Goal: Task Accomplishment & Management: Manage account settings

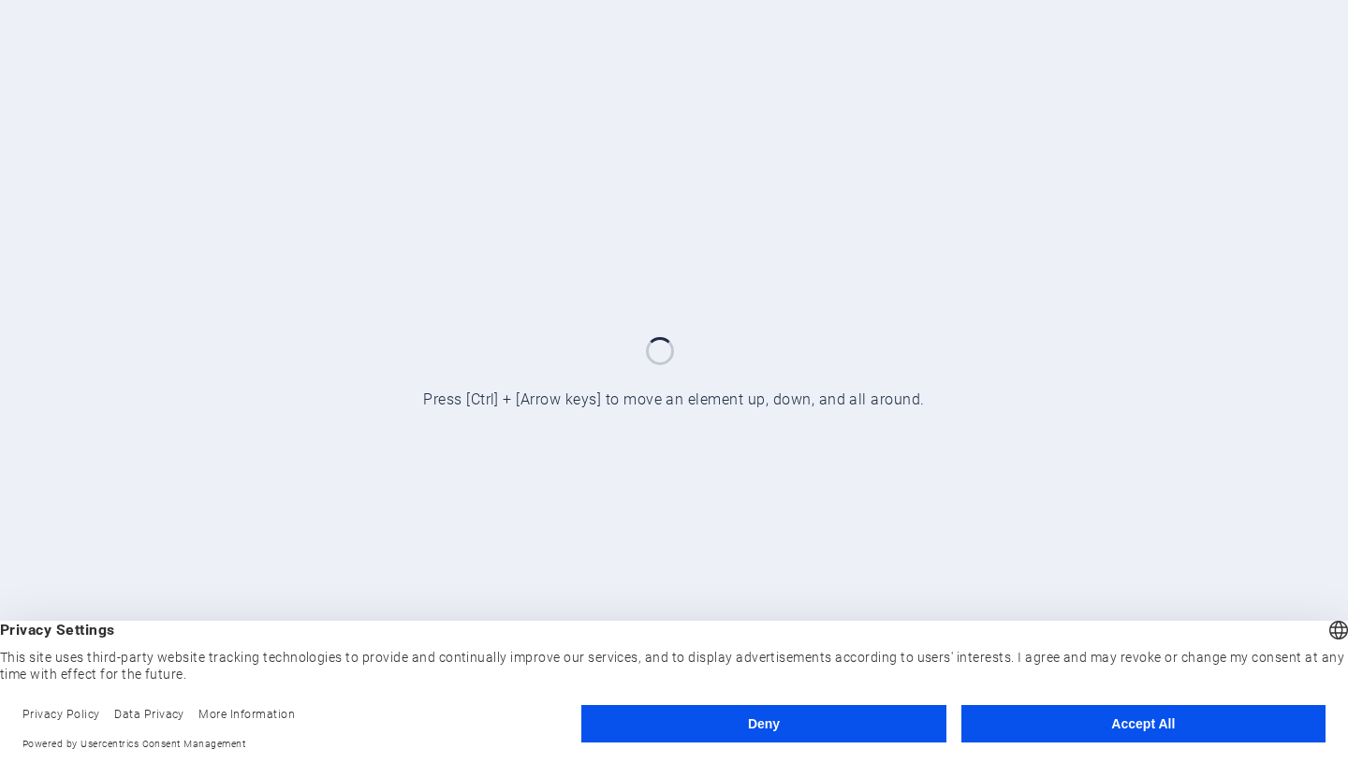
click at [880, 728] on button "Deny" at bounding box center [763, 723] width 364 height 37
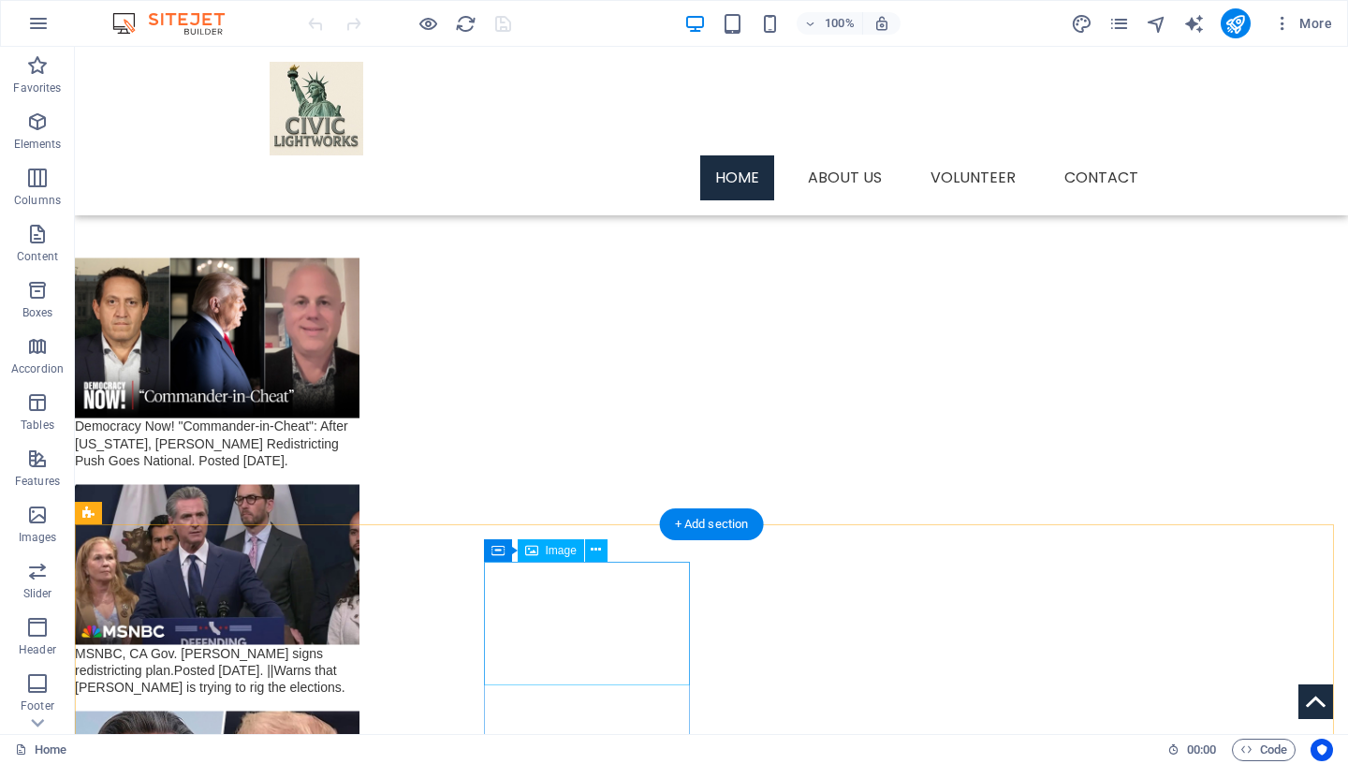
scroll to position [3221, 0]
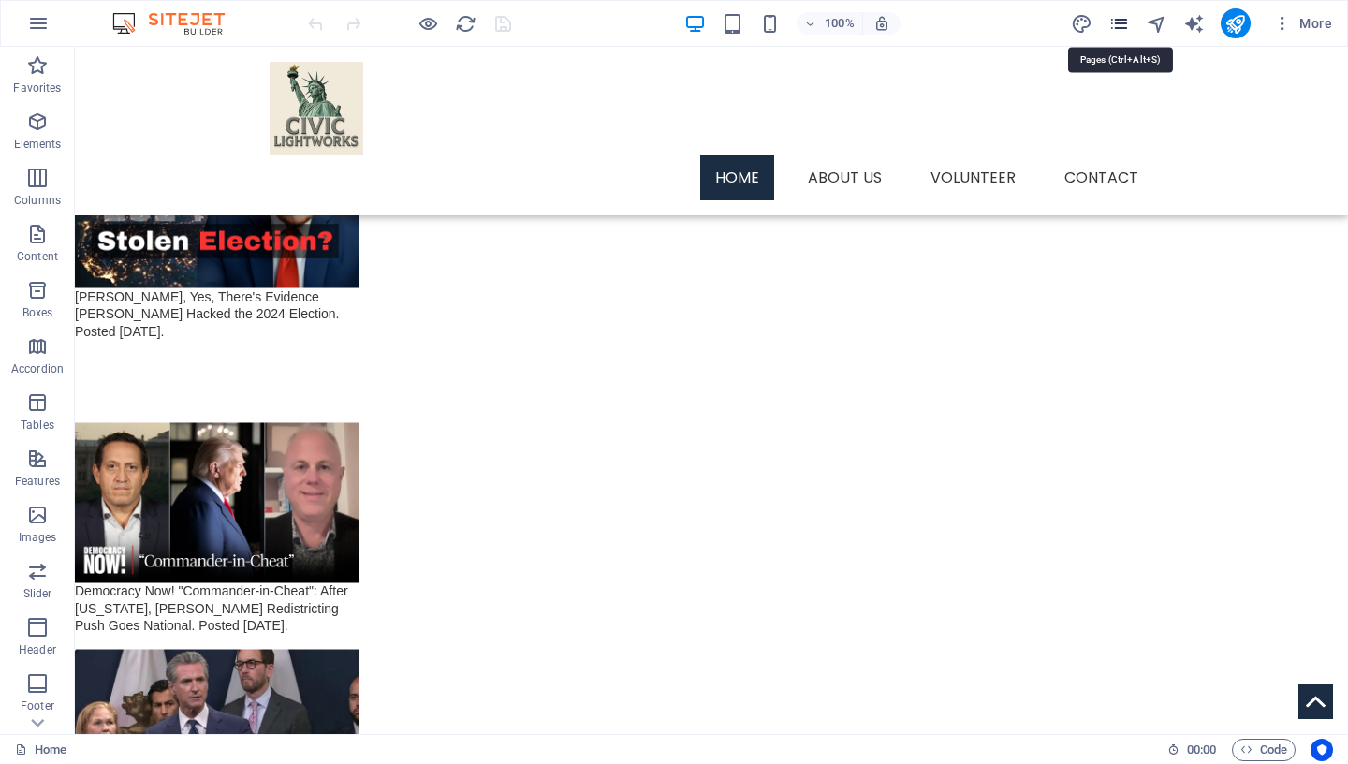
click at [1115, 23] on icon "pages" at bounding box center [1119, 24] width 22 height 22
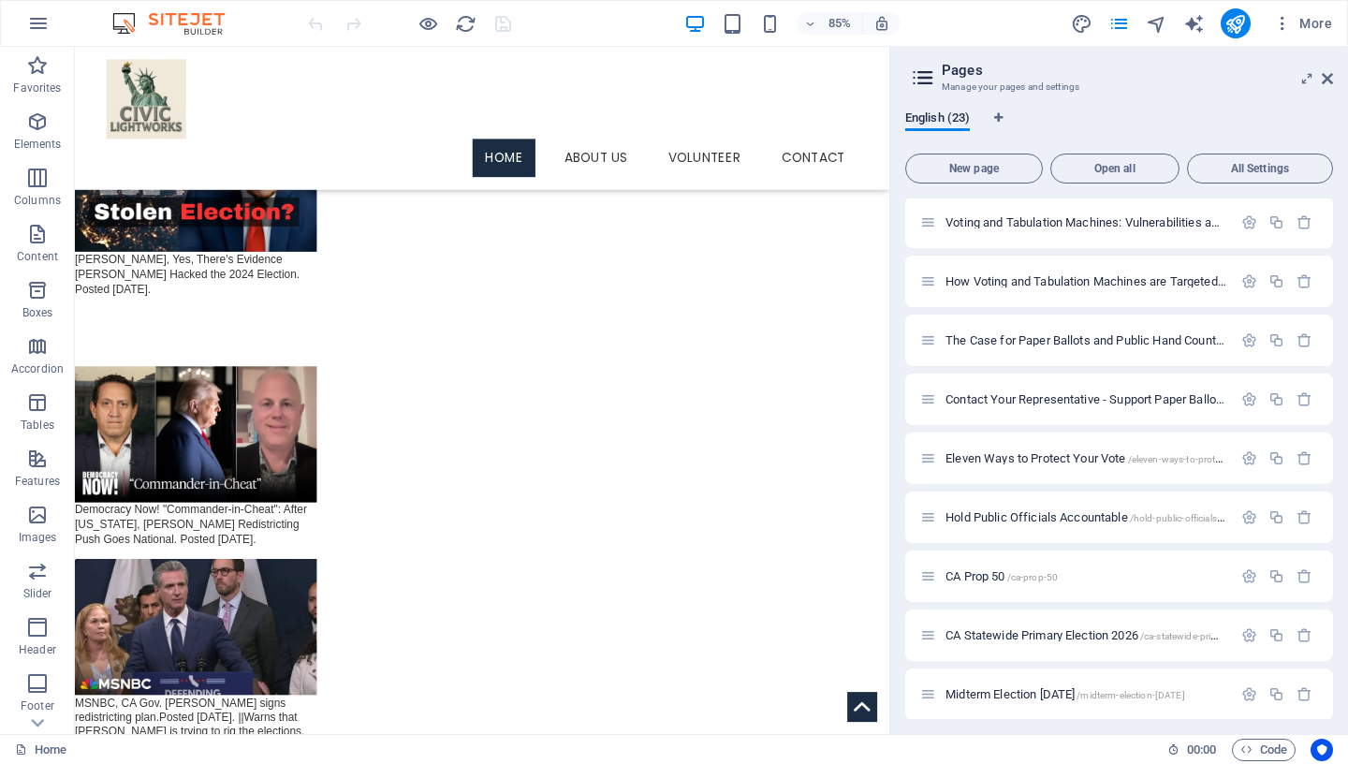
scroll to position [814, 0]
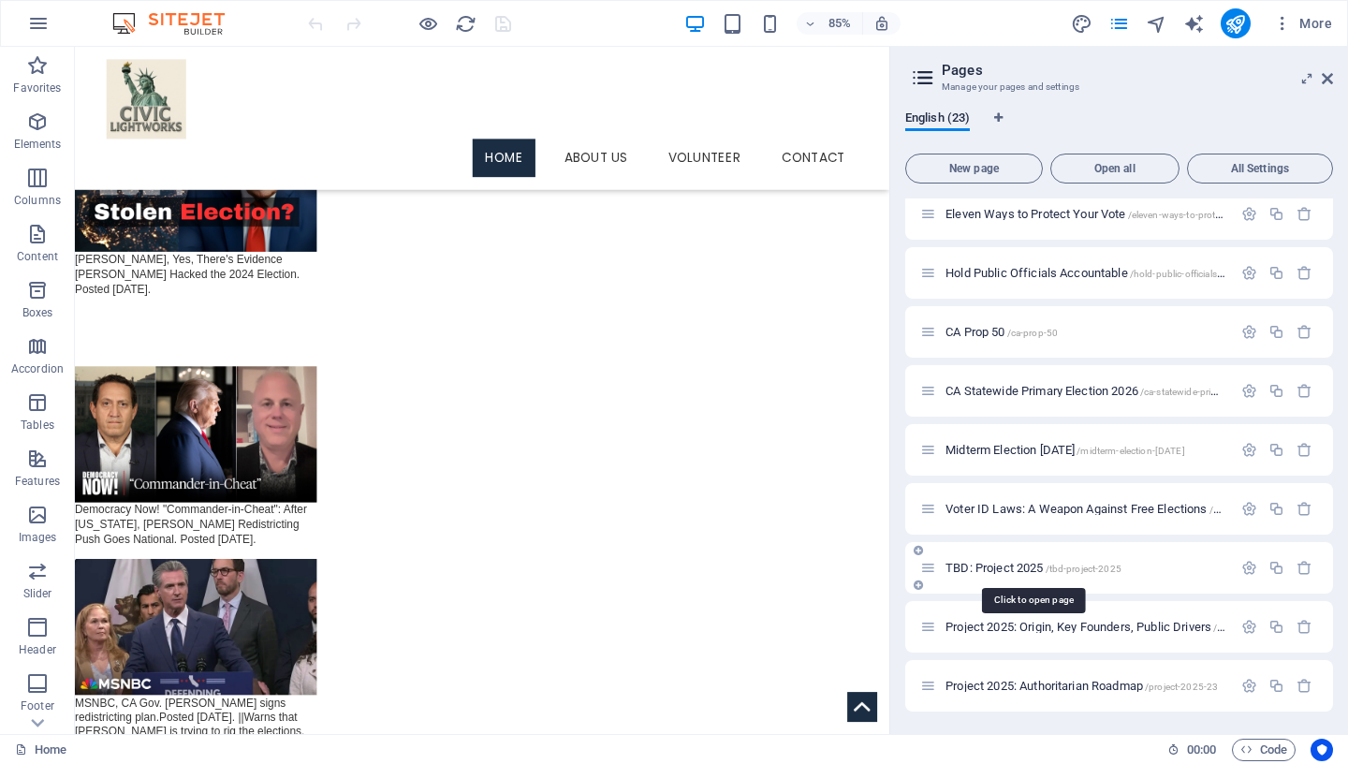
click at [1022, 568] on span "TBD: Project 2025 /tbd-project-2025" at bounding box center [1034, 568] width 176 height 14
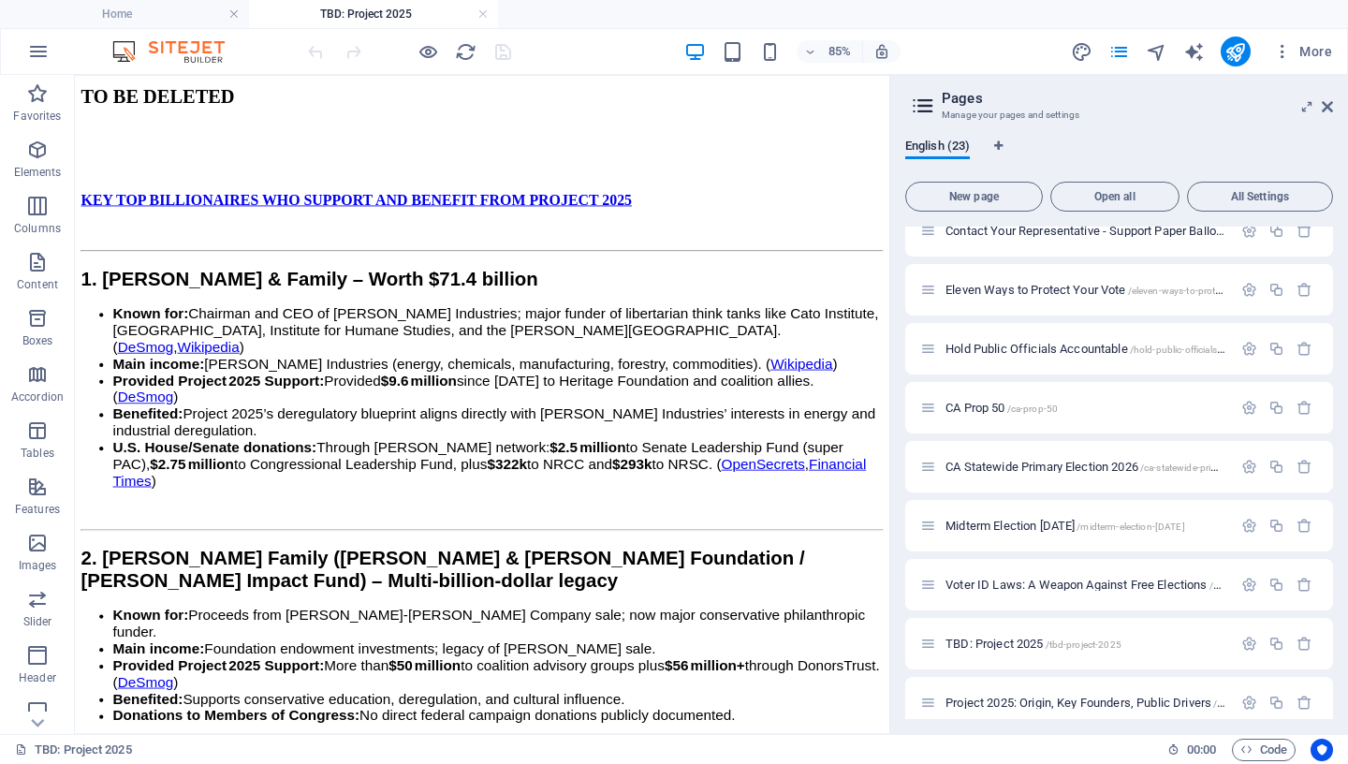
scroll to position [3041, 0]
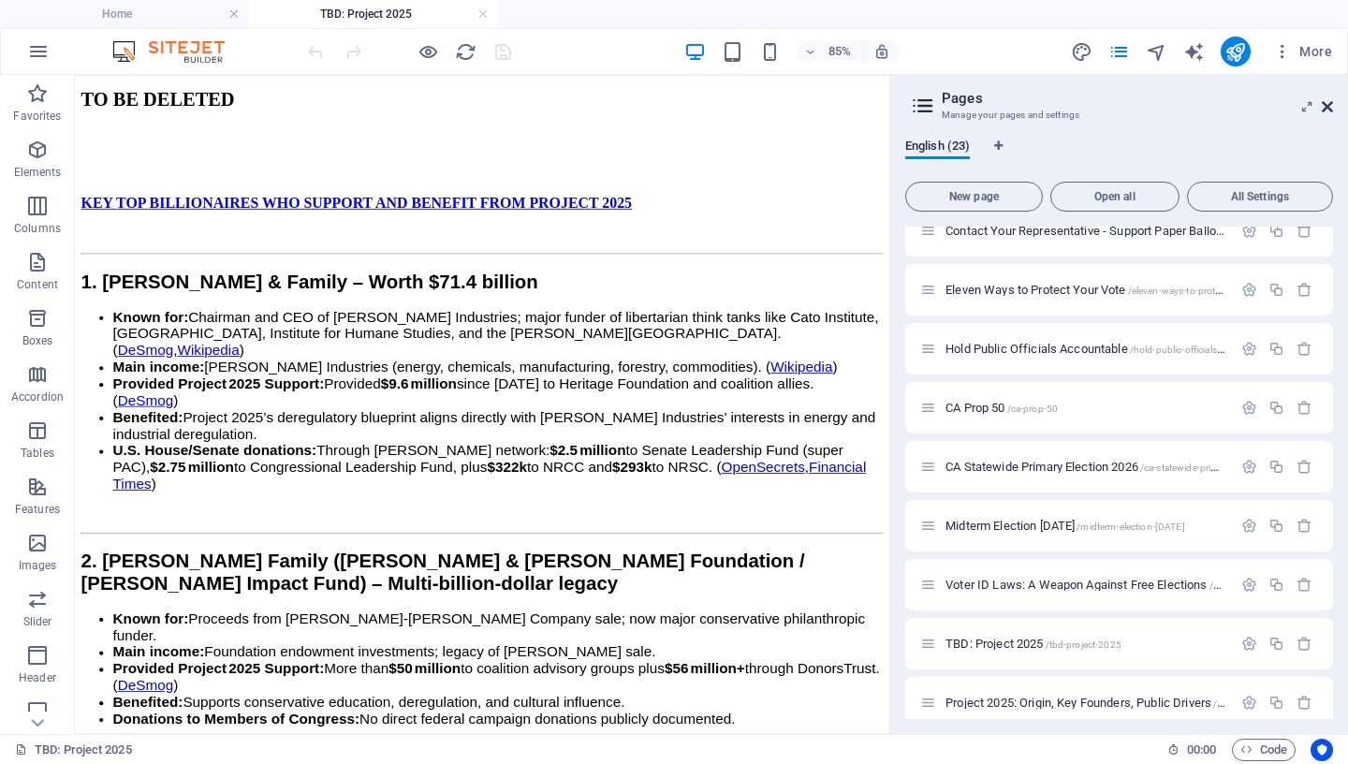
click at [1325, 109] on icon at bounding box center [1327, 106] width 11 height 15
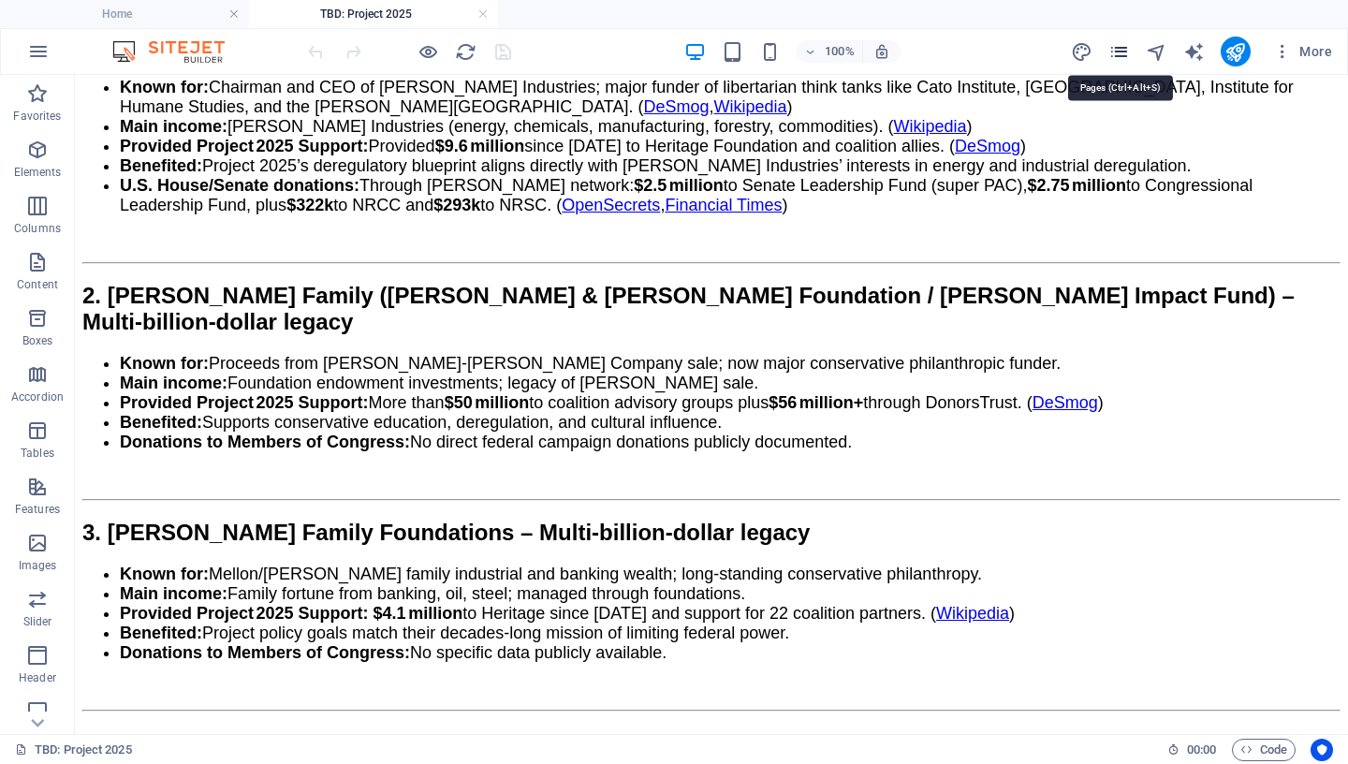
click at [1119, 51] on icon "pages" at bounding box center [1119, 52] width 22 height 22
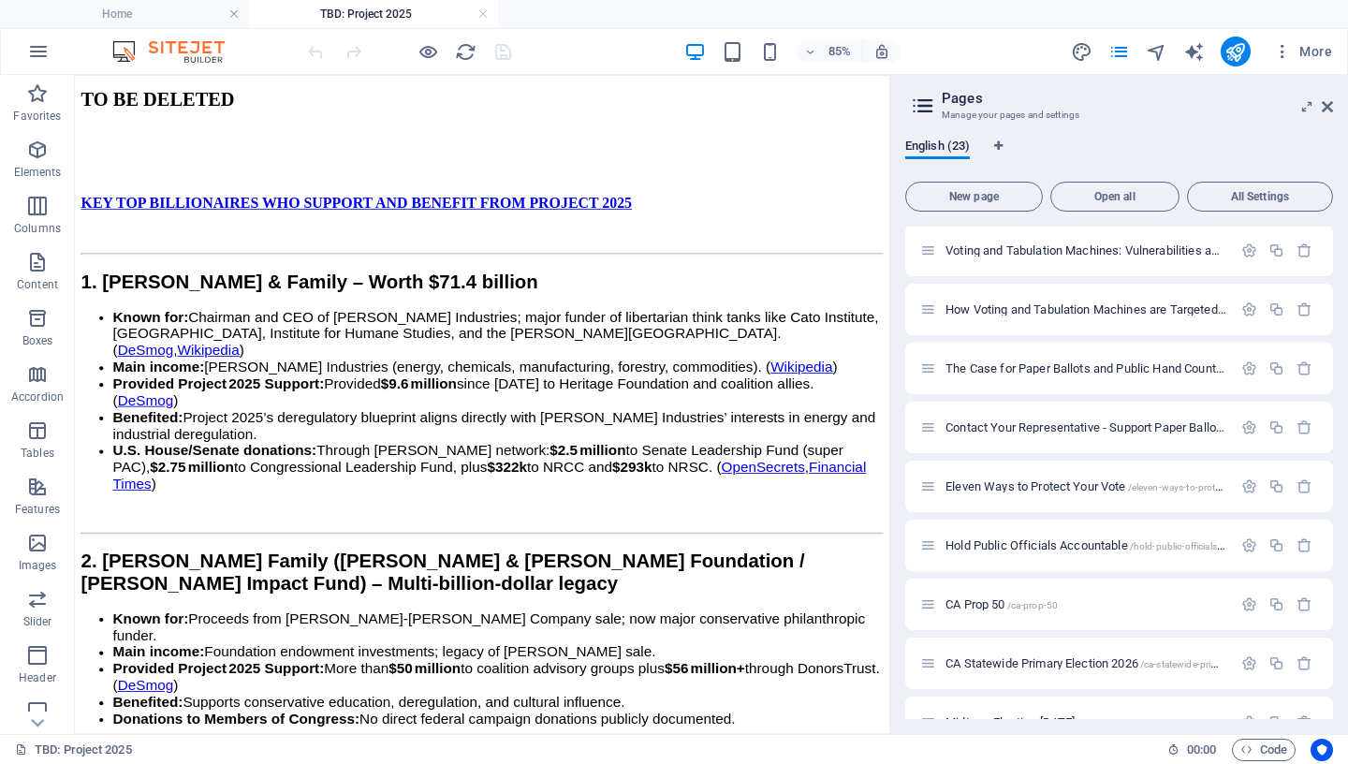
scroll to position [842, 0]
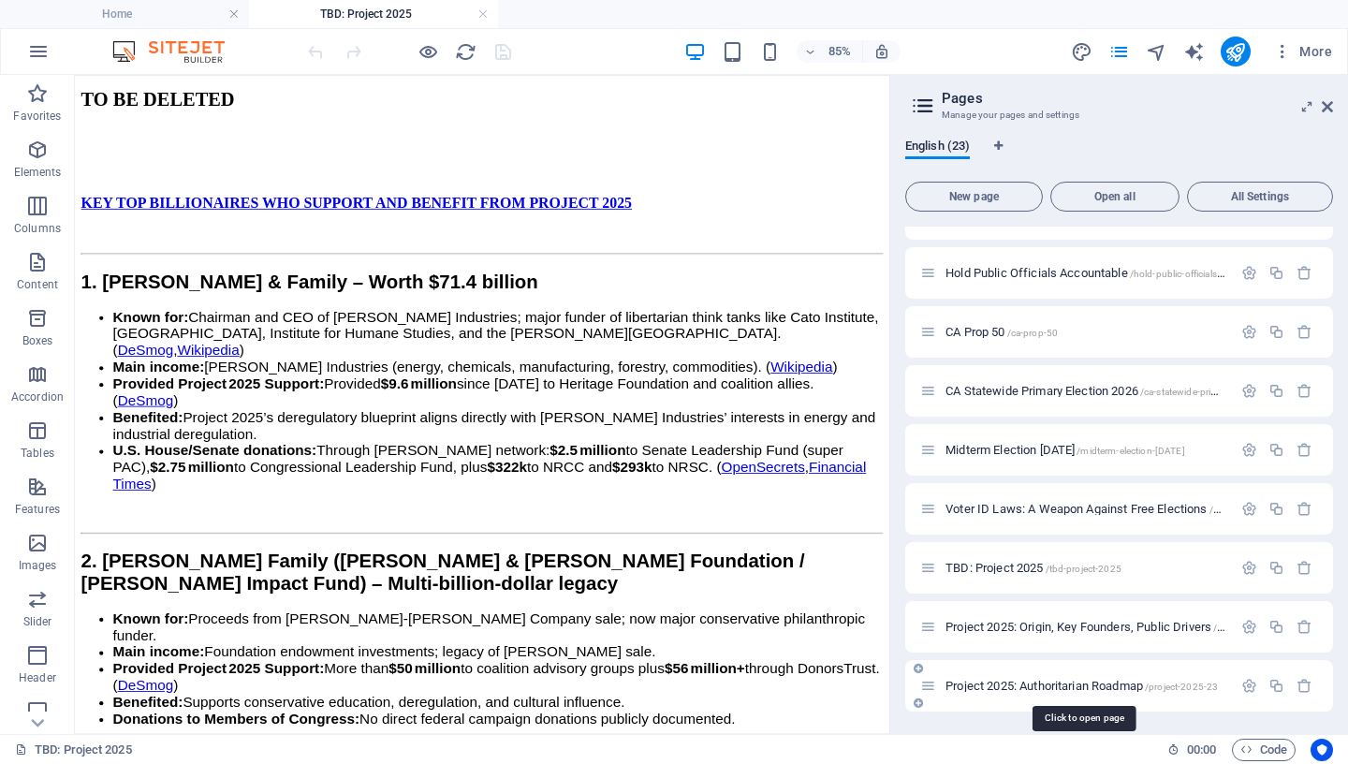
click at [1048, 685] on span "Project 2025: Authoritarian Roadmap /project-2025-23" at bounding box center [1082, 686] width 272 height 14
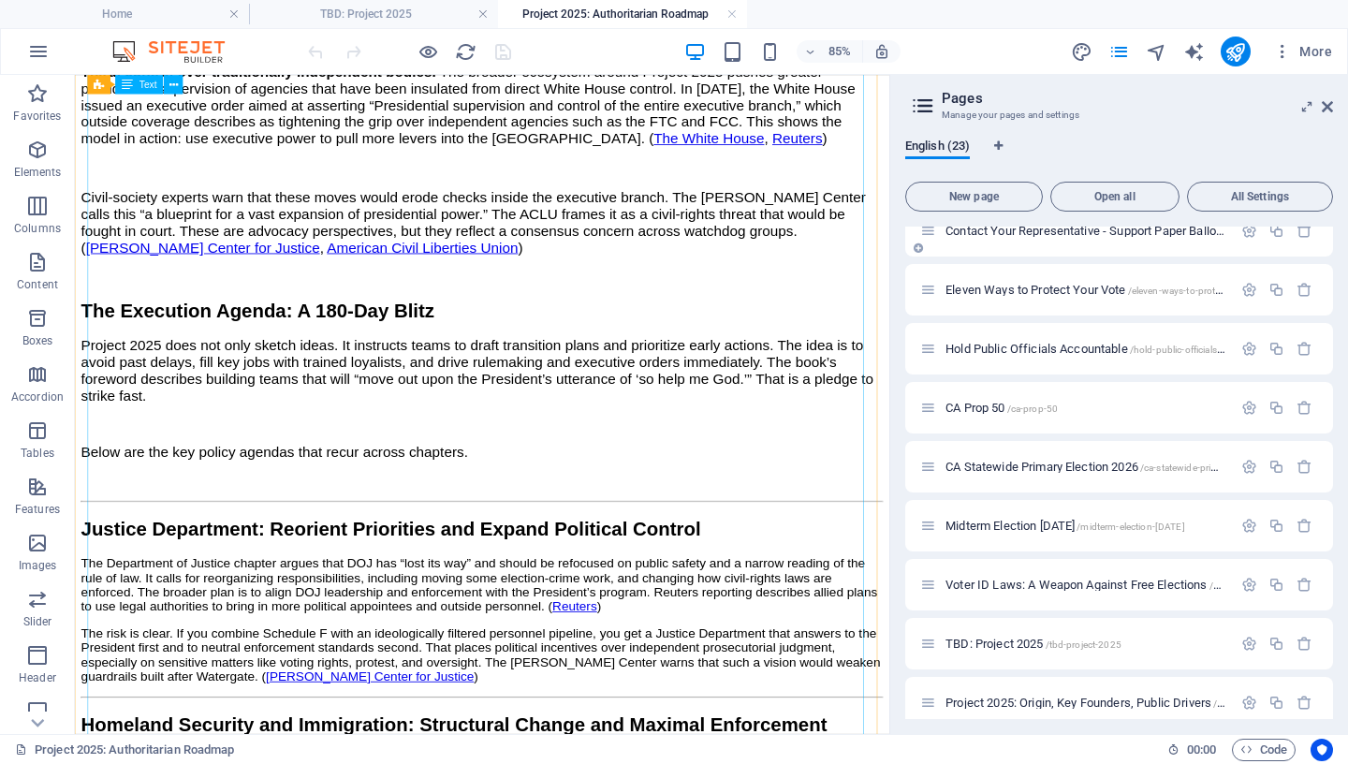
scroll to position [1497, 0]
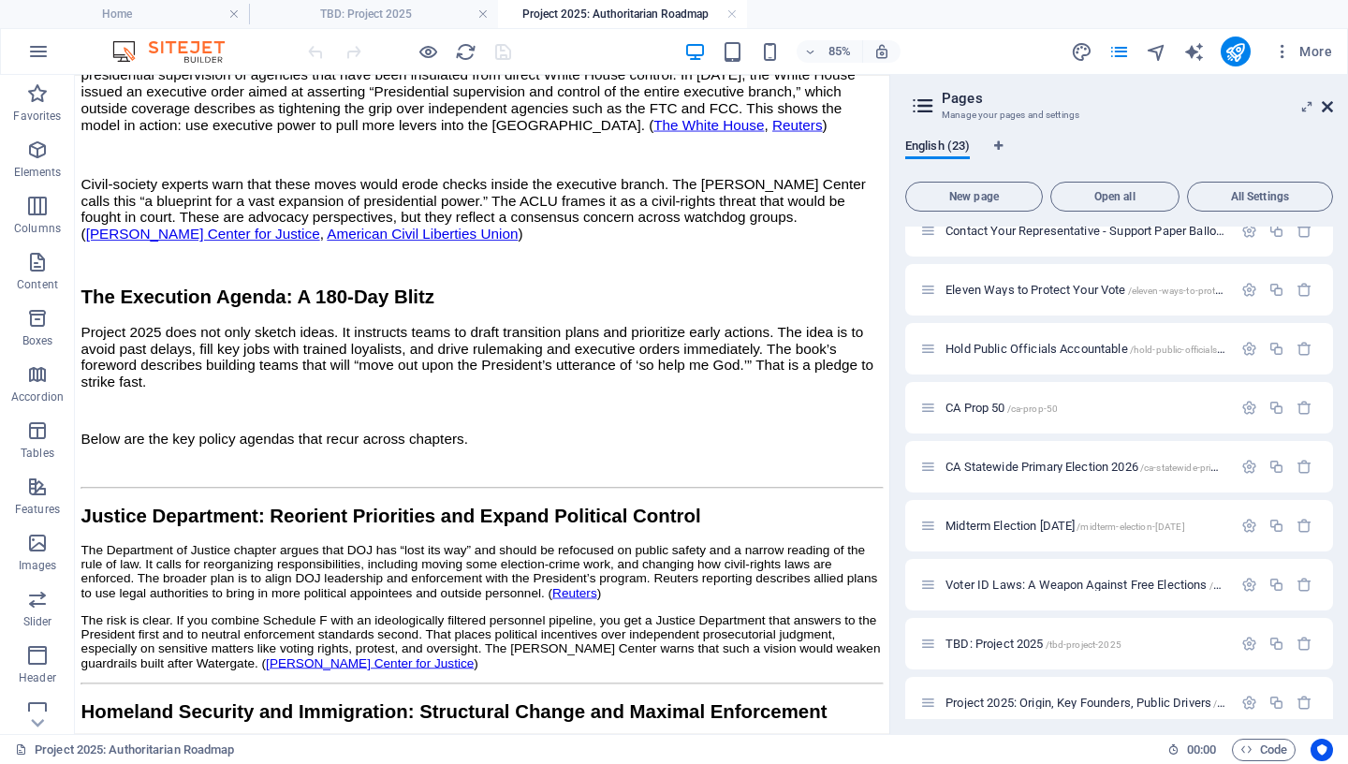
click at [1329, 105] on icon at bounding box center [1327, 106] width 11 height 15
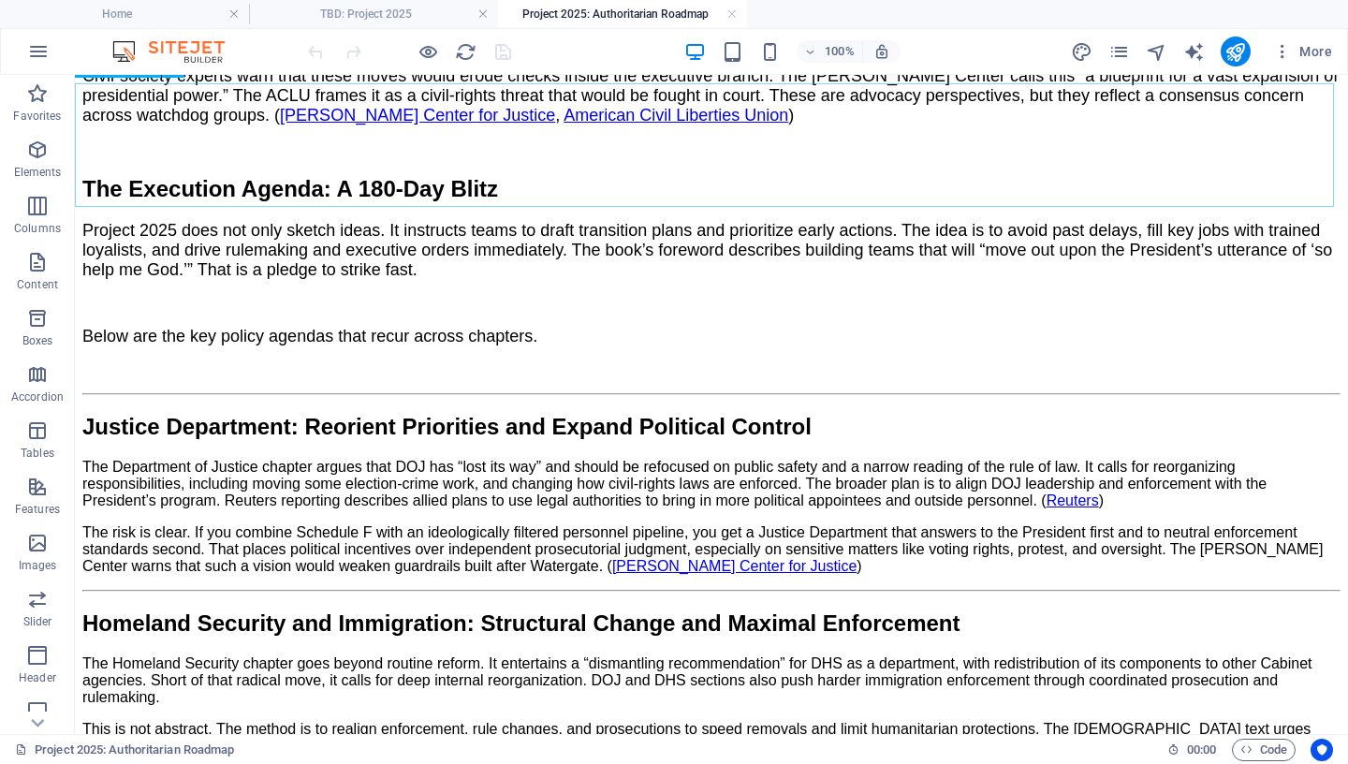
scroll to position [1482, 0]
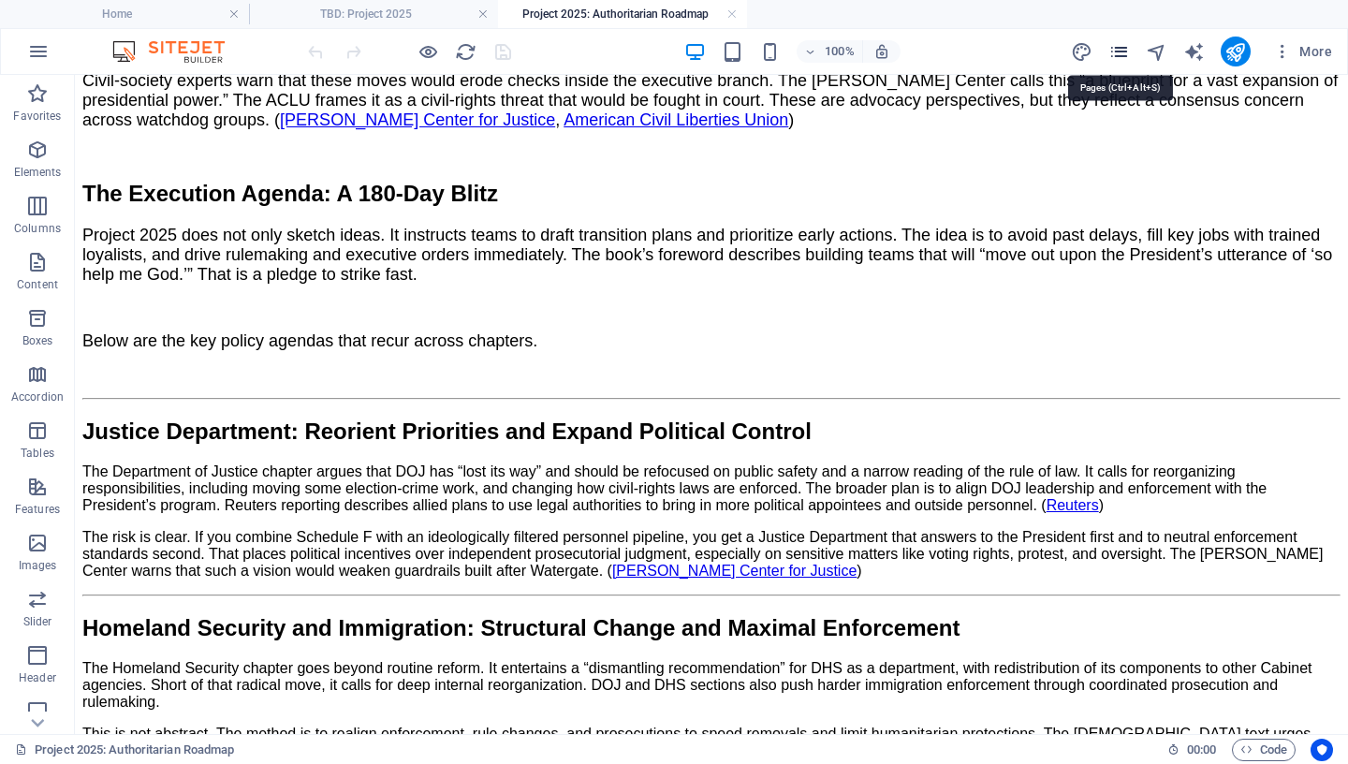
click at [1126, 48] on icon "pages" at bounding box center [1119, 52] width 22 height 22
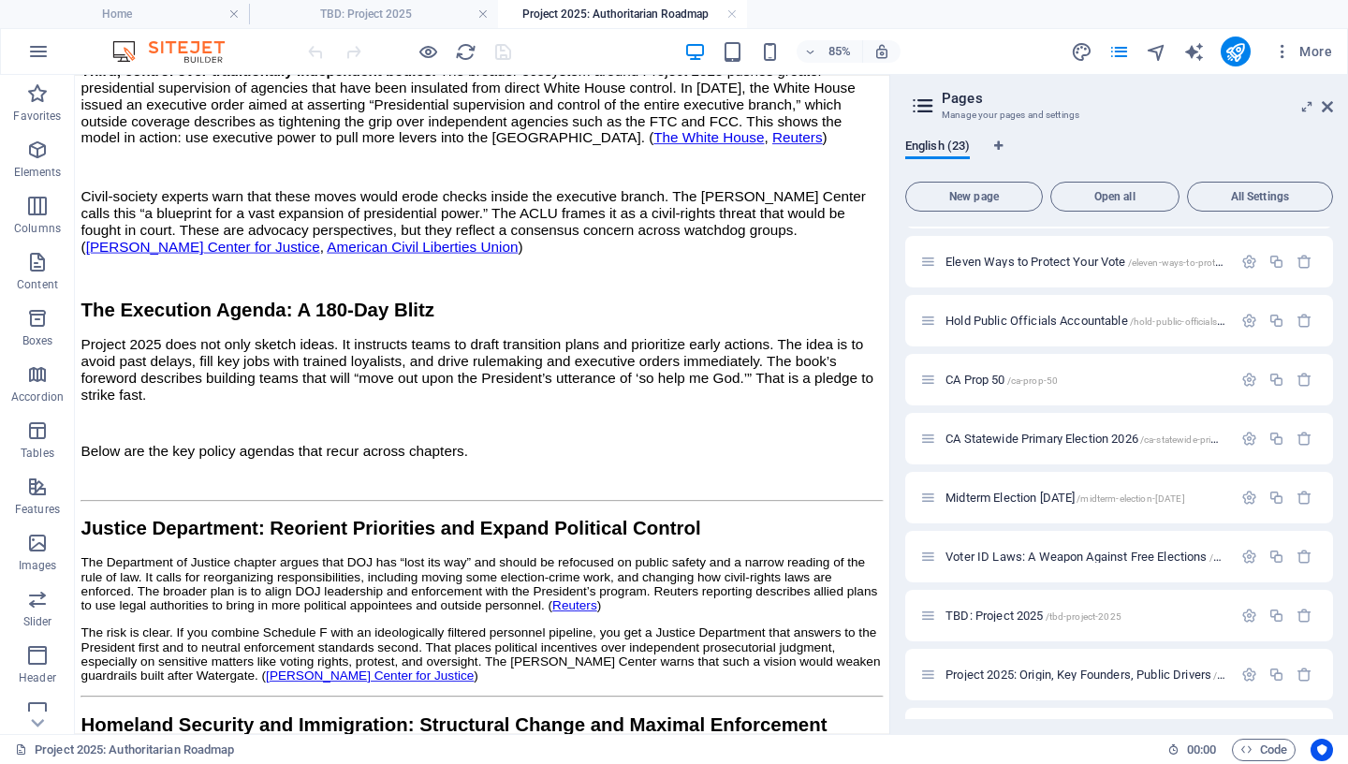
scroll to position [842, 0]
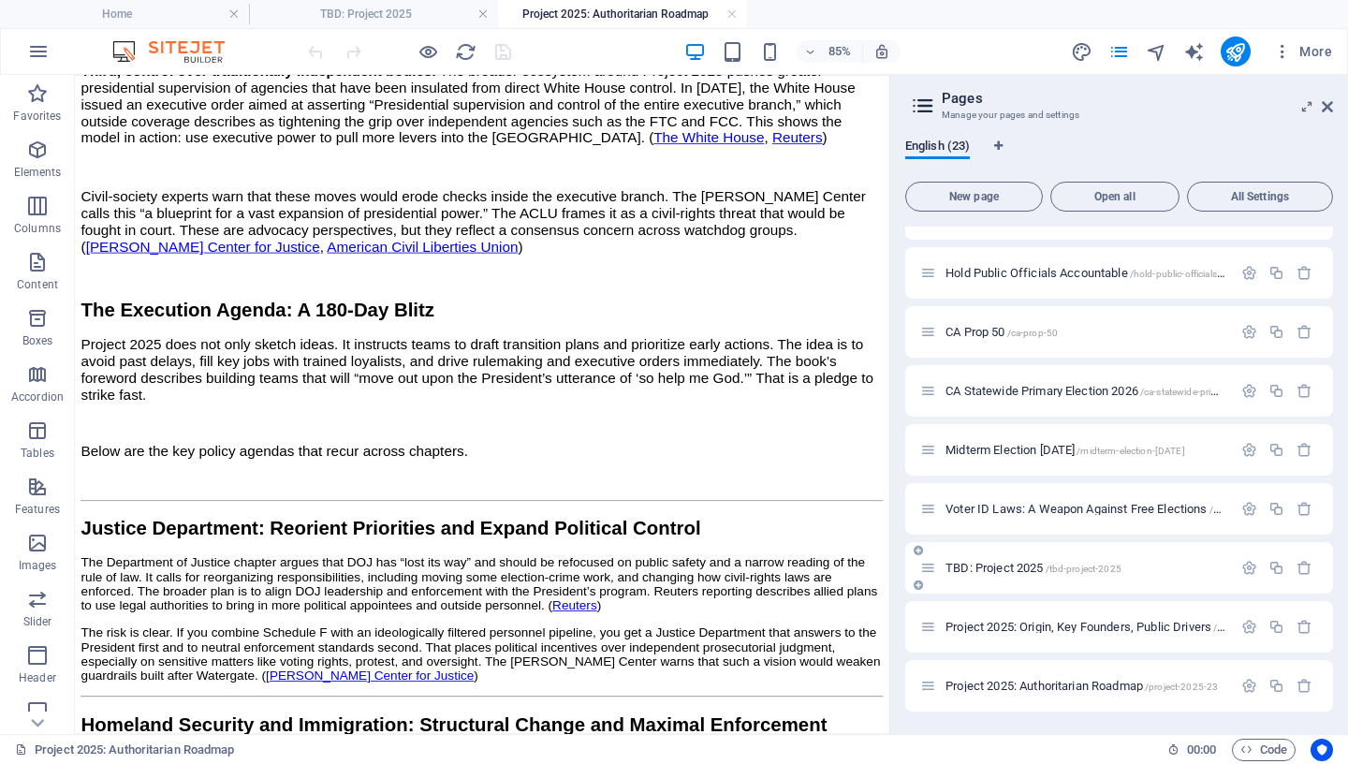
click at [1006, 567] on span "TBD: Project 2025 /tbd-project-2025" at bounding box center [1034, 568] width 176 height 14
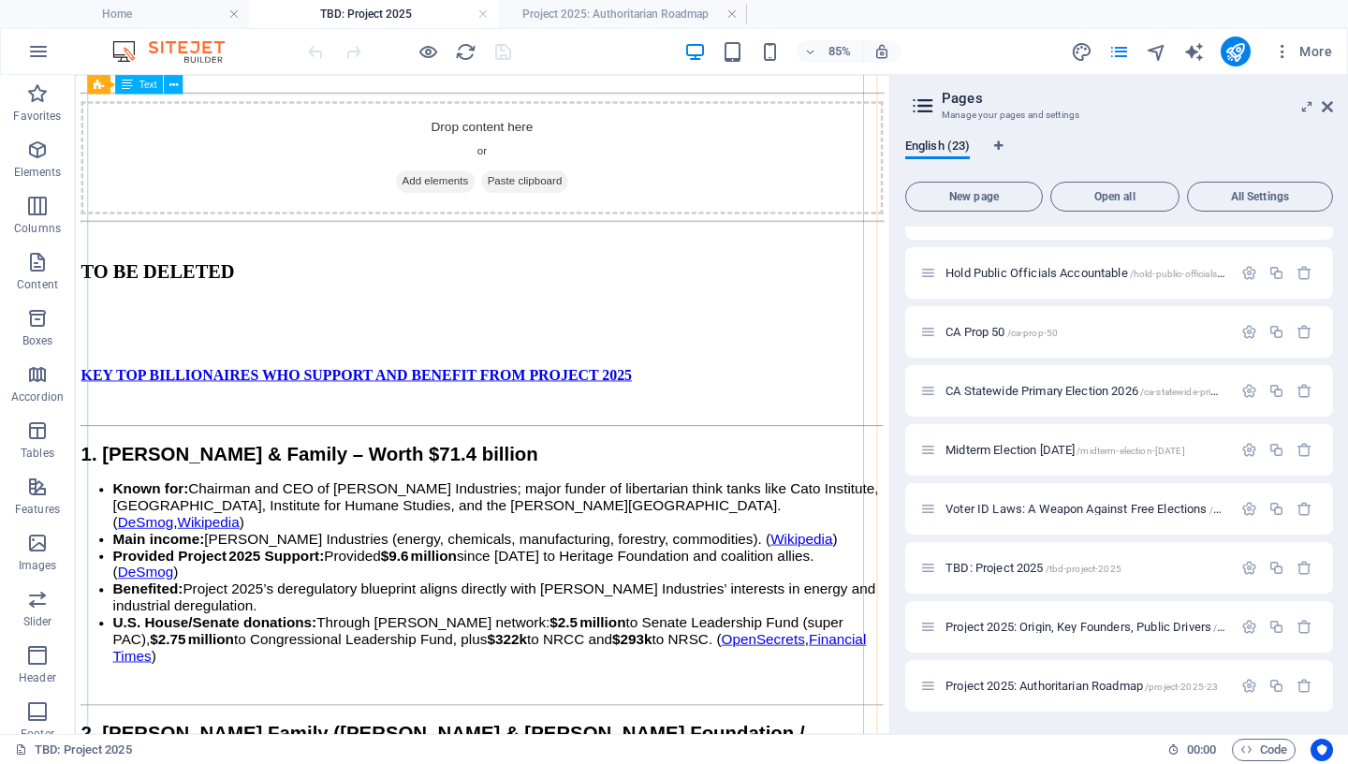
scroll to position [2644, 0]
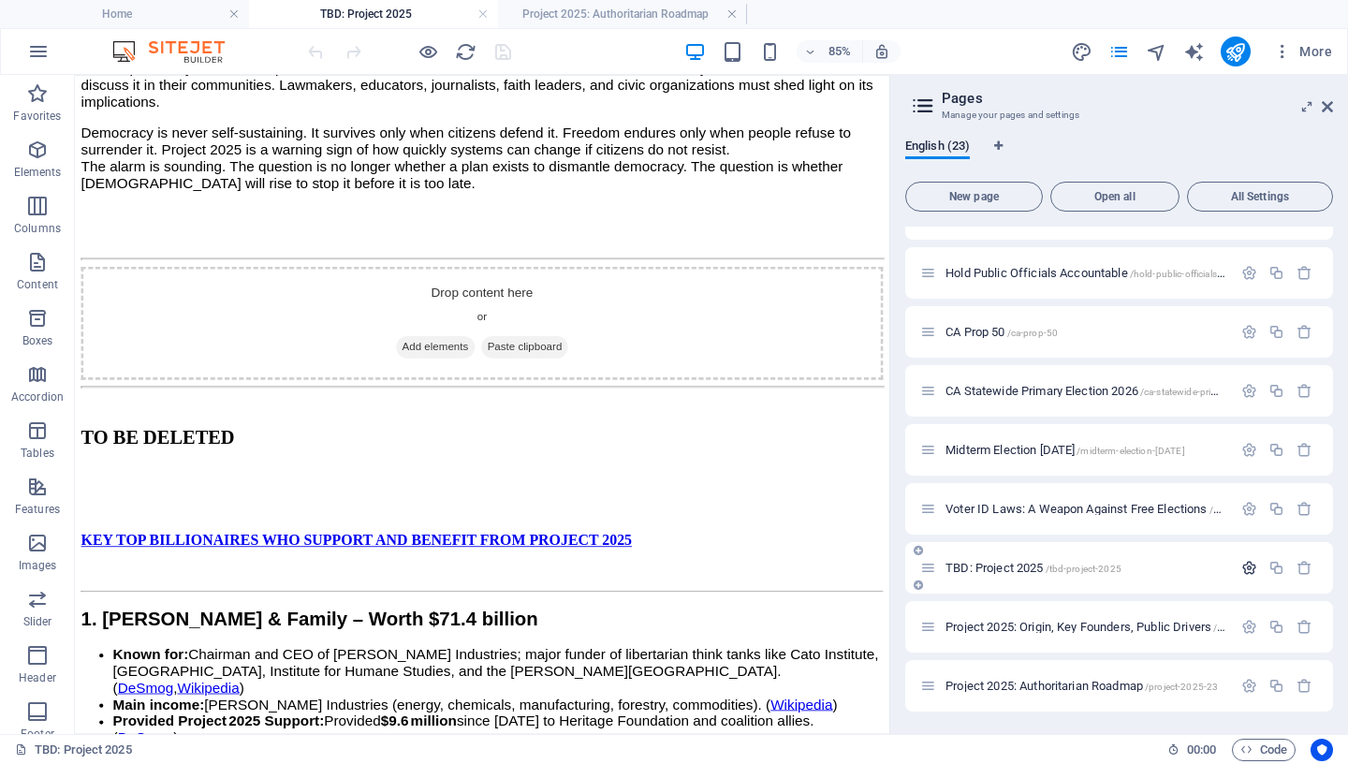
click at [1241, 567] on icon "button" at bounding box center [1249, 568] width 16 height 16
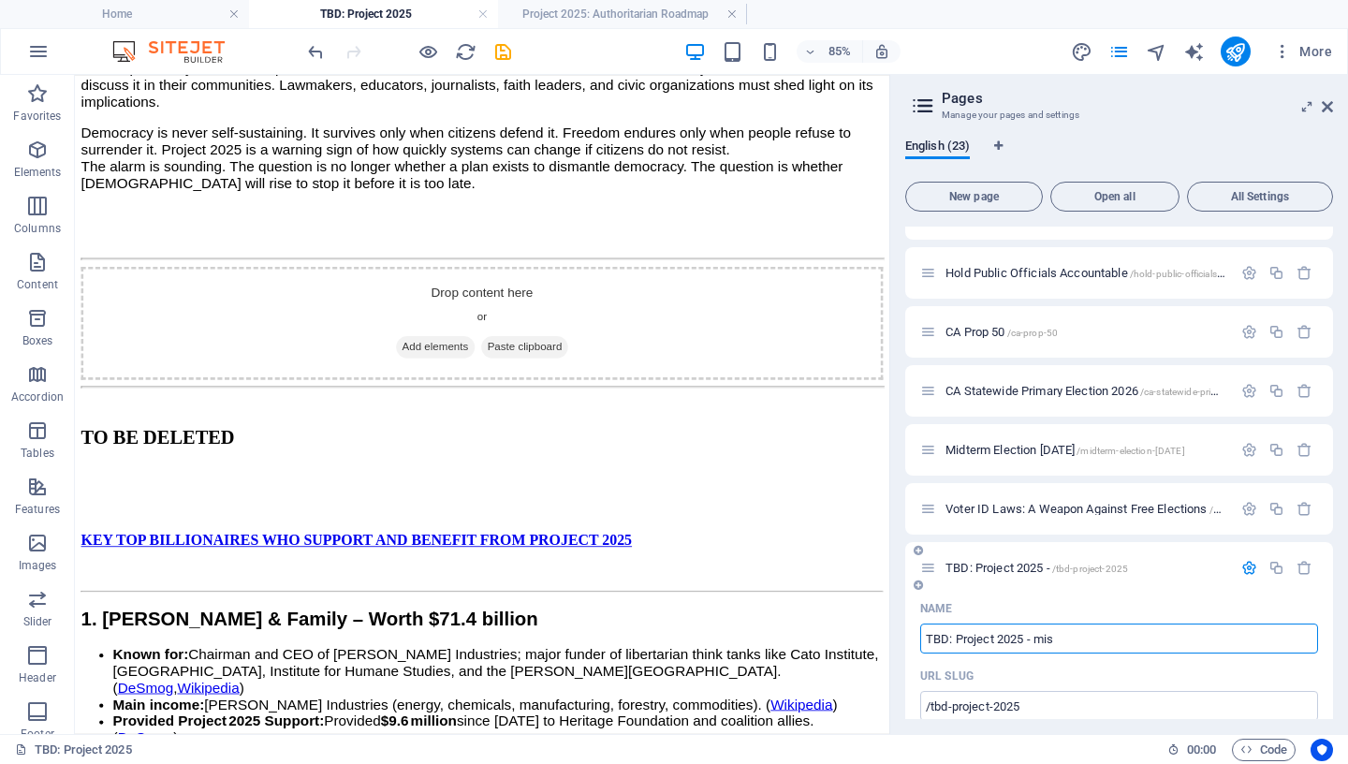
type input "TBD: Project 2025 - misc"
type input "/tbd-project-2025-mis"
type input "TBD: Project 2025 - misc"
type input "/tbd-project-2025-misc"
click at [503, 55] on icon "save" at bounding box center [503, 52] width 22 height 22
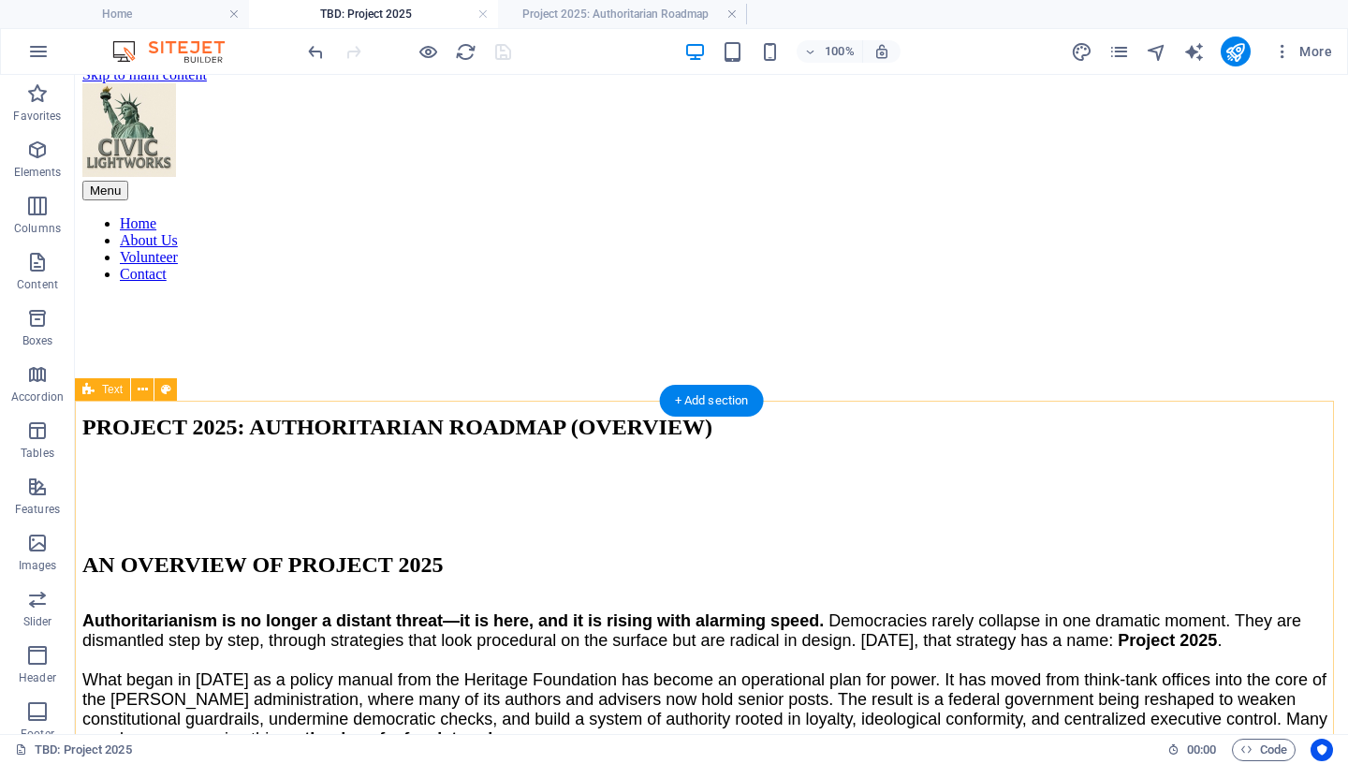
scroll to position [30, 0]
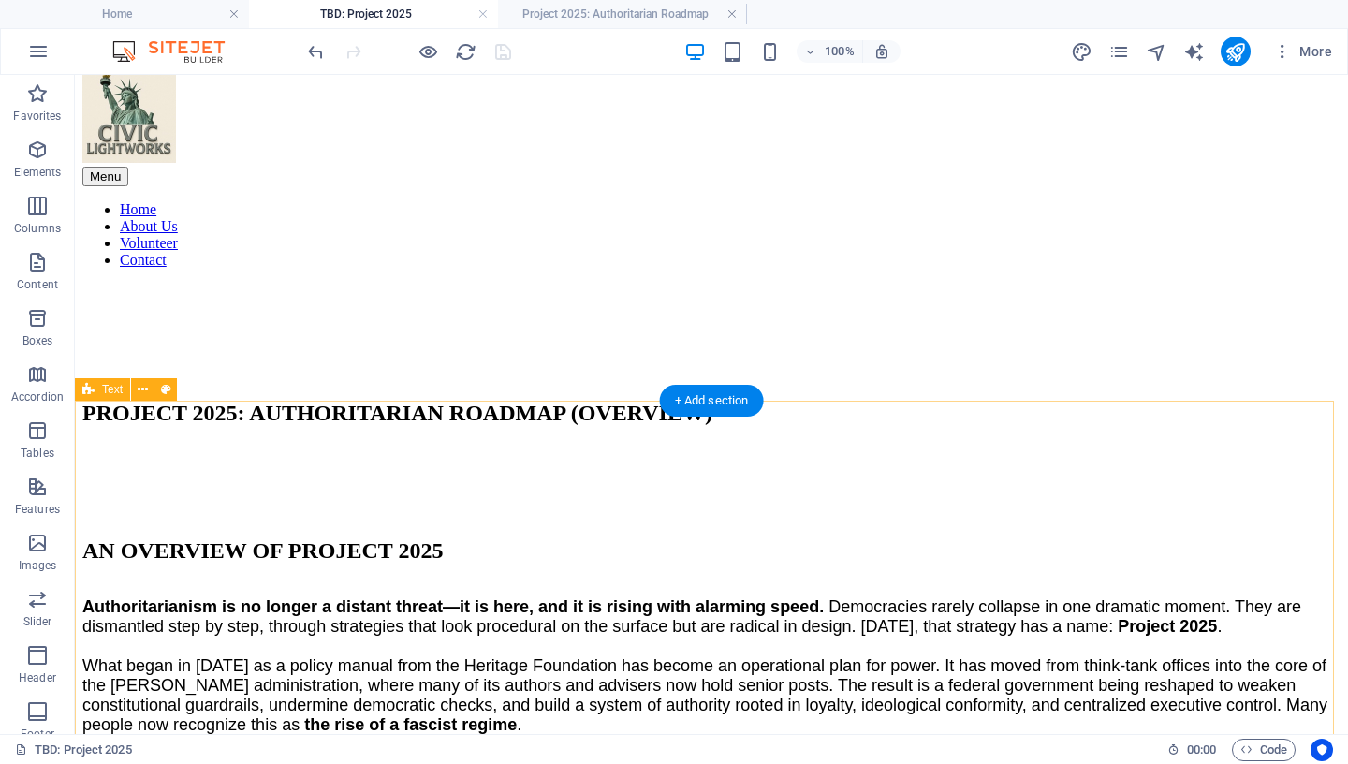
click at [147, 390] on icon at bounding box center [143, 390] width 10 height 20
click at [143, 389] on icon at bounding box center [143, 390] width 10 height 20
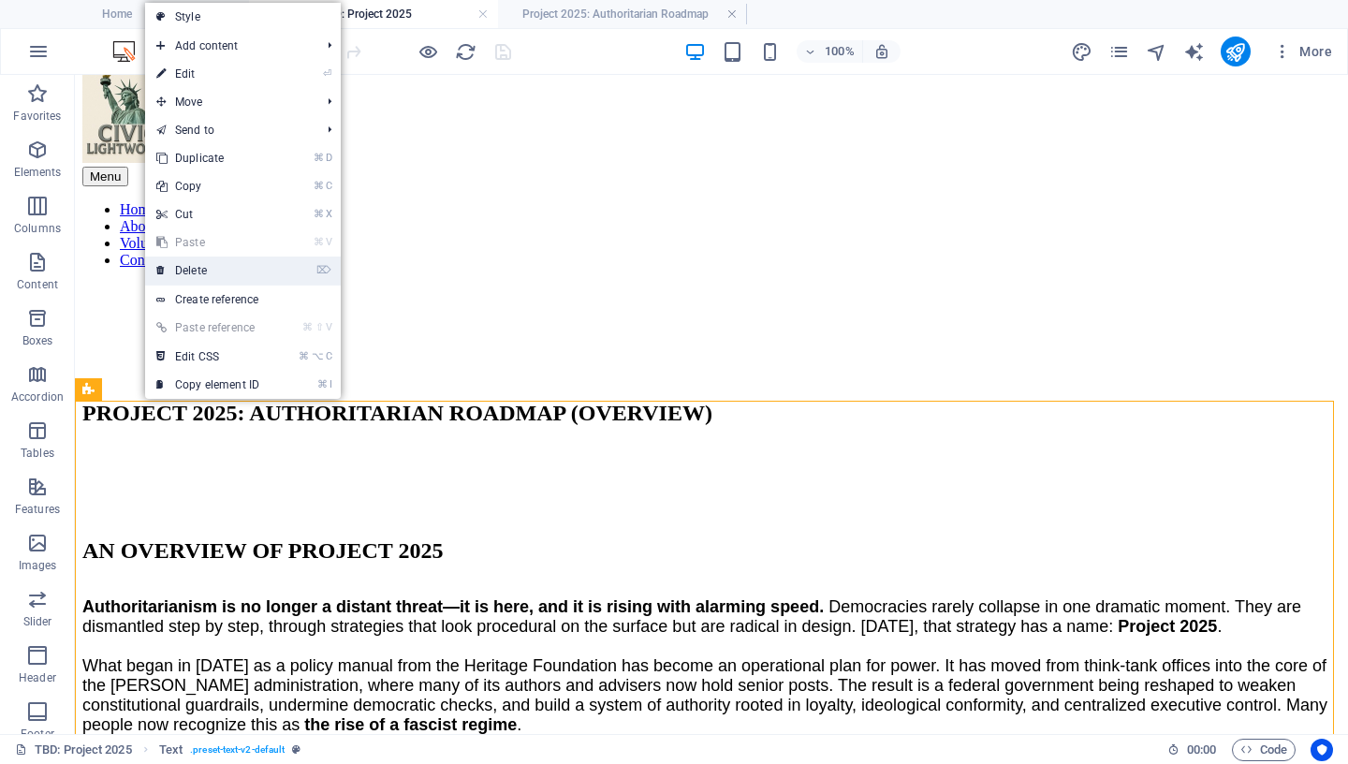
click at [237, 272] on link "⌦ Delete" at bounding box center [207, 271] width 125 height 28
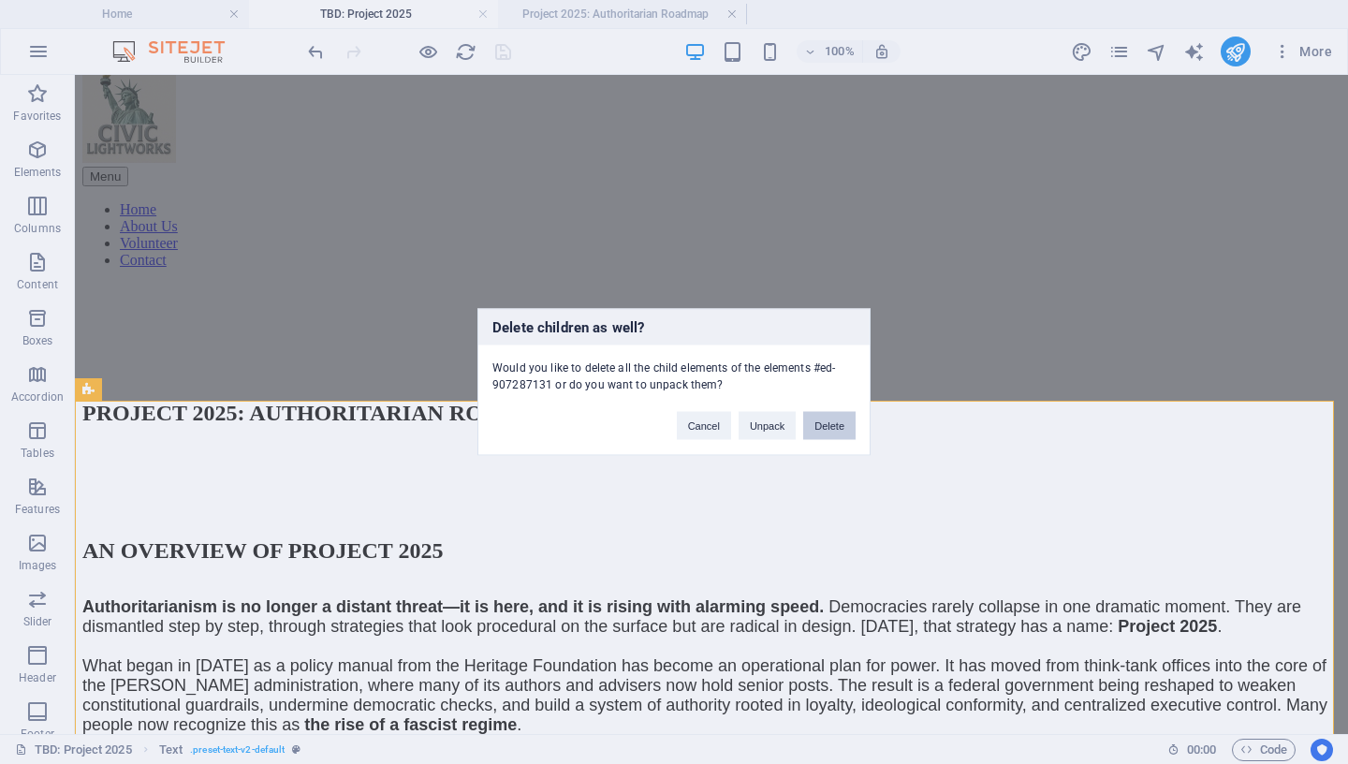
click at [821, 425] on button "Delete" at bounding box center [829, 426] width 52 height 28
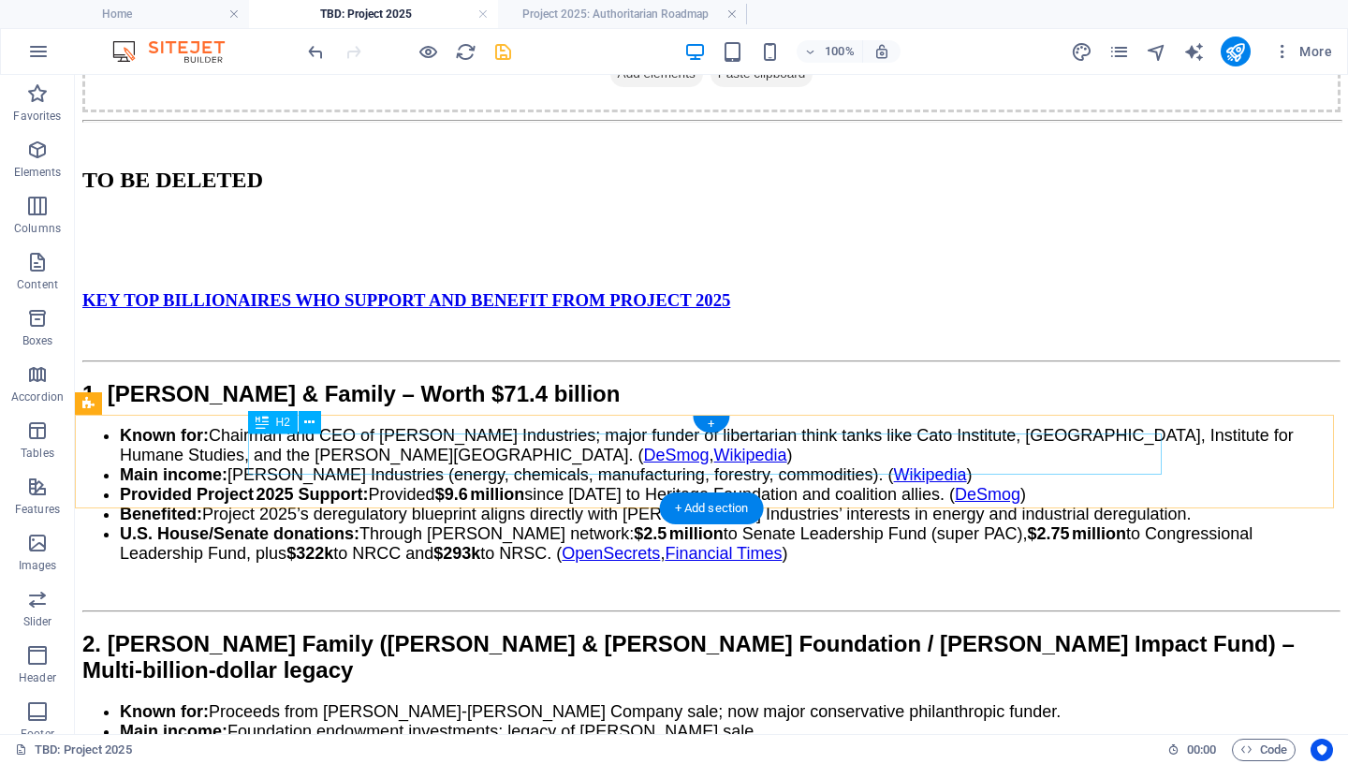
scroll to position [629, 0]
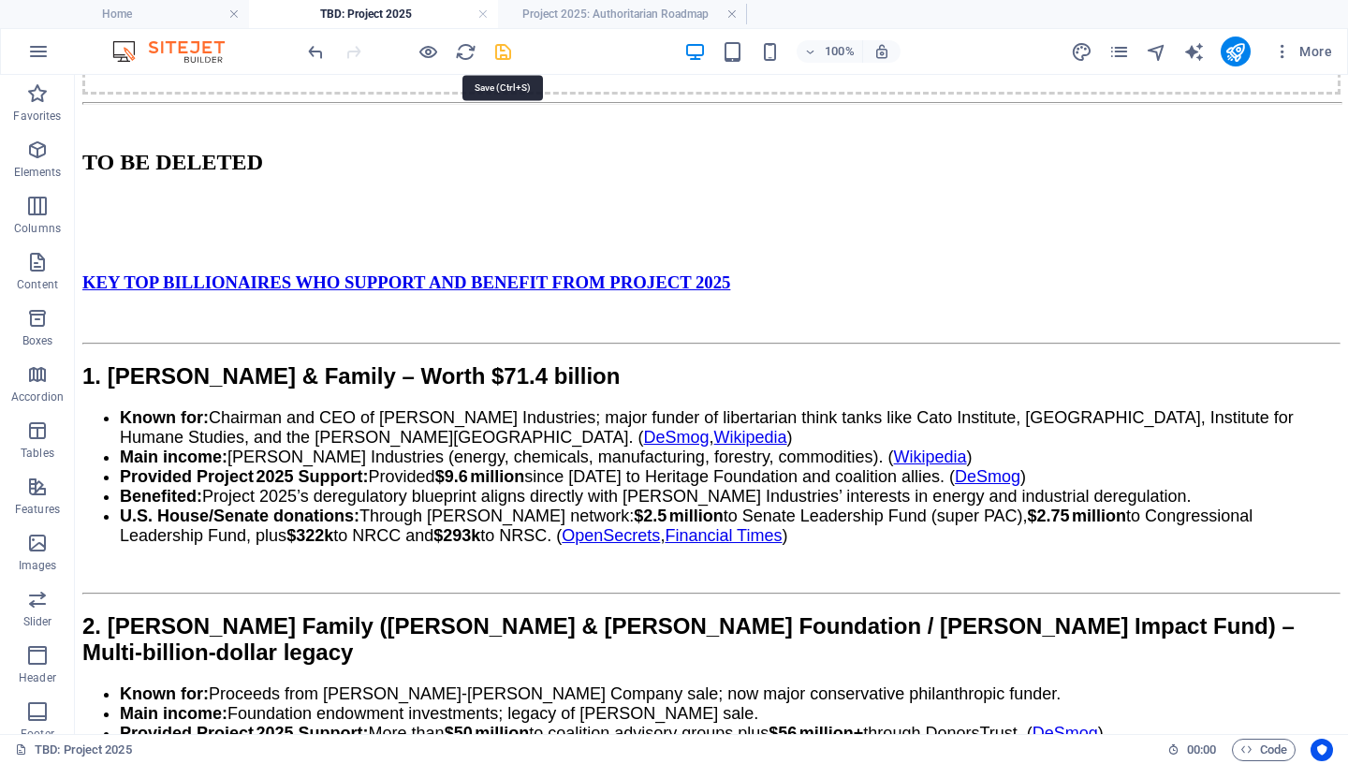
click at [499, 50] on icon "save" at bounding box center [503, 52] width 22 height 22
click at [483, 15] on link at bounding box center [482, 15] width 11 height 18
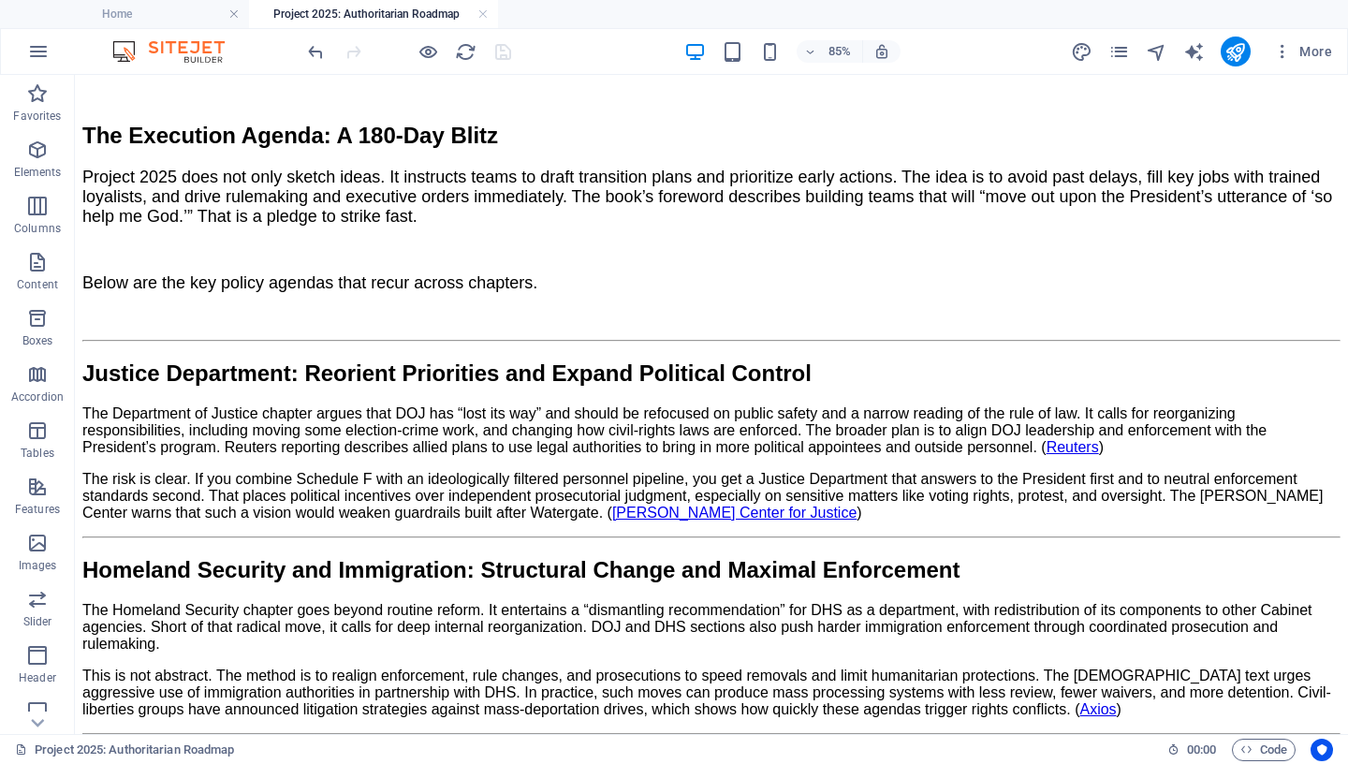
scroll to position [1500, 0]
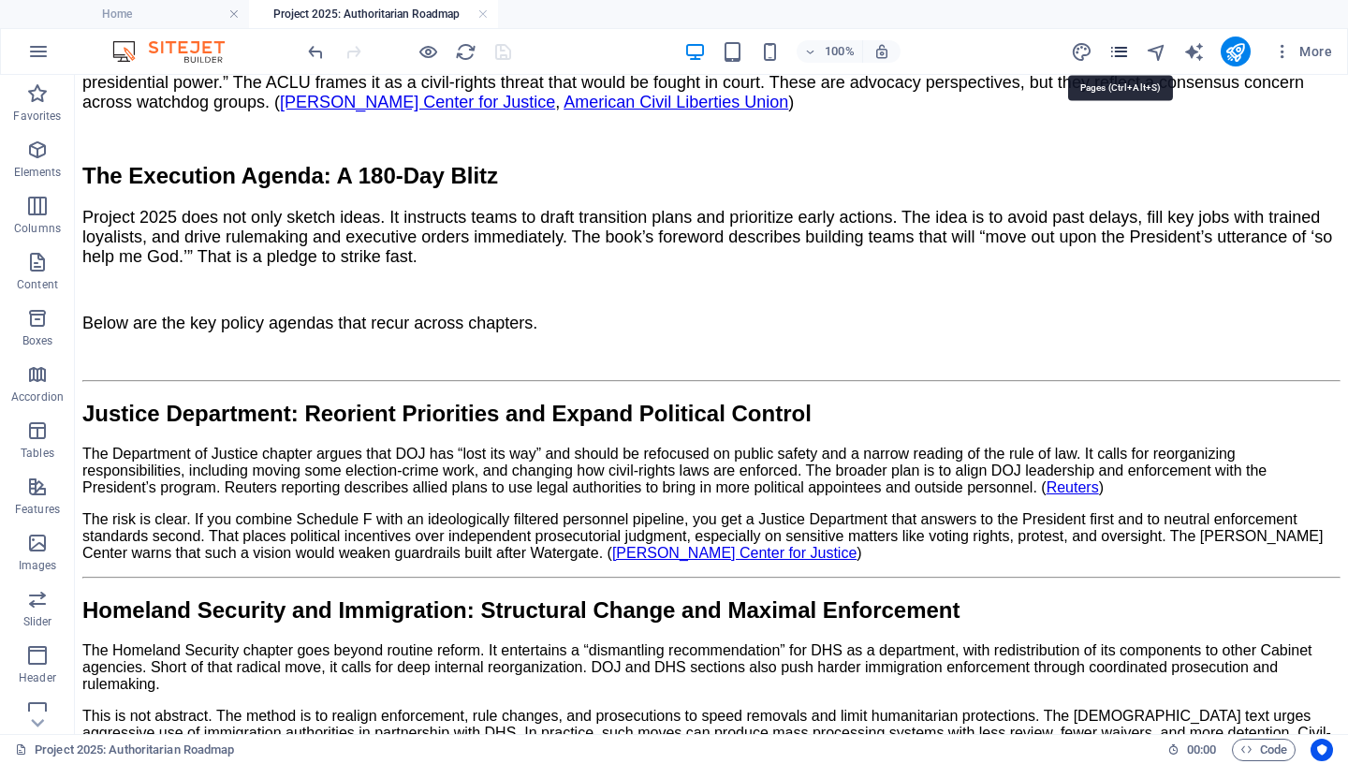
click at [1129, 55] on icon "pages" at bounding box center [1119, 52] width 22 height 22
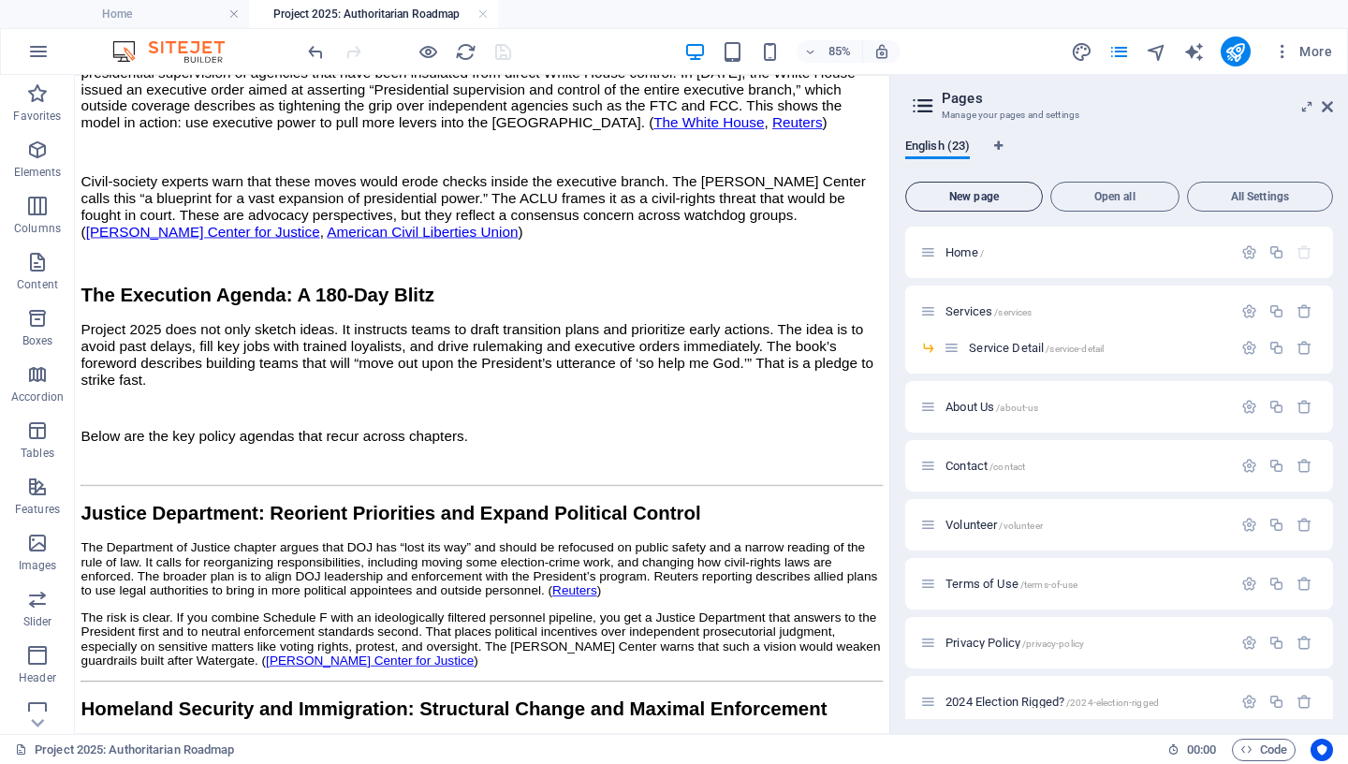
click at [1005, 198] on span "New page" at bounding box center [974, 196] width 121 height 11
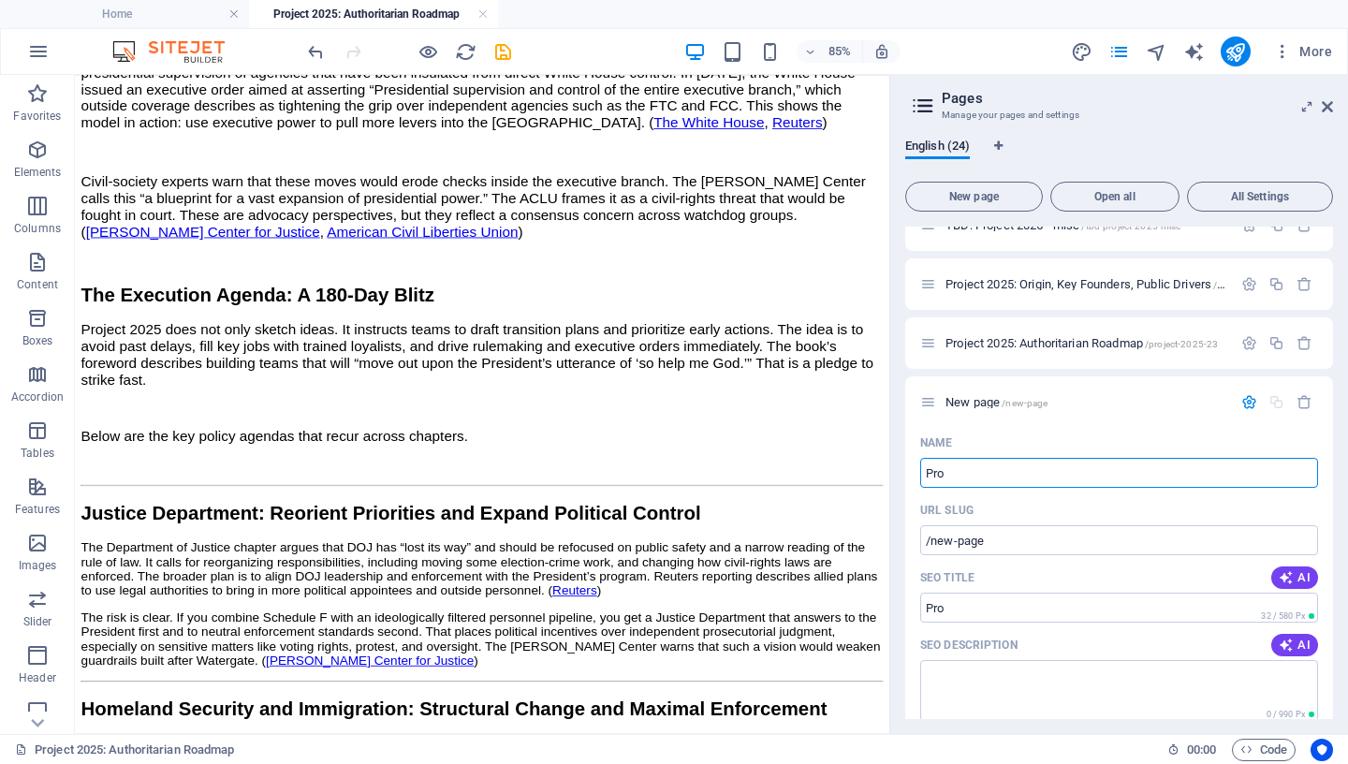
type input "Pro"
type input "/pro"
type input "Project"
type input "/projecti"
type input "Project"
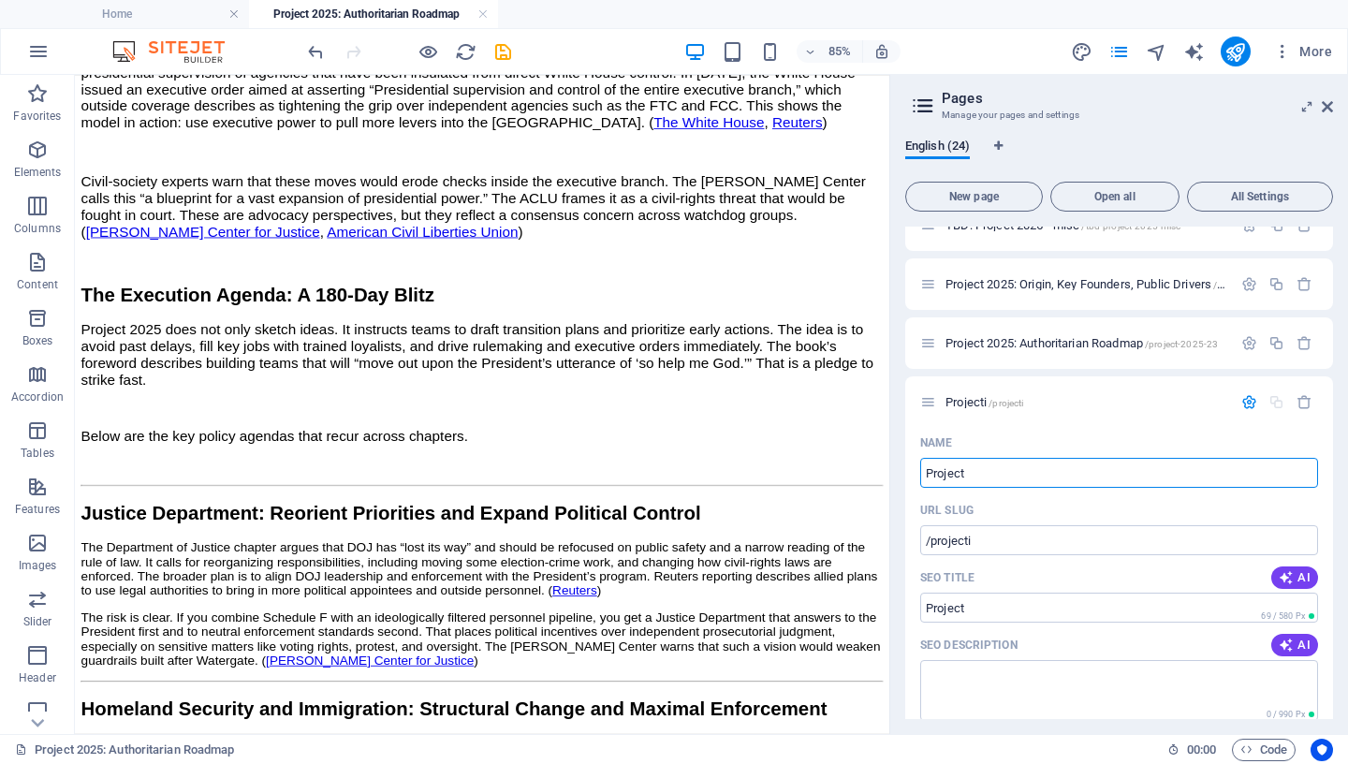
type input "/project"
type input "Project 2025"
type input "/project-202"
type input "Project 2025"
type input "/project-2025"
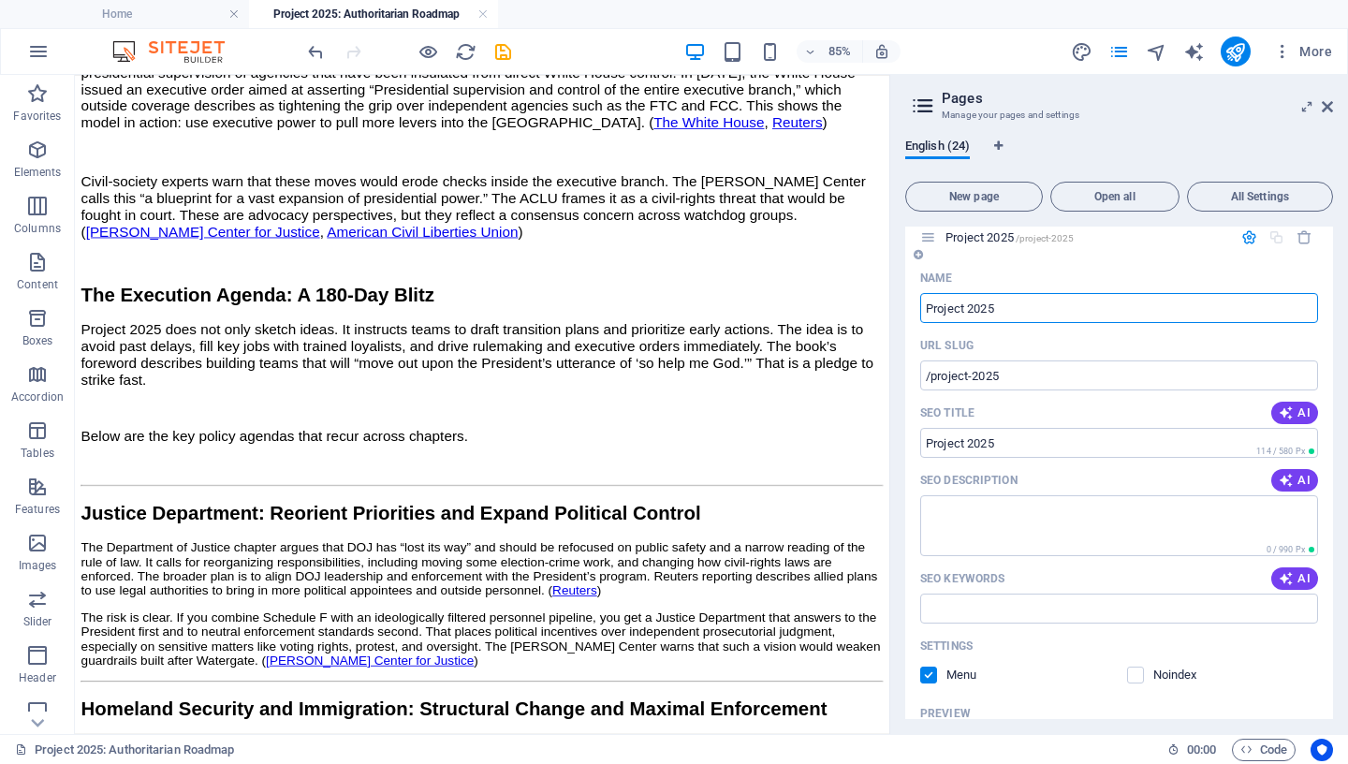
scroll to position [1424, 0]
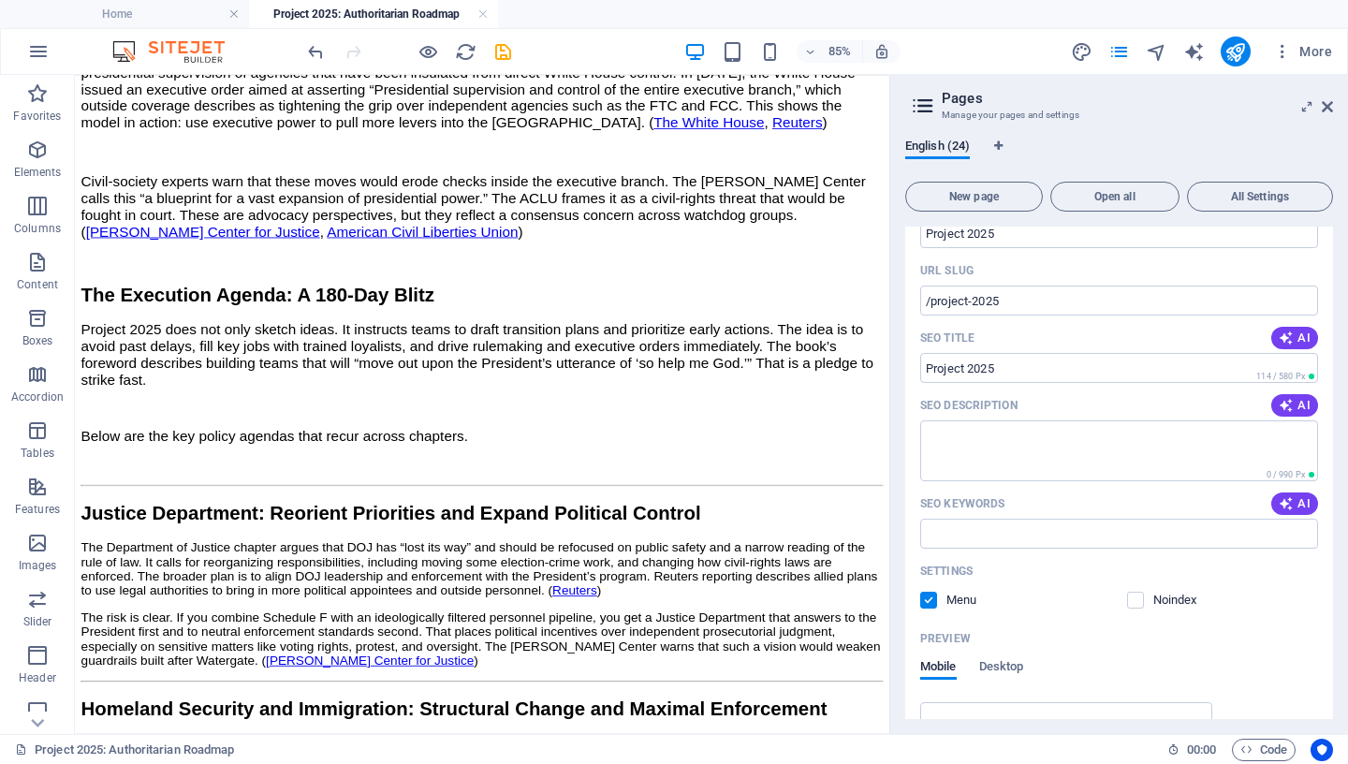
click at [928, 601] on label at bounding box center [928, 600] width 17 height 17
click at [0, 0] on input "checkbox" at bounding box center [0, 0] width 0 height 0
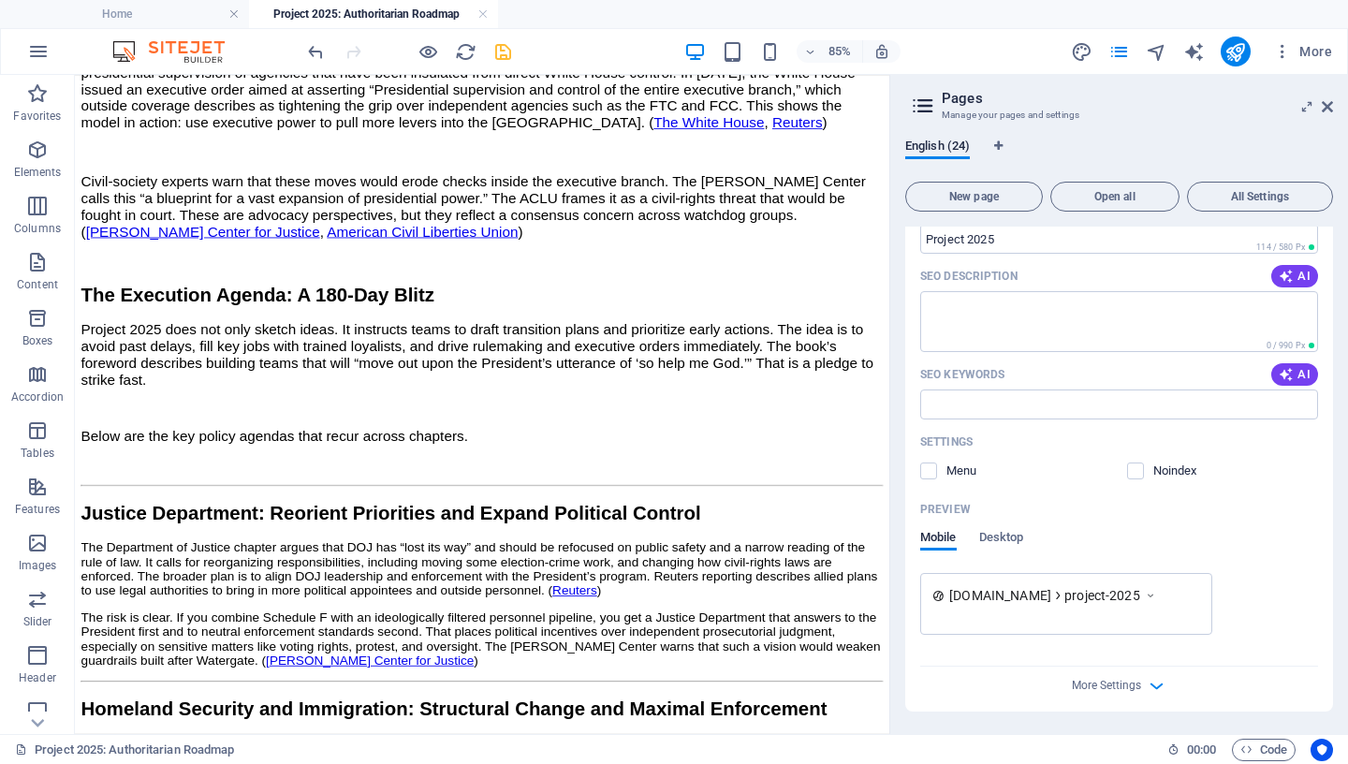
click at [505, 53] on icon "save" at bounding box center [503, 52] width 22 height 22
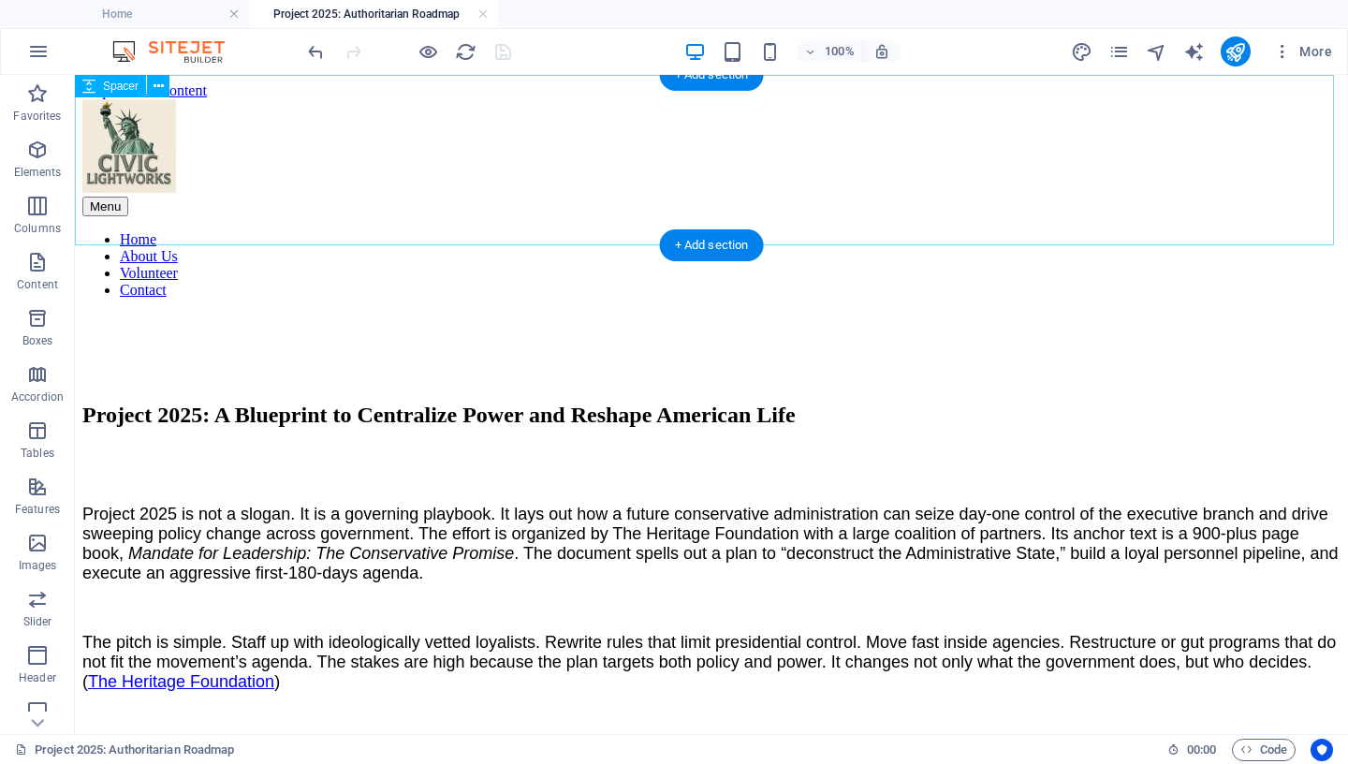
scroll to position [0, 0]
click at [482, 14] on link at bounding box center [482, 15] width 11 height 18
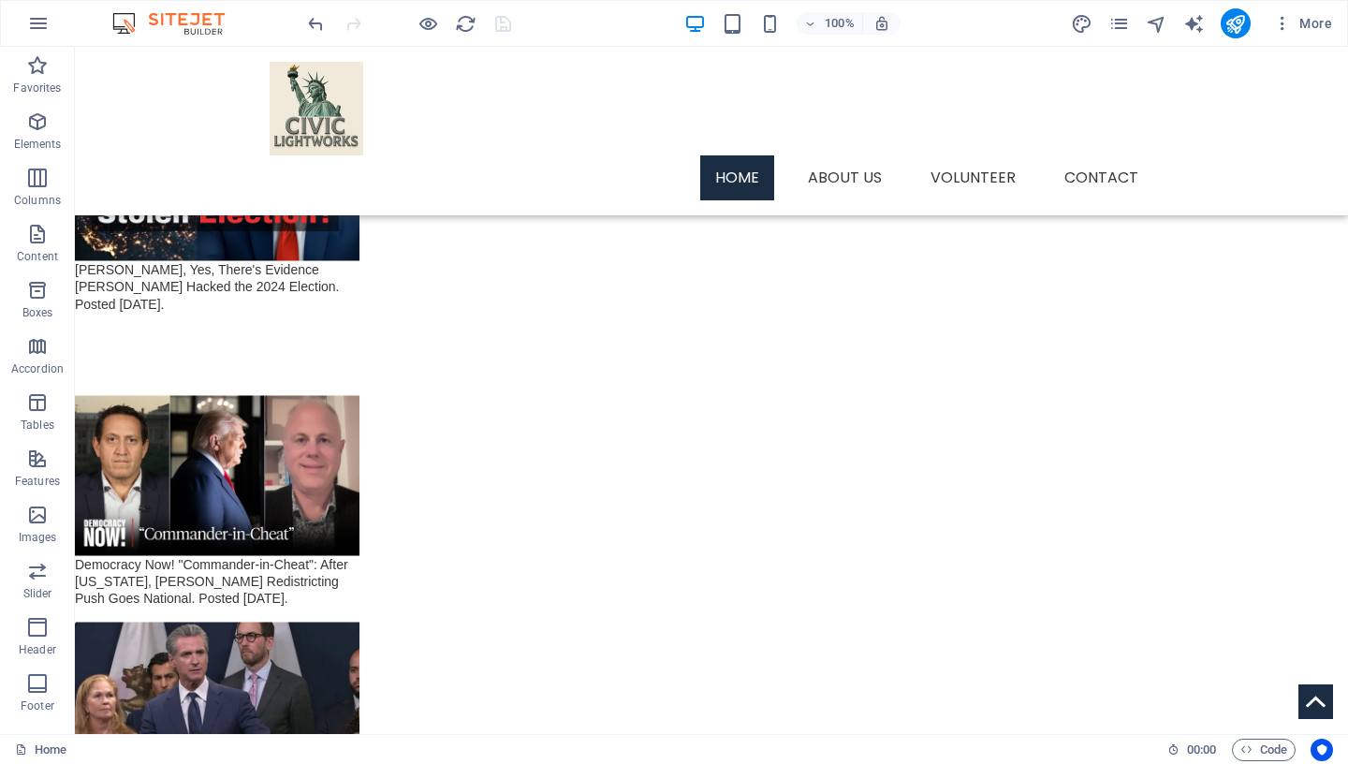
scroll to position [3237, 0]
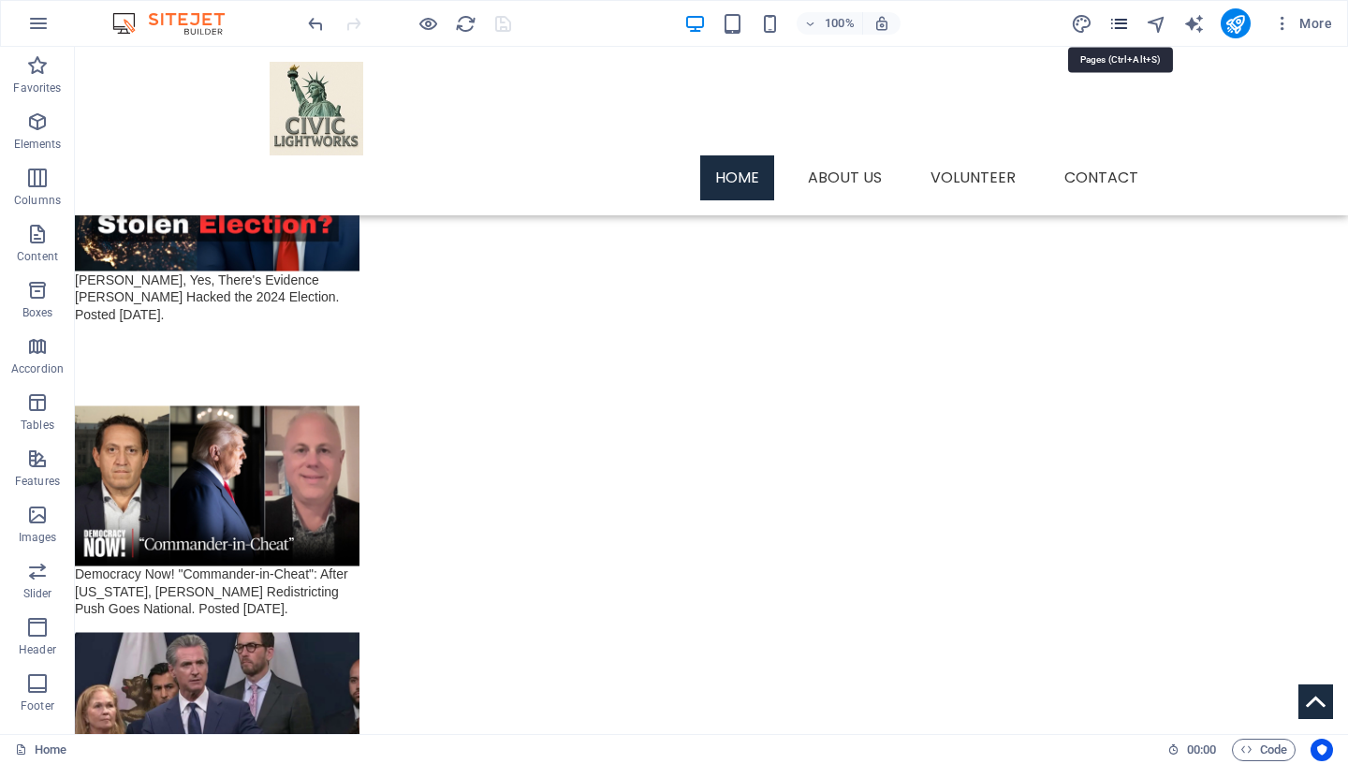
click at [1114, 23] on icon "pages" at bounding box center [1119, 24] width 22 height 22
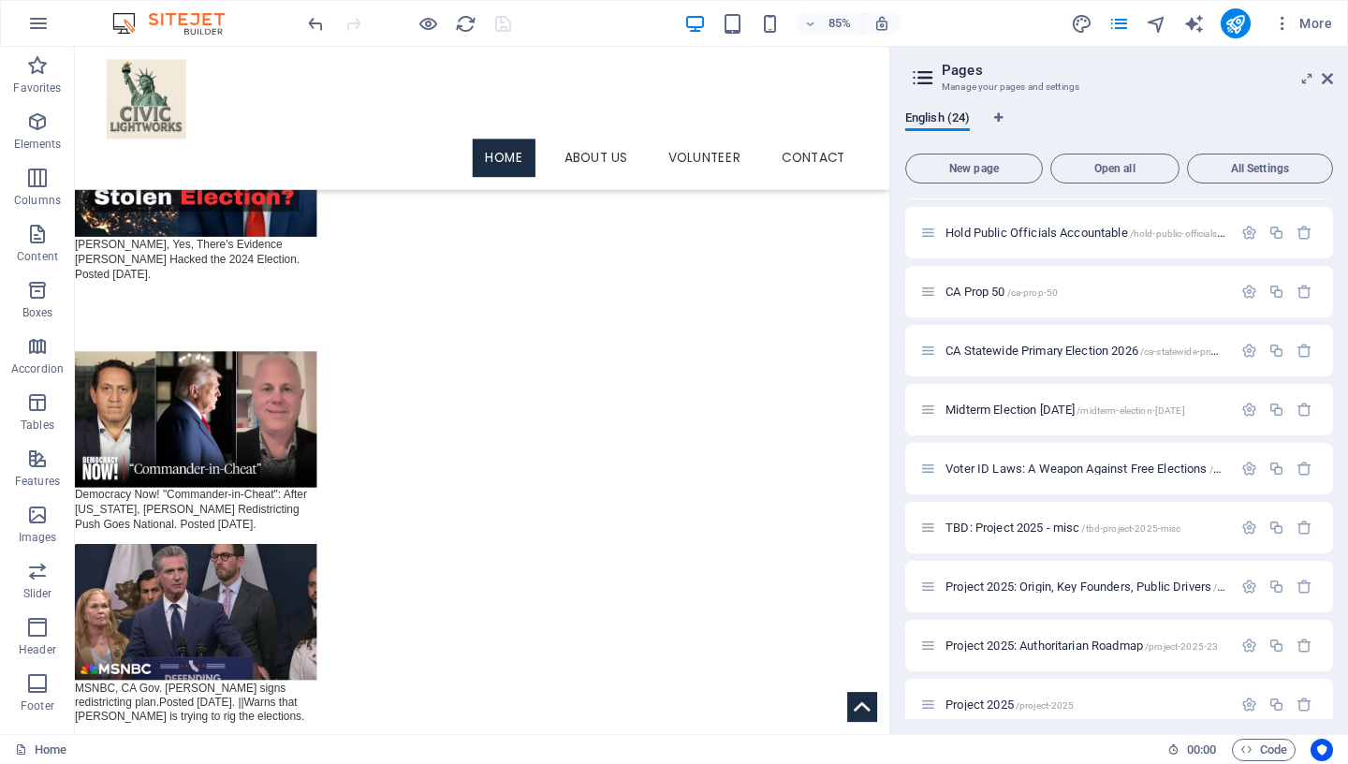
scroll to position [873, 0]
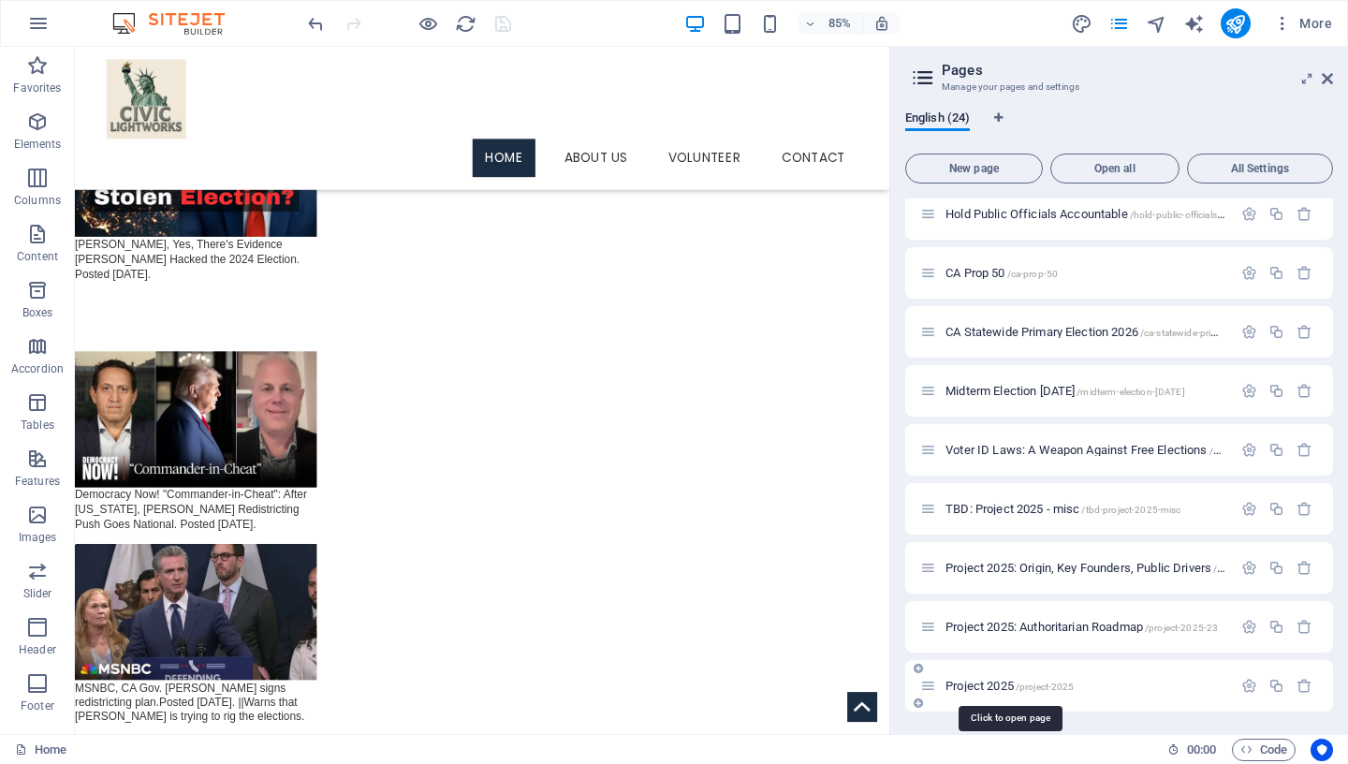
click at [986, 684] on span "Project 2025 /project-2025" at bounding box center [1010, 686] width 128 height 14
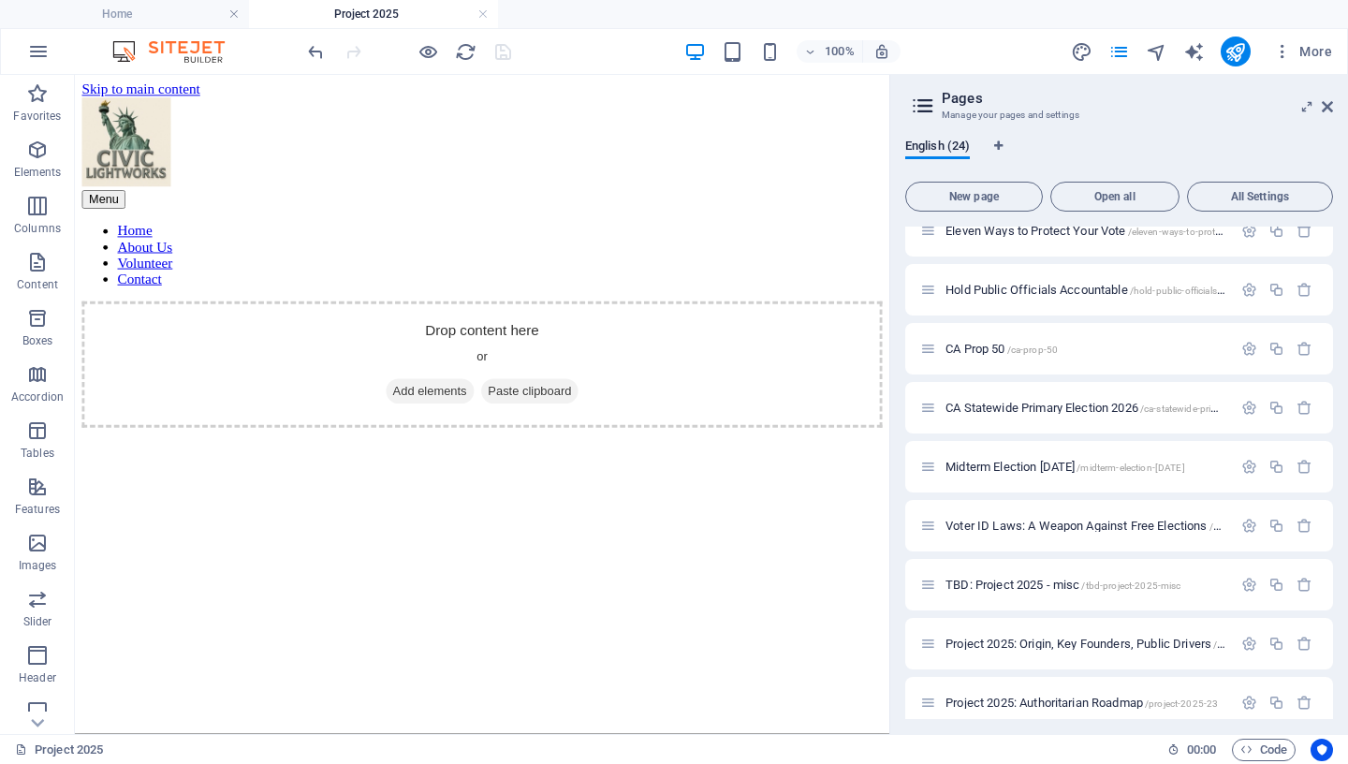
scroll to position [0, 0]
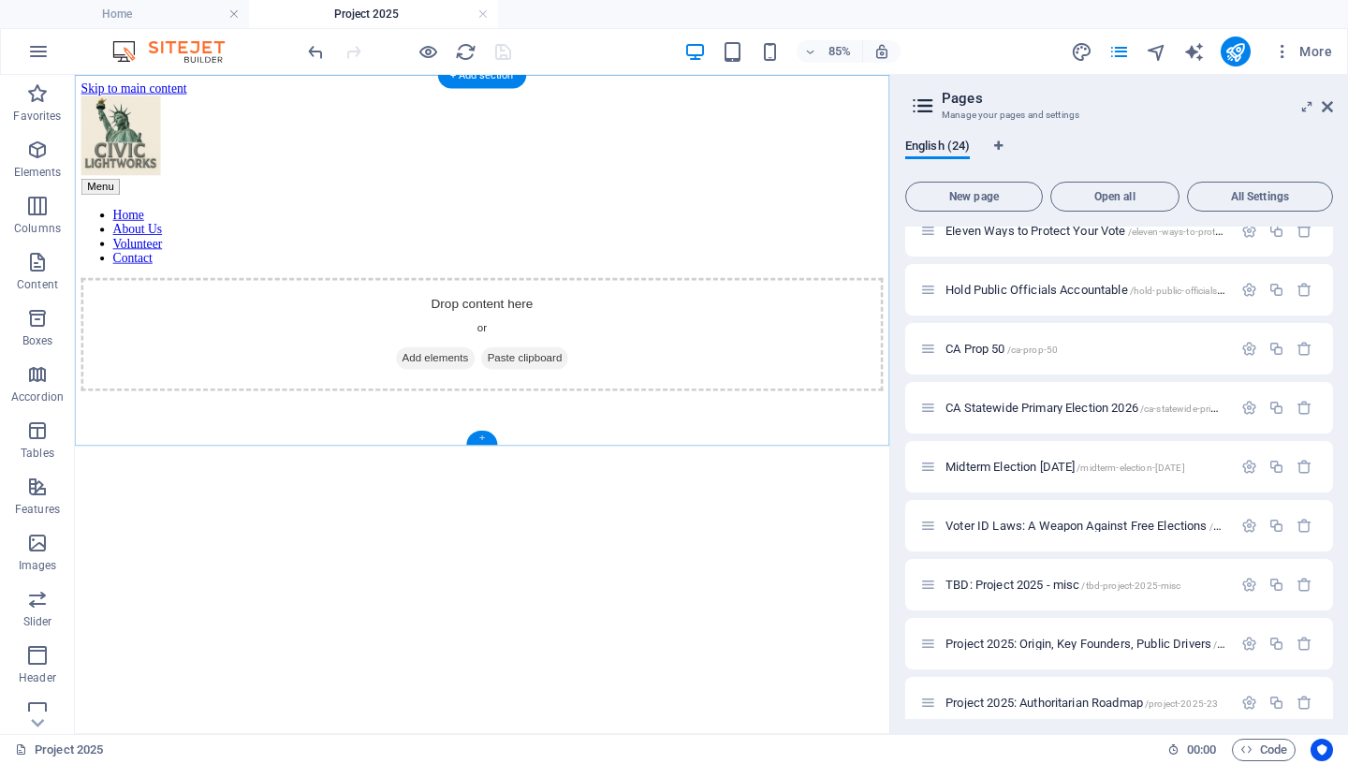
click at [480, 436] on div "+" at bounding box center [481, 438] width 31 height 14
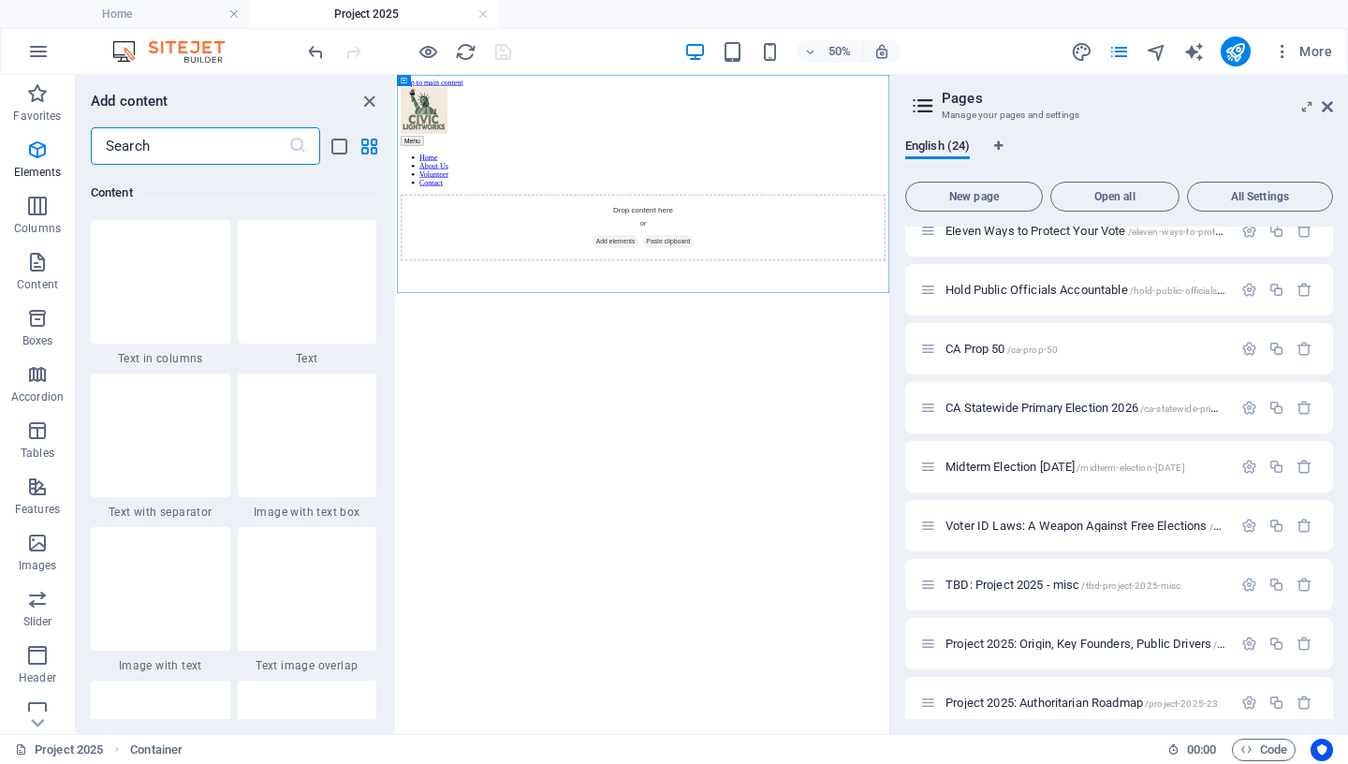
scroll to position [3276, 0]
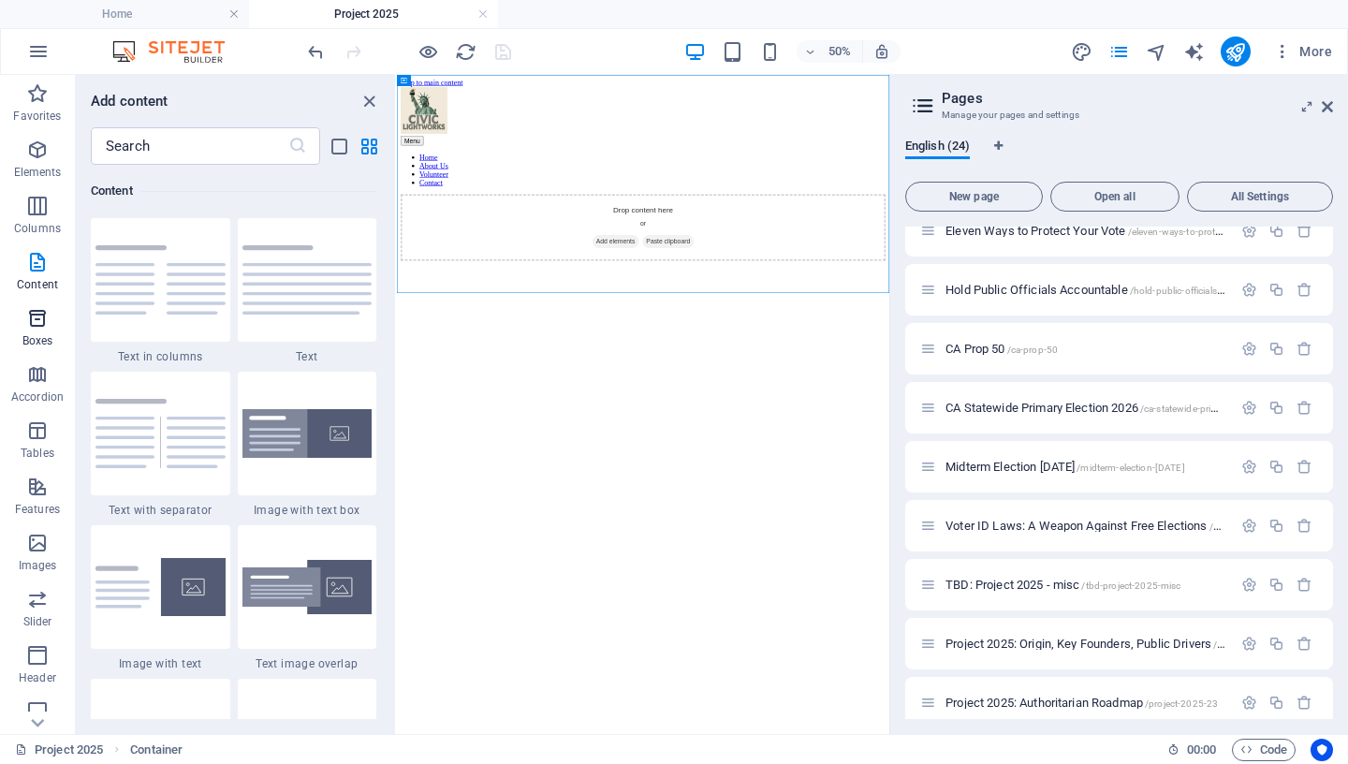
click at [37, 323] on icon "button" at bounding box center [37, 318] width 22 height 22
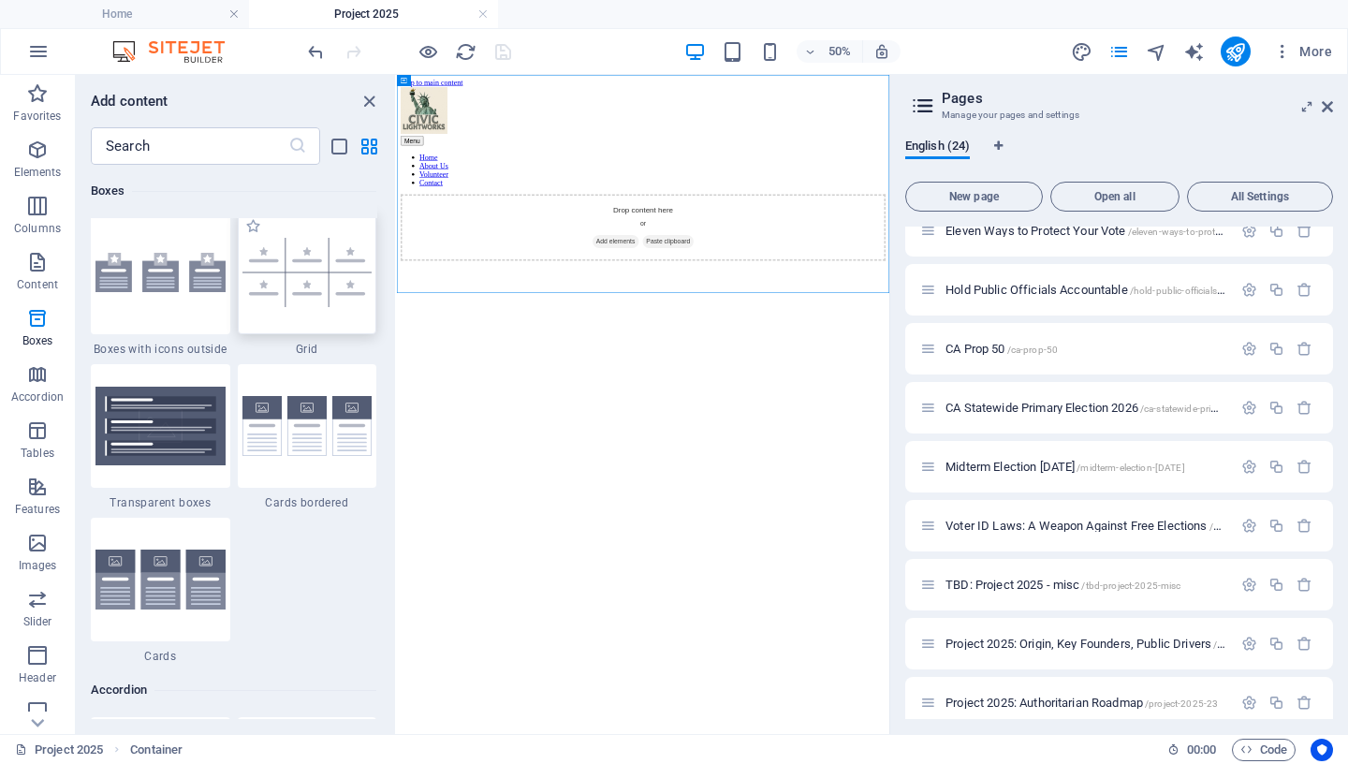
scroll to position [5449, 0]
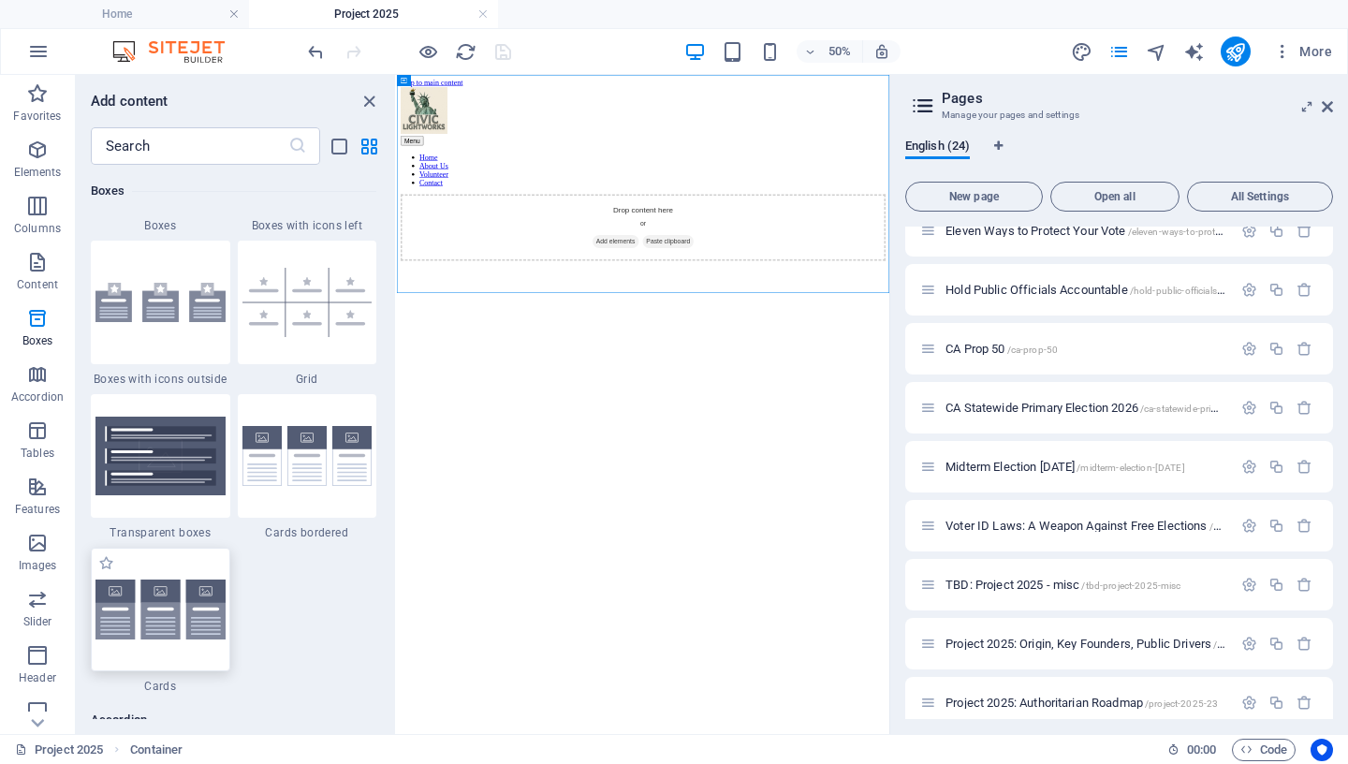
click at [176, 607] on img at bounding box center [160, 610] width 130 height 61
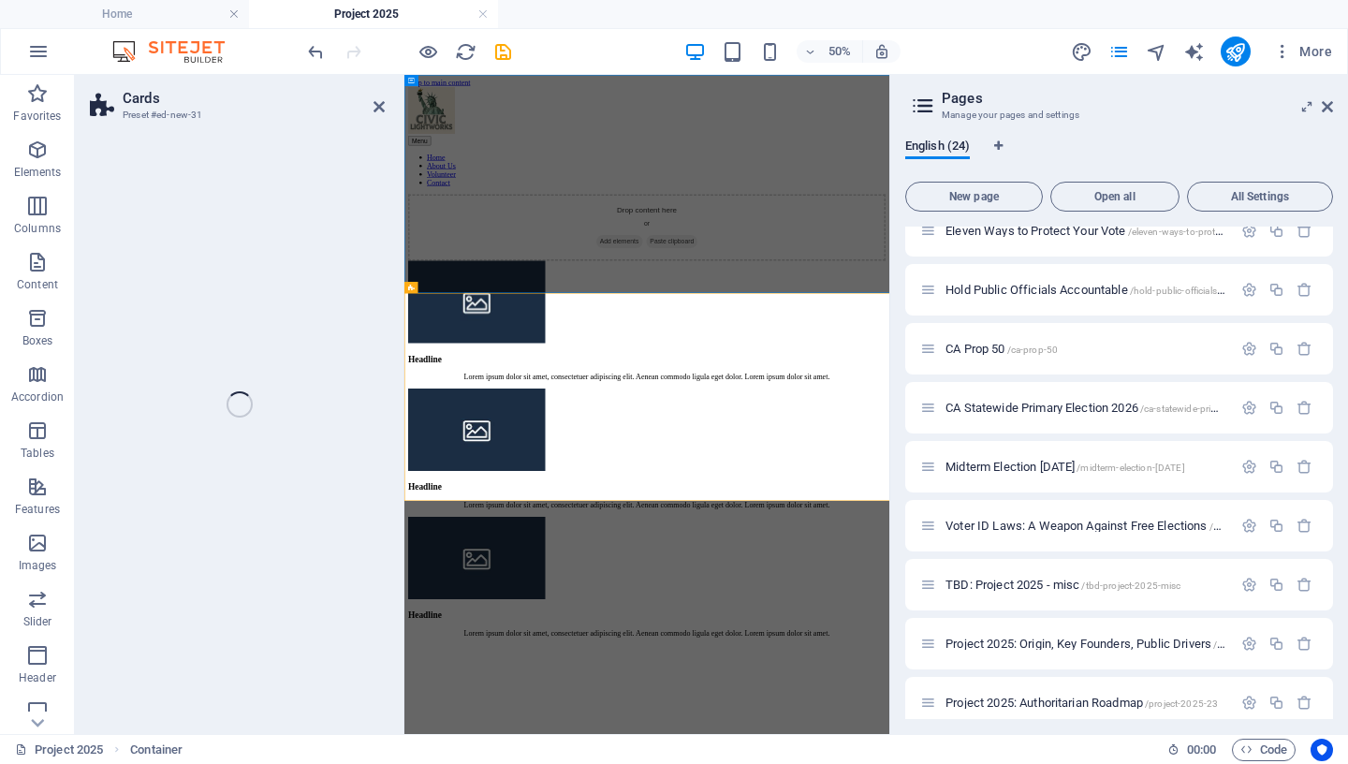
select select "rem"
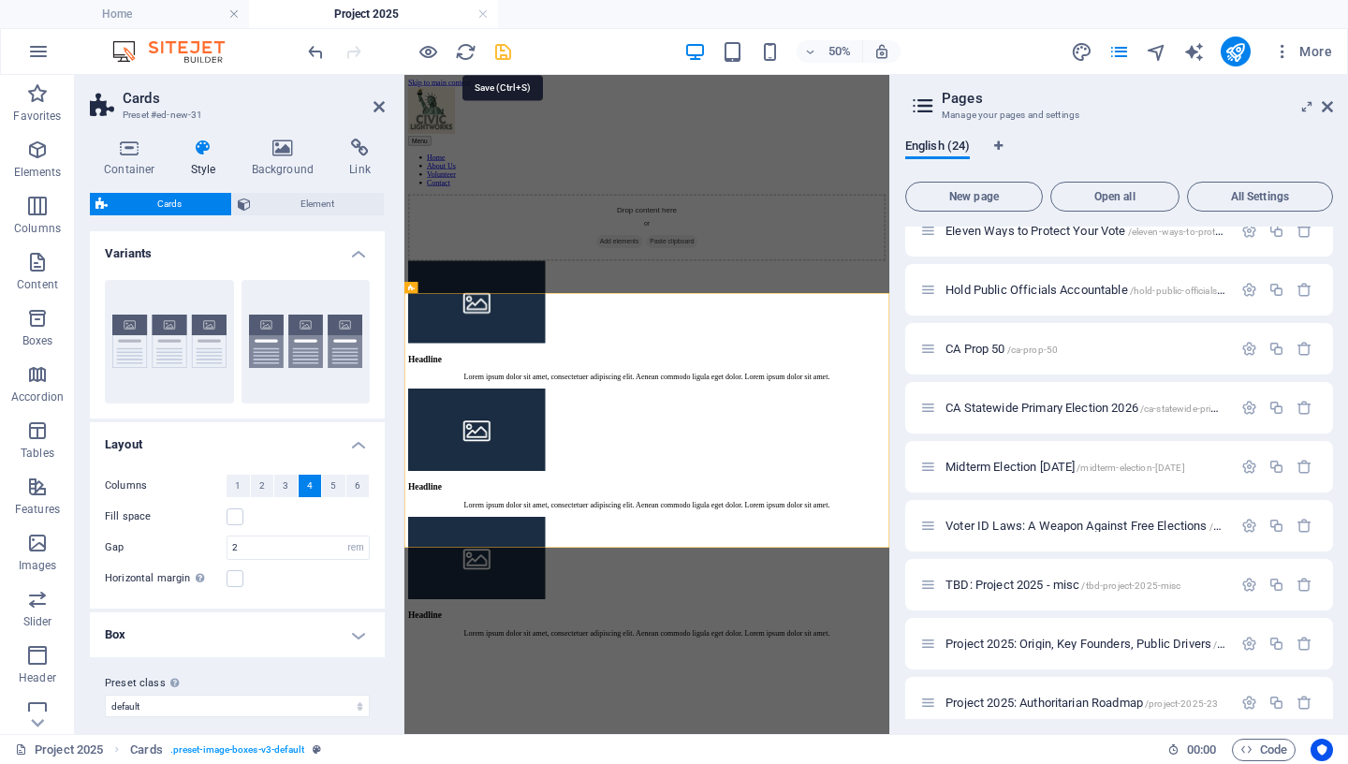
click at [507, 54] on icon "save" at bounding box center [503, 52] width 22 height 22
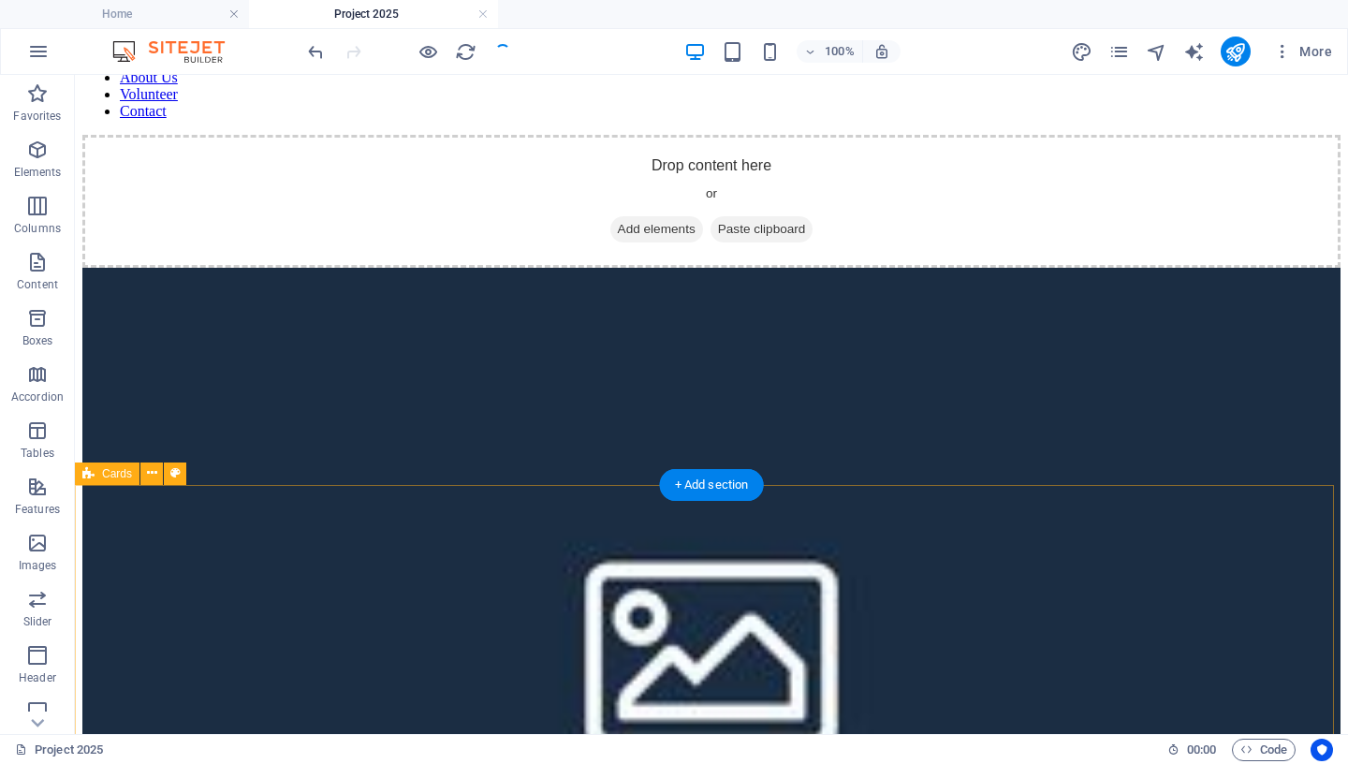
scroll to position [180, 0]
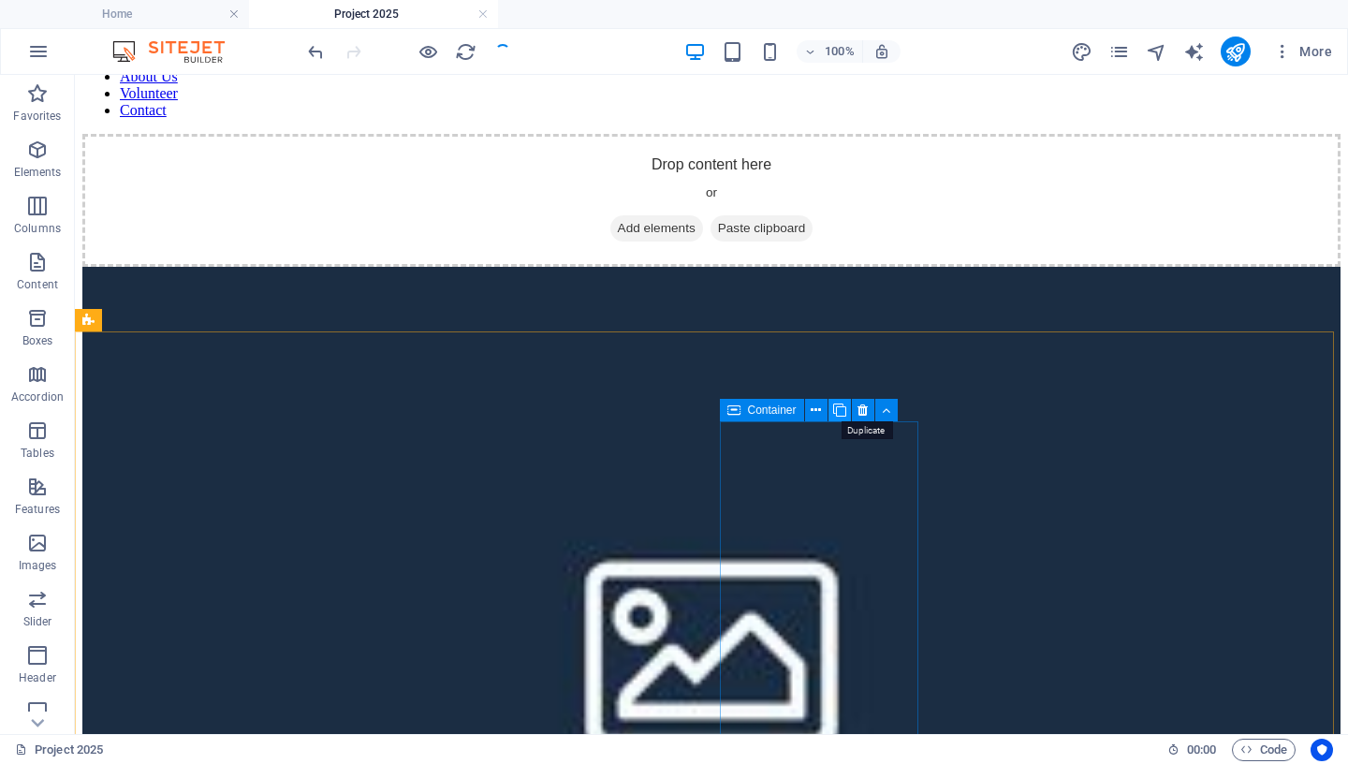
click at [838, 405] on icon at bounding box center [839, 411] width 13 height 20
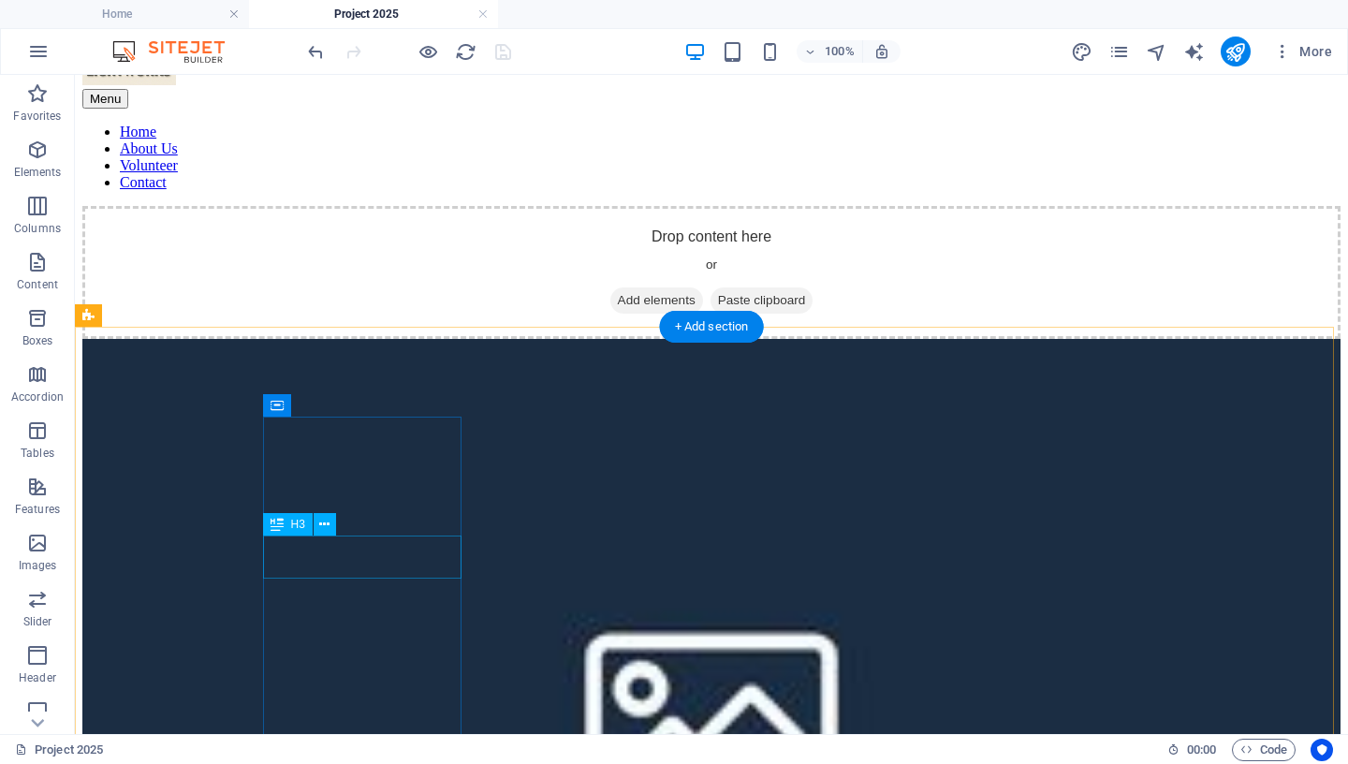
scroll to position [287, 0]
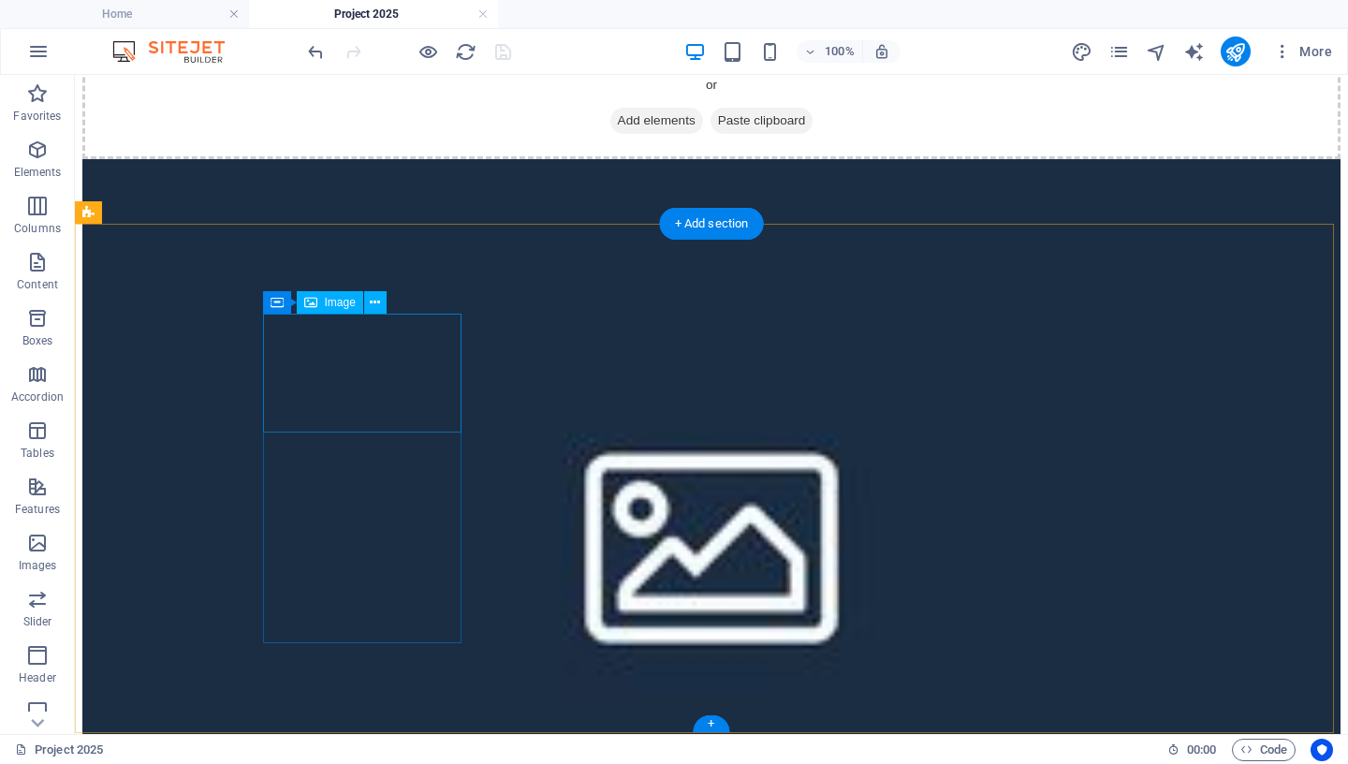
click at [352, 374] on figure at bounding box center [711, 538] width 1258 height 759
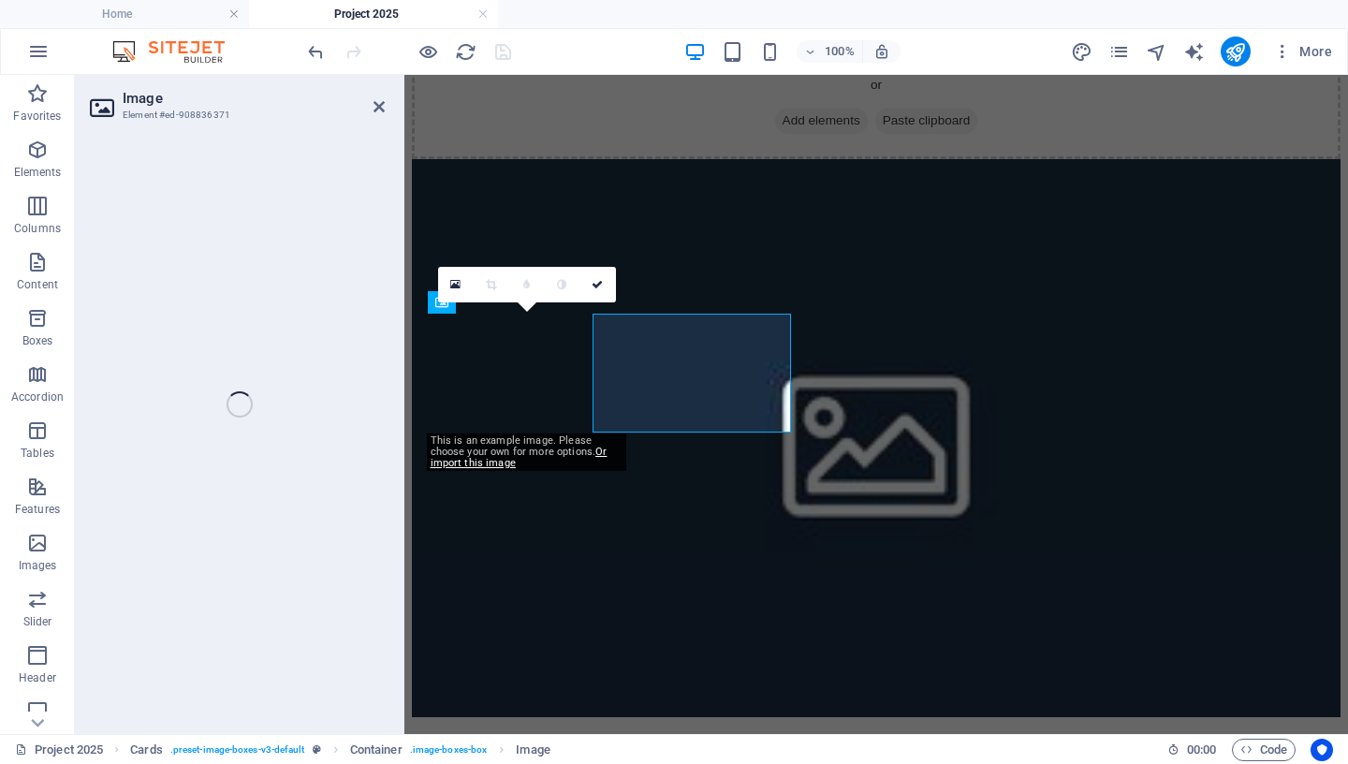
select select "%"
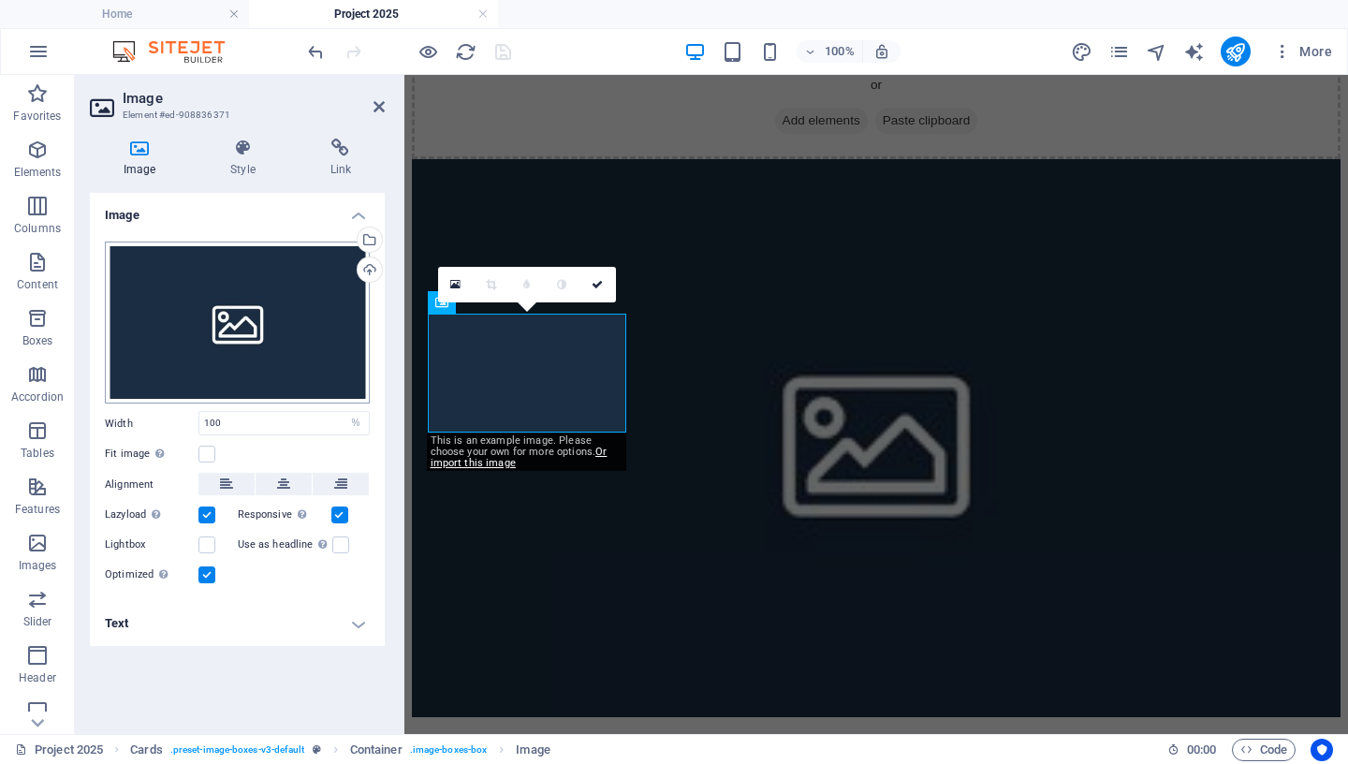
click at [279, 364] on div "Drag files here, click to choose files or select files from Files or our free s…" at bounding box center [237, 323] width 265 height 163
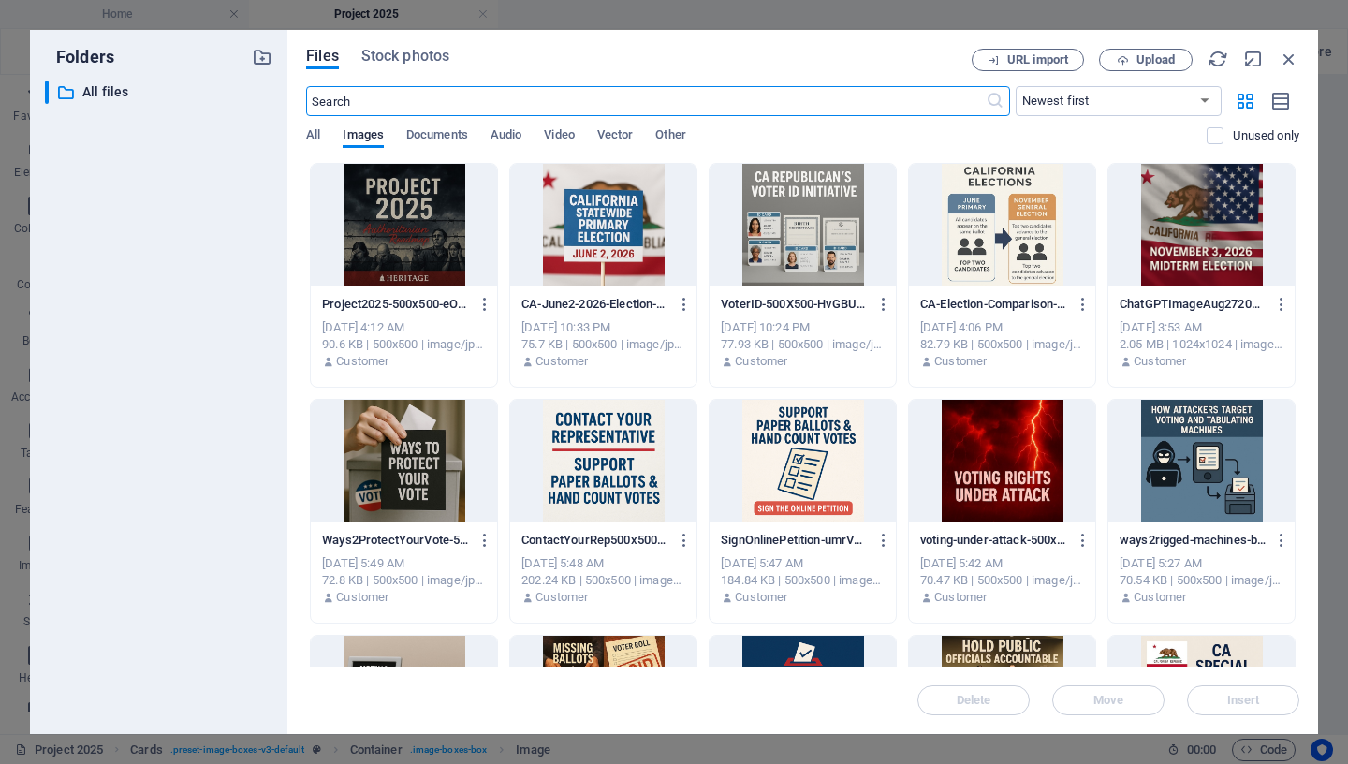
scroll to position [0, 0]
click at [433, 247] on div at bounding box center [404, 225] width 186 height 122
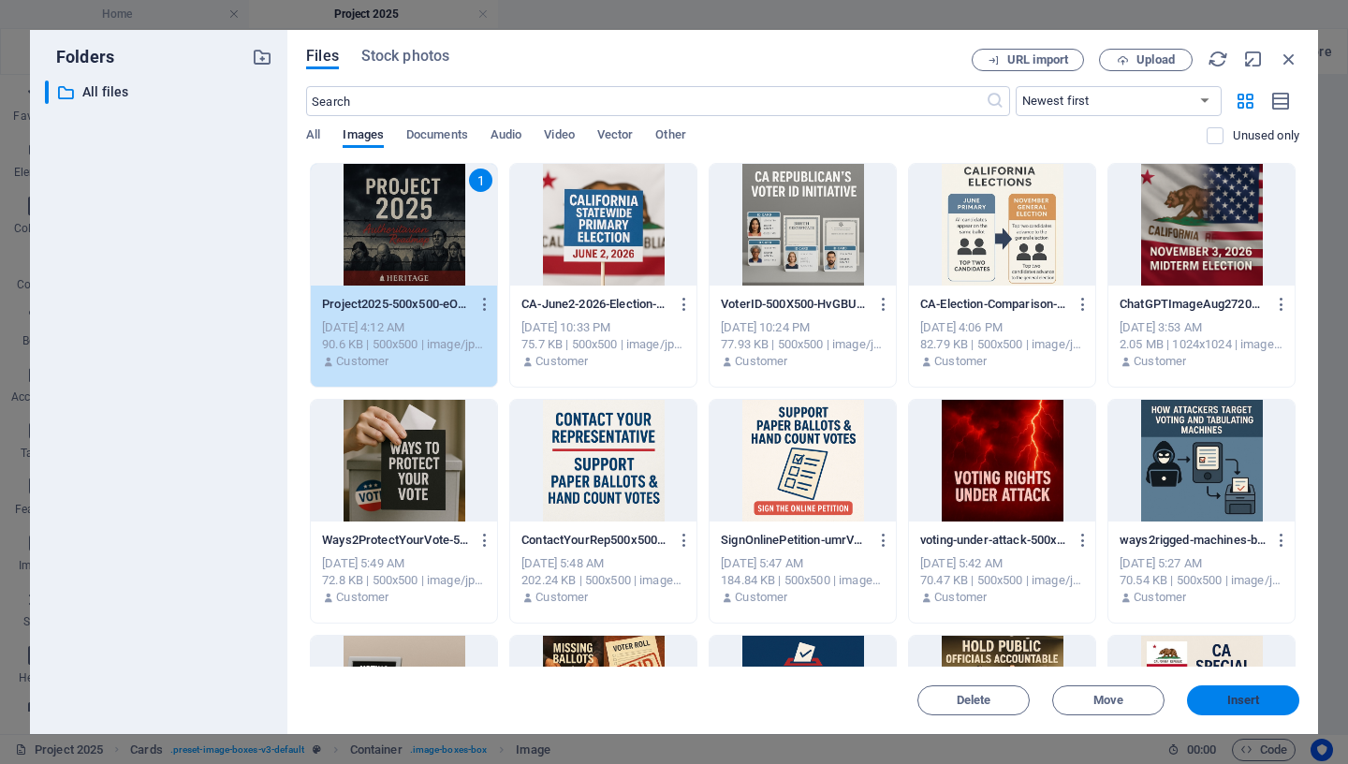
click at [1253, 697] on span "Insert" at bounding box center [1243, 700] width 33 height 11
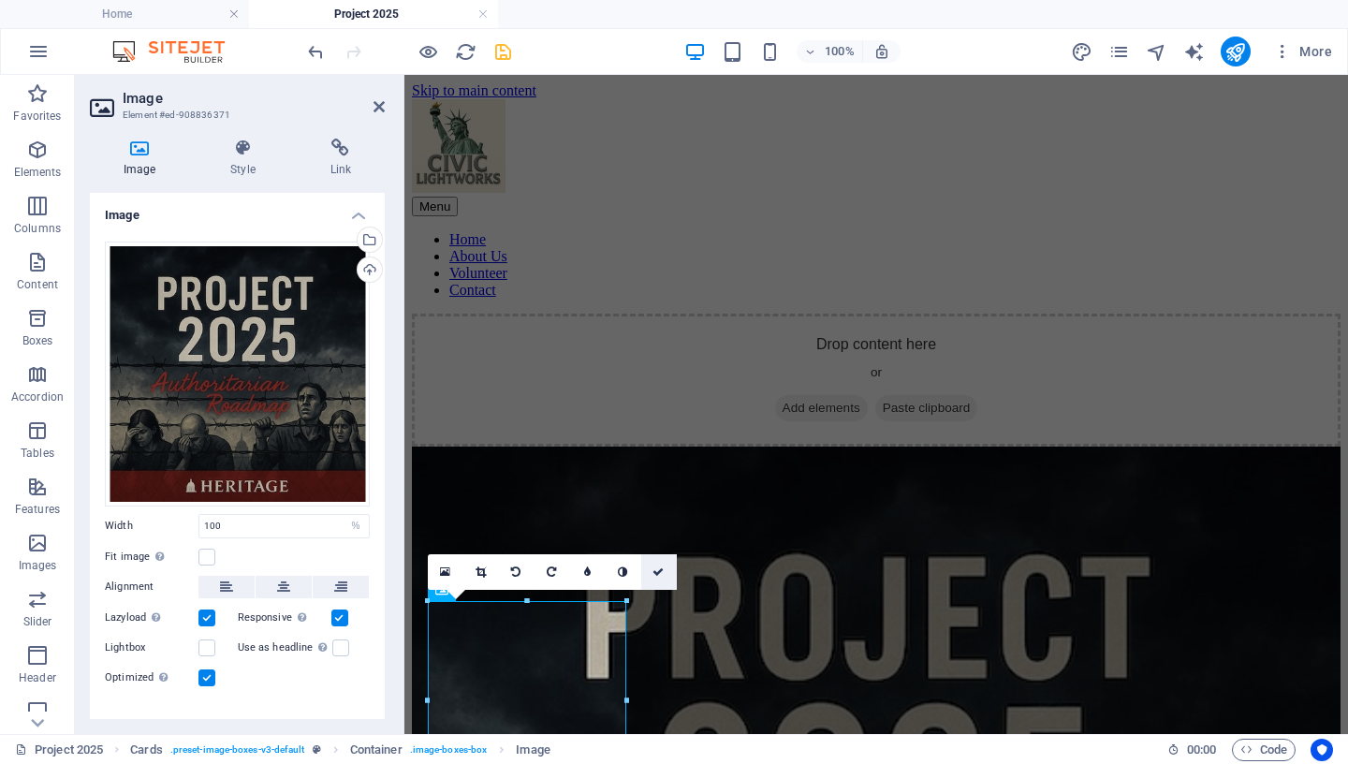
click at [654, 573] on icon at bounding box center [658, 571] width 11 height 11
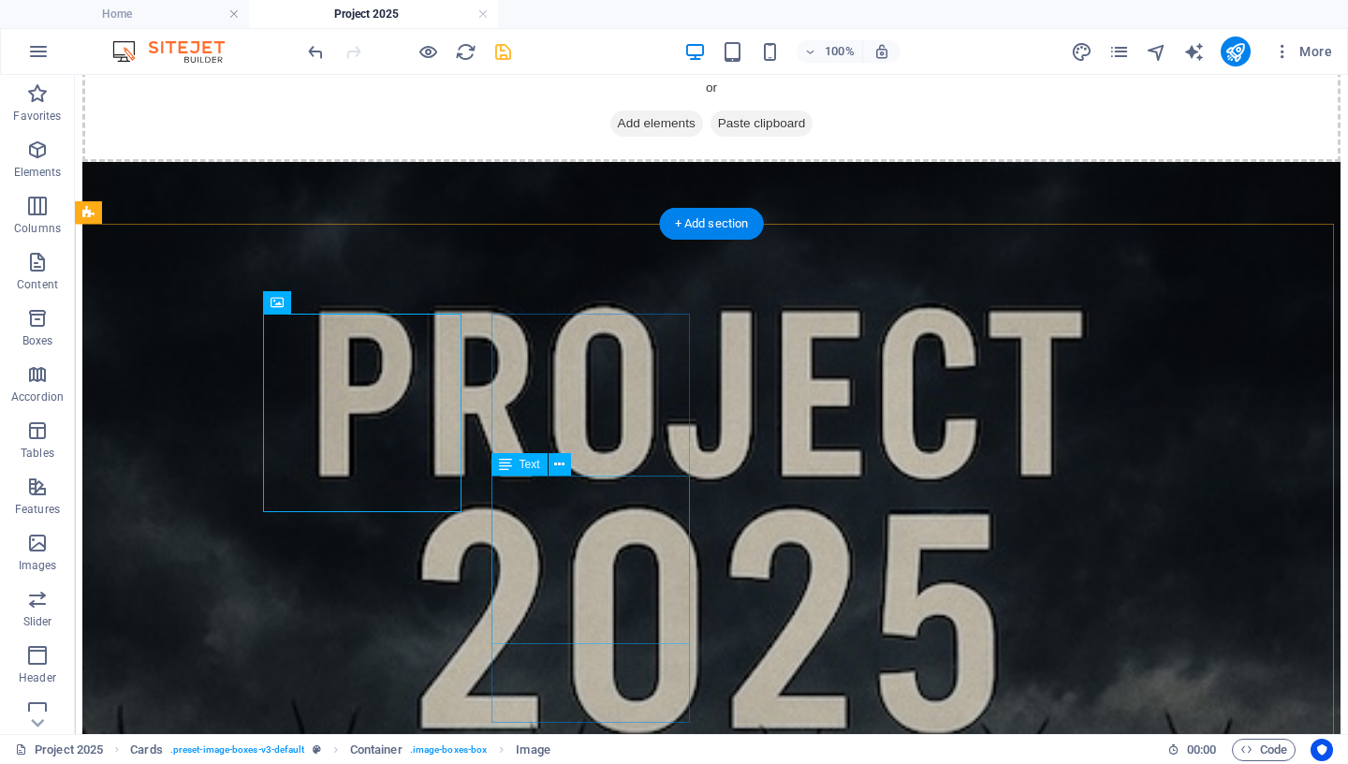
scroll to position [366, 0]
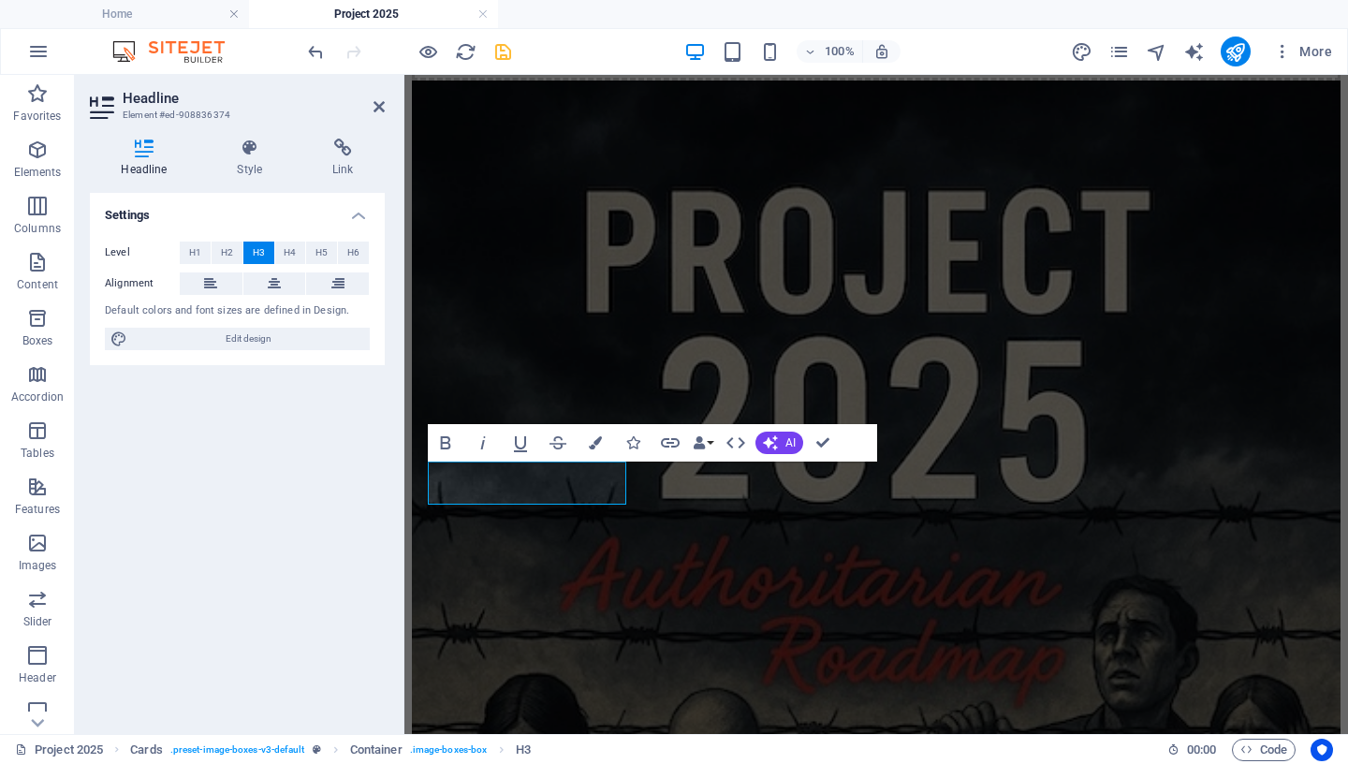
scroll to position [338, 0]
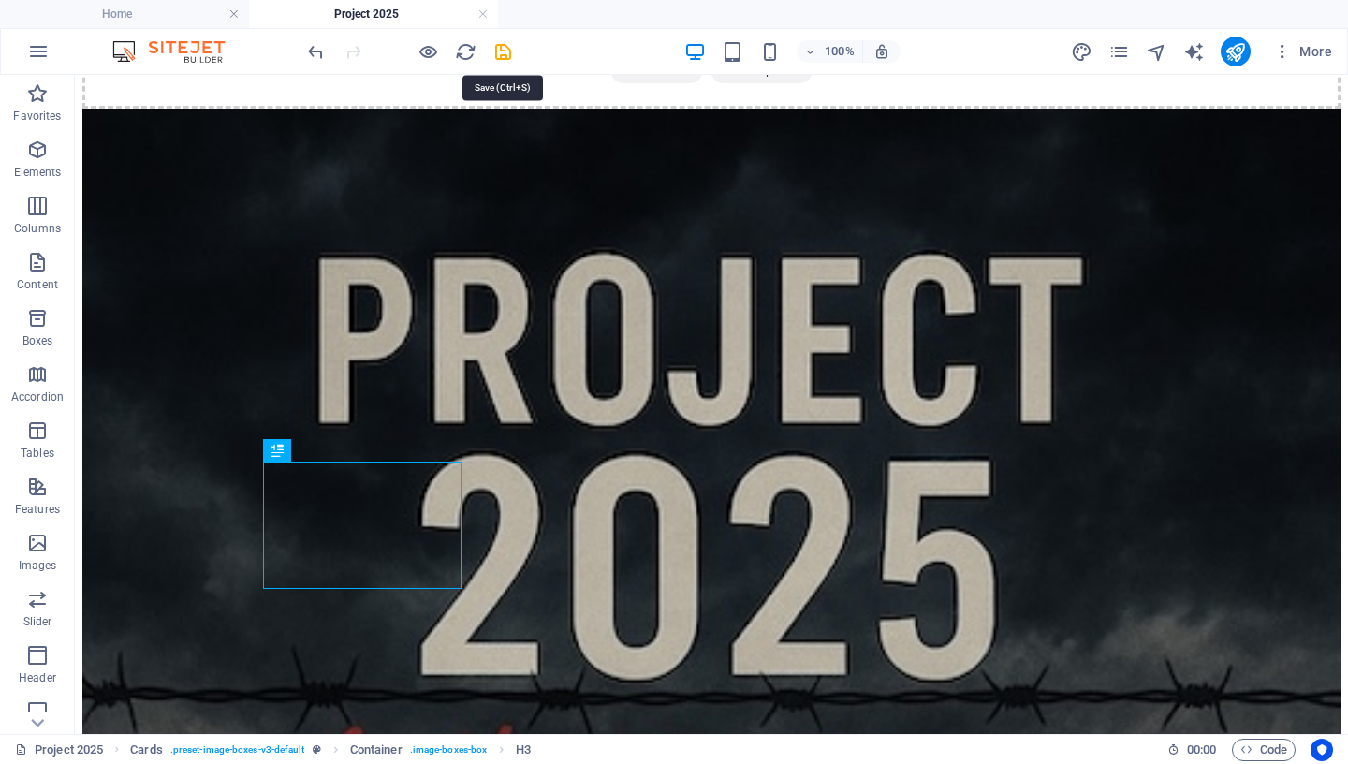
click at [504, 48] on icon "save" at bounding box center [503, 52] width 22 height 22
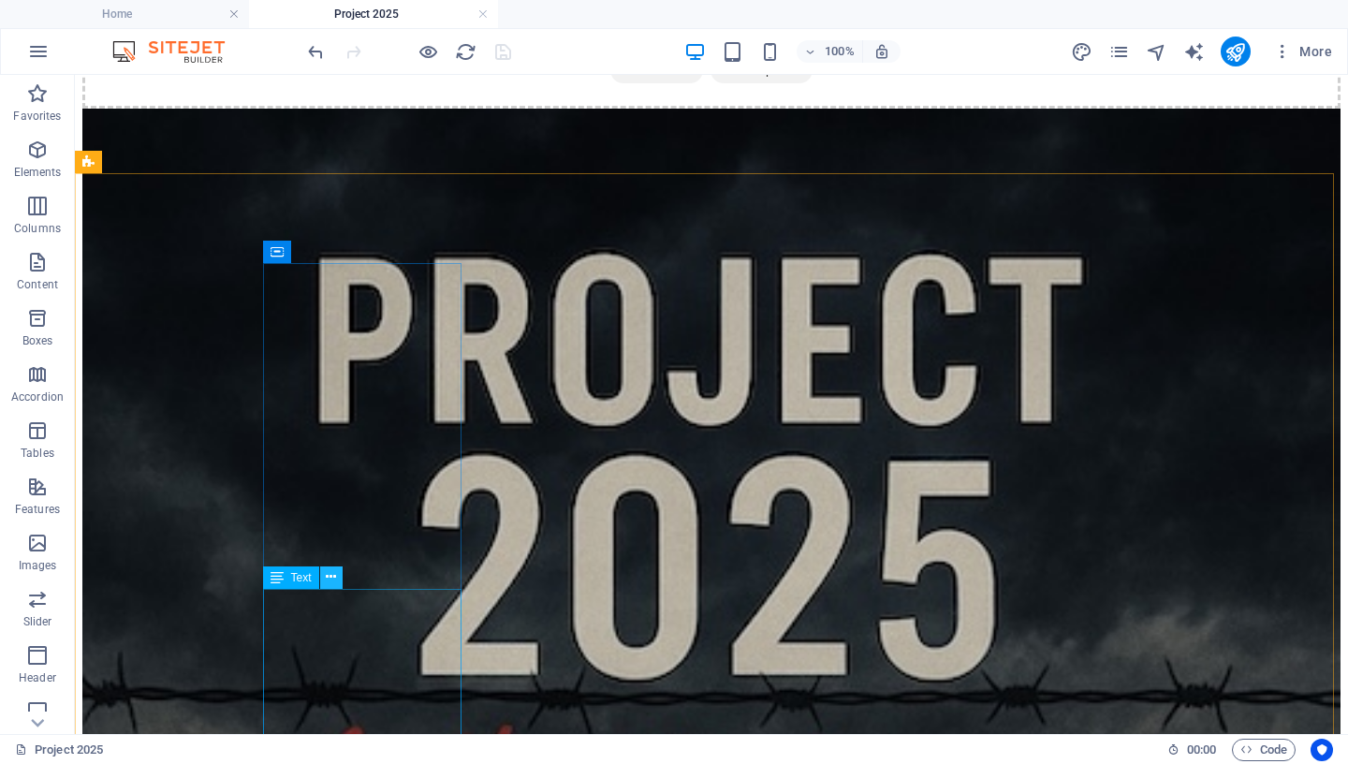
click at [334, 571] on icon at bounding box center [331, 577] width 10 height 20
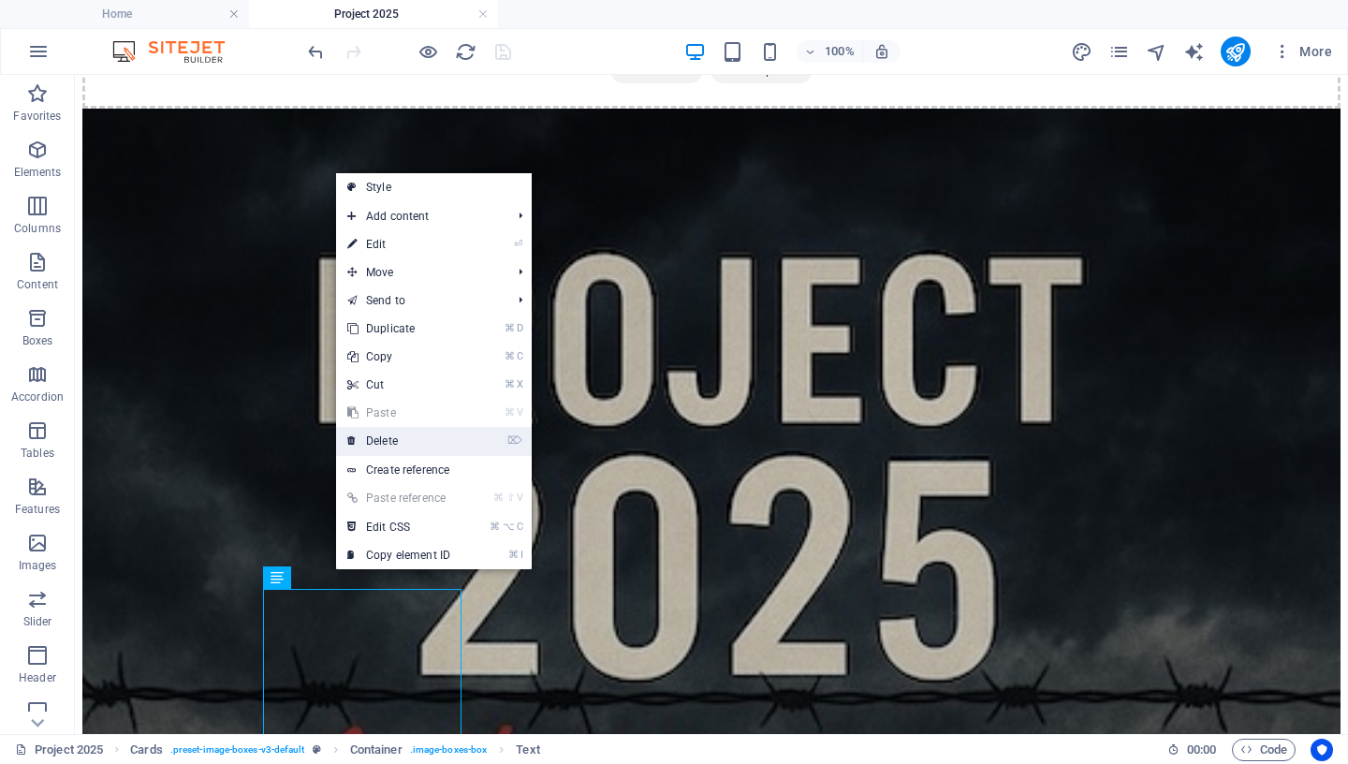
click at [420, 442] on link "⌦ Delete" at bounding box center [398, 441] width 125 height 28
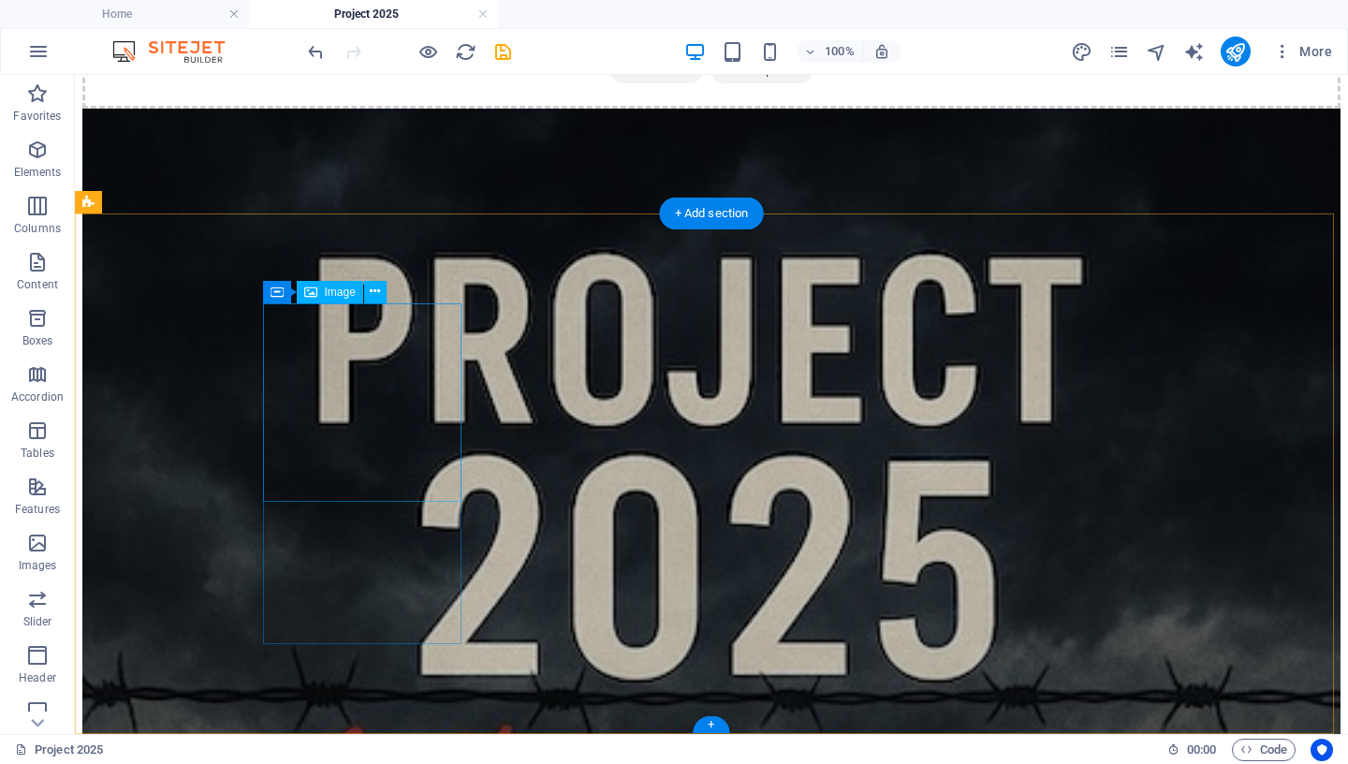
scroll to position [298, 0]
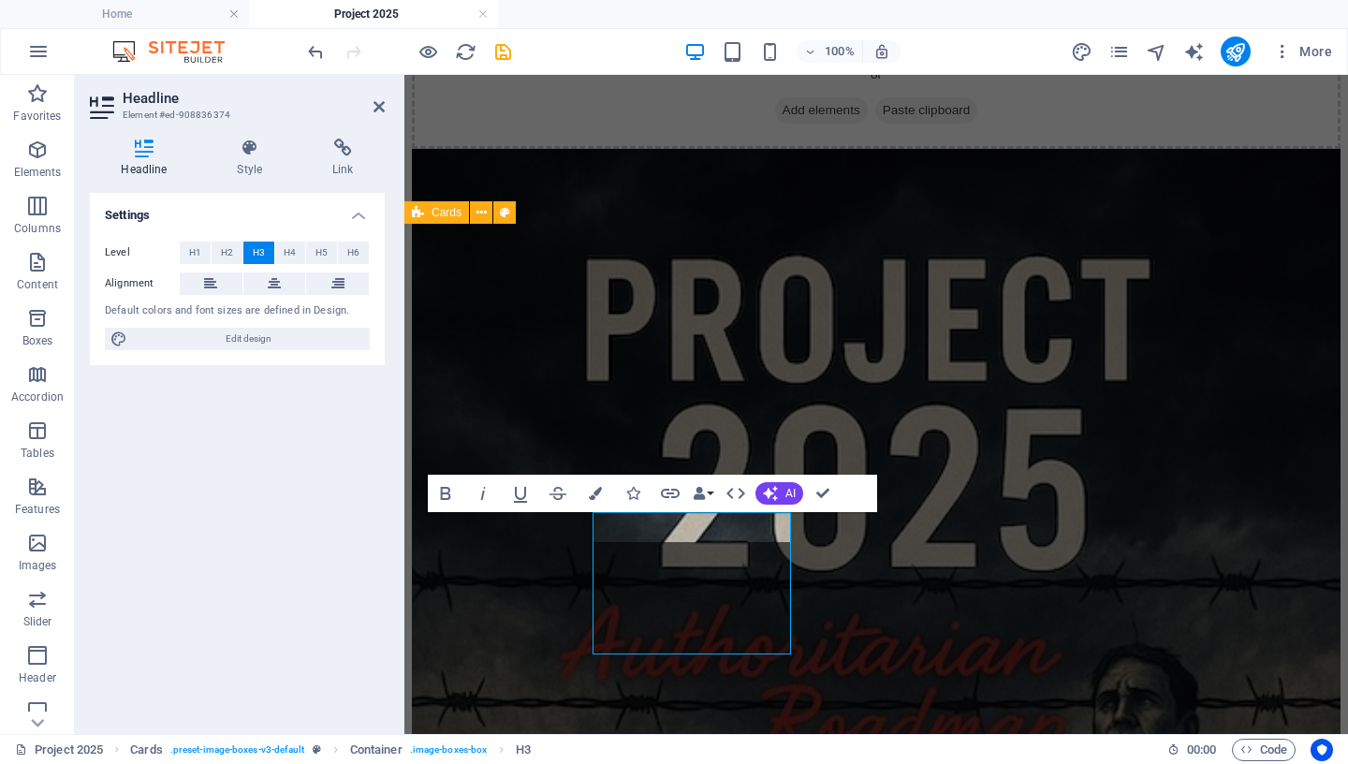
scroll to position [287, 0]
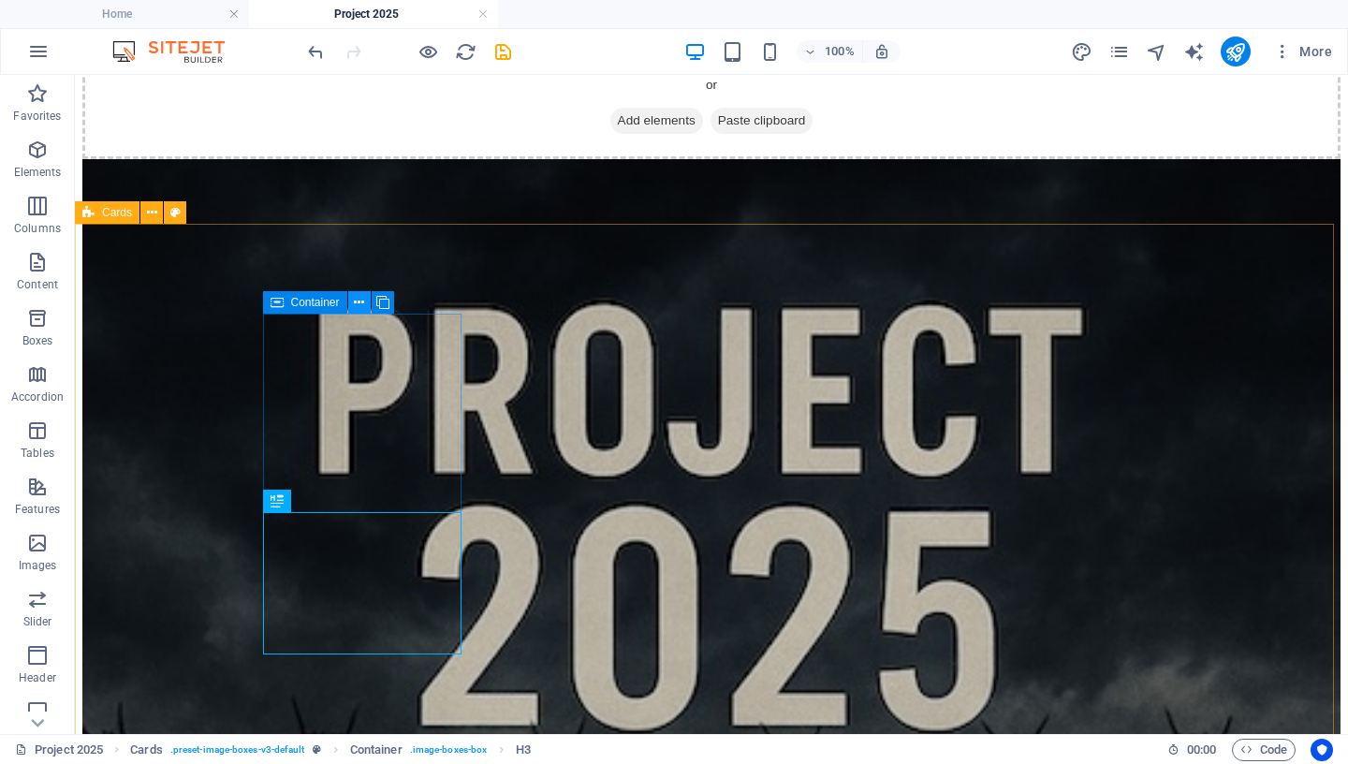
click at [358, 302] on icon at bounding box center [359, 303] width 10 height 20
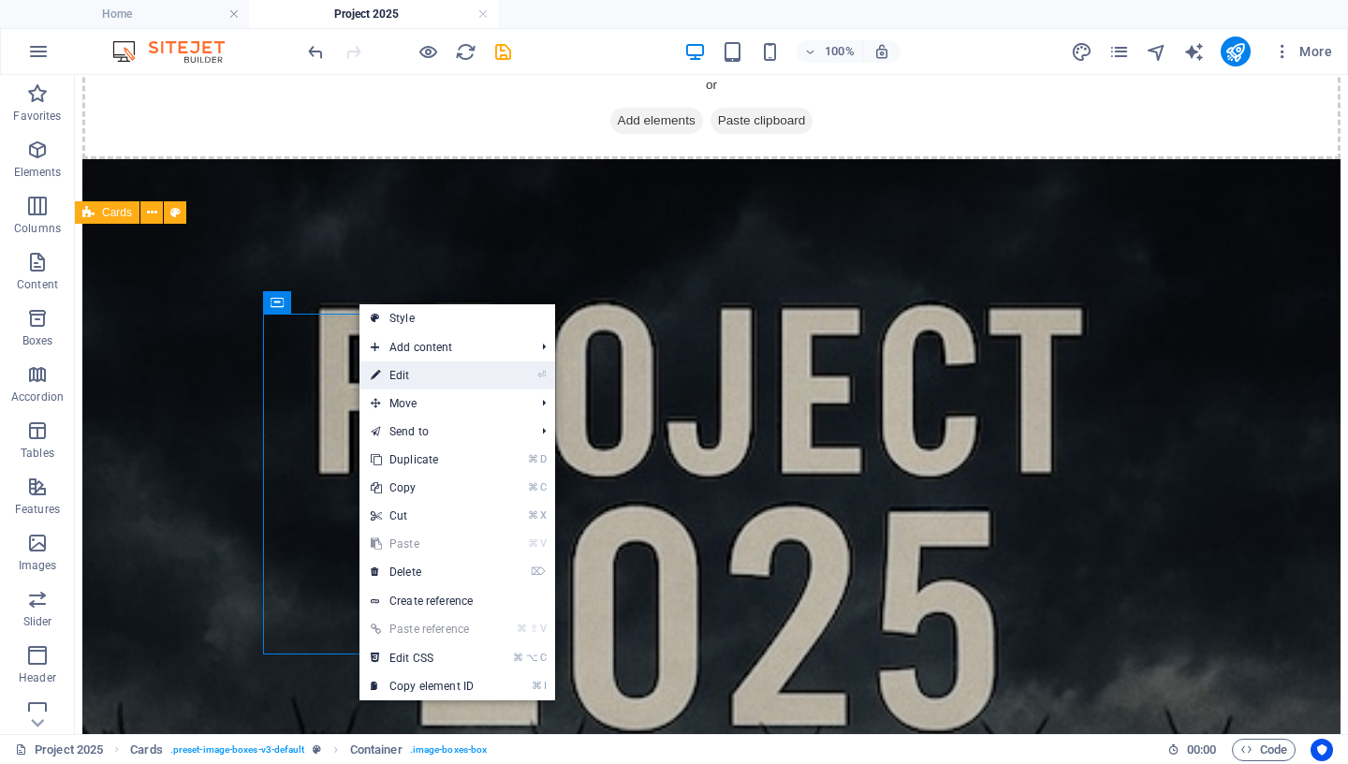
click at [408, 374] on link "⏎ Edit" at bounding box center [422, 375] width 125 height 28
select select
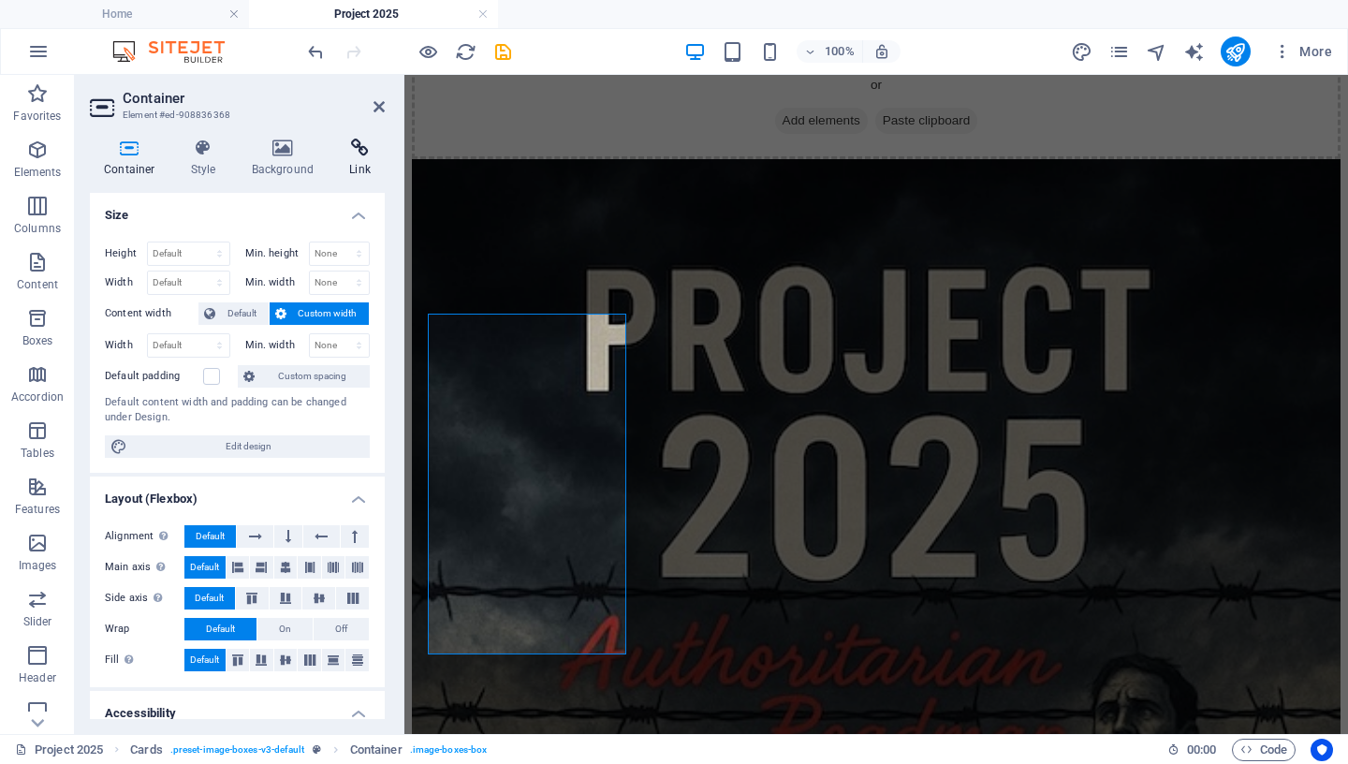
click at [366, 154] on icon at bounding box center [360, 148] width 50 height 19
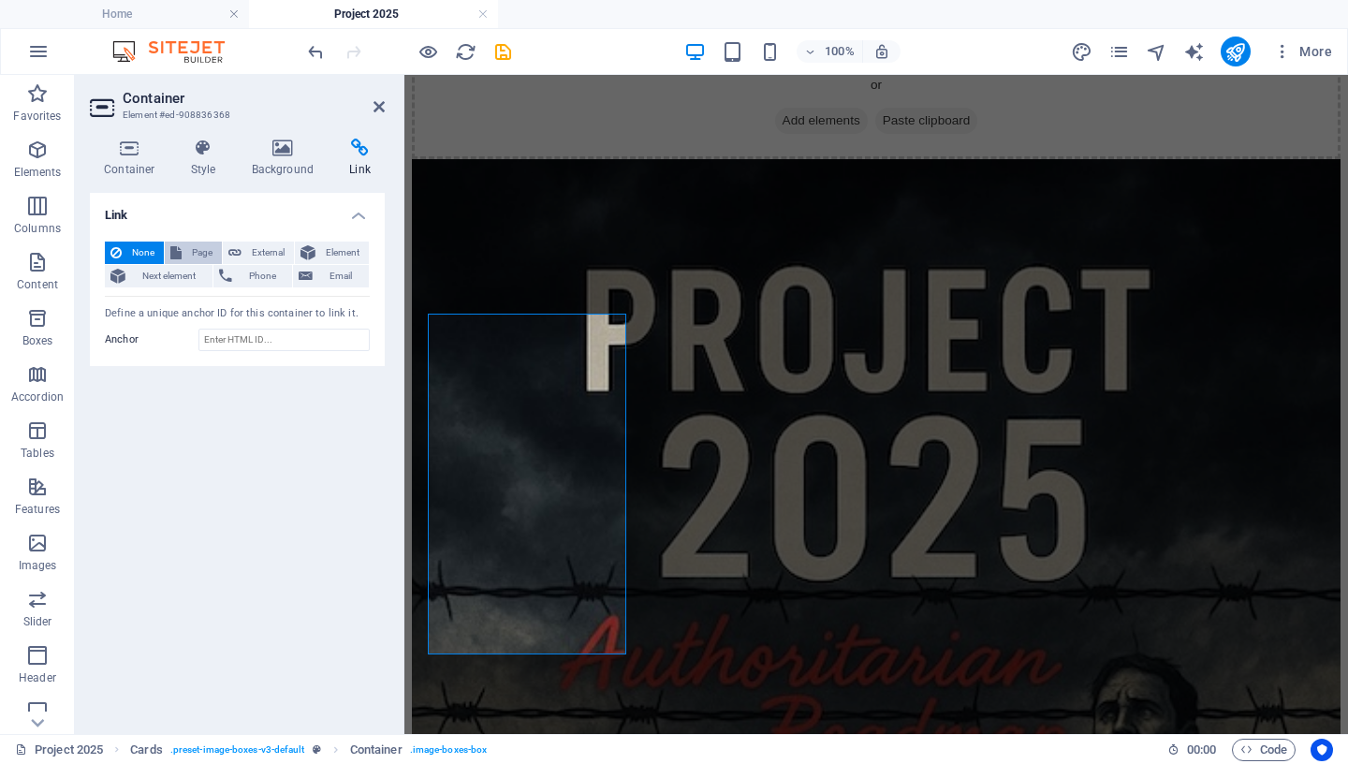
click at [195, 251] on span "Page" at bounding box center [201, 253] width 29 height 22
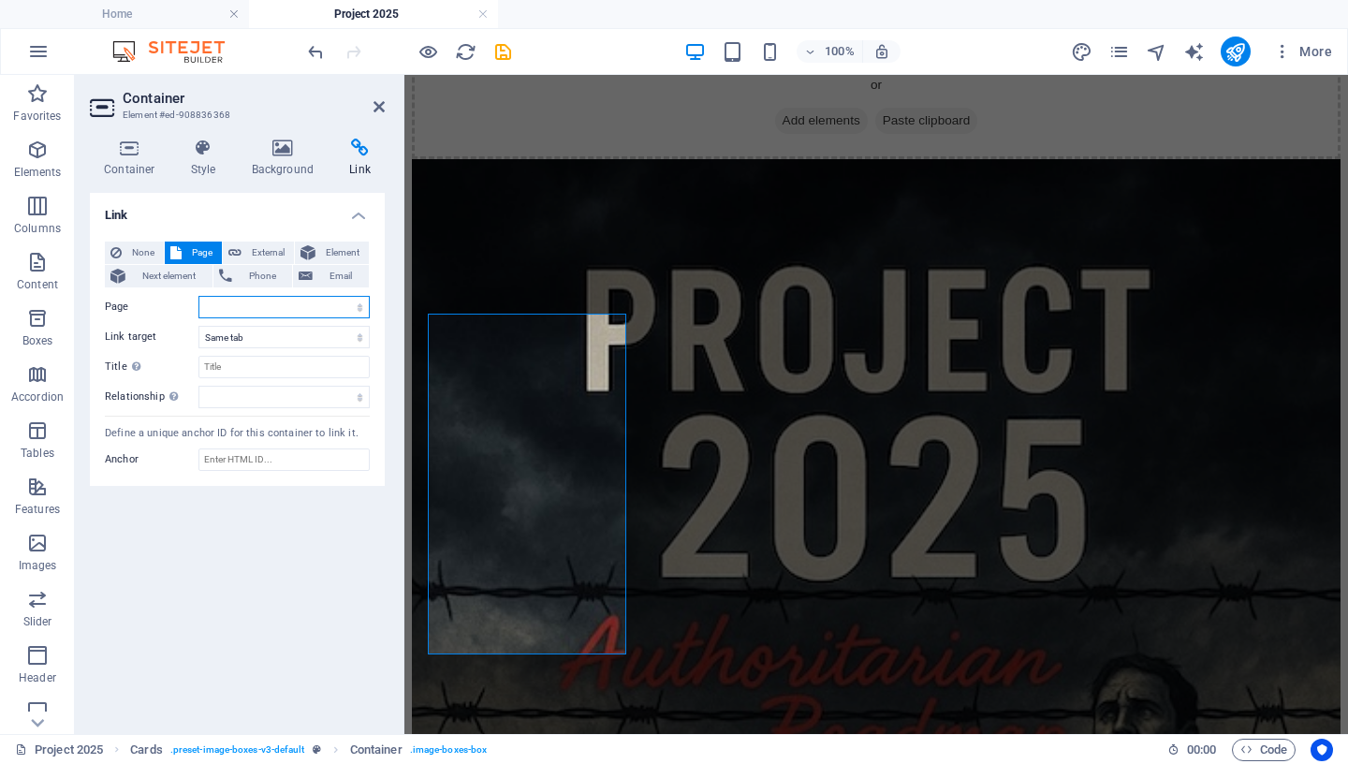
click at [198, 296] on select "Home Services -- Service Detail About Us Contact Volunteer Terms of Use Privacy…" at bounding box center [283, 307] width 171 height 22
select select "22"
click option "Project 2025: Authoritarian Roadmap" at bounding box center [0, 0] width 0 height 0
click at [276, 367] on input "Title Additional link description, should not be the same as the link text. The…" at bounding box center [283, 367] width 171 height 22
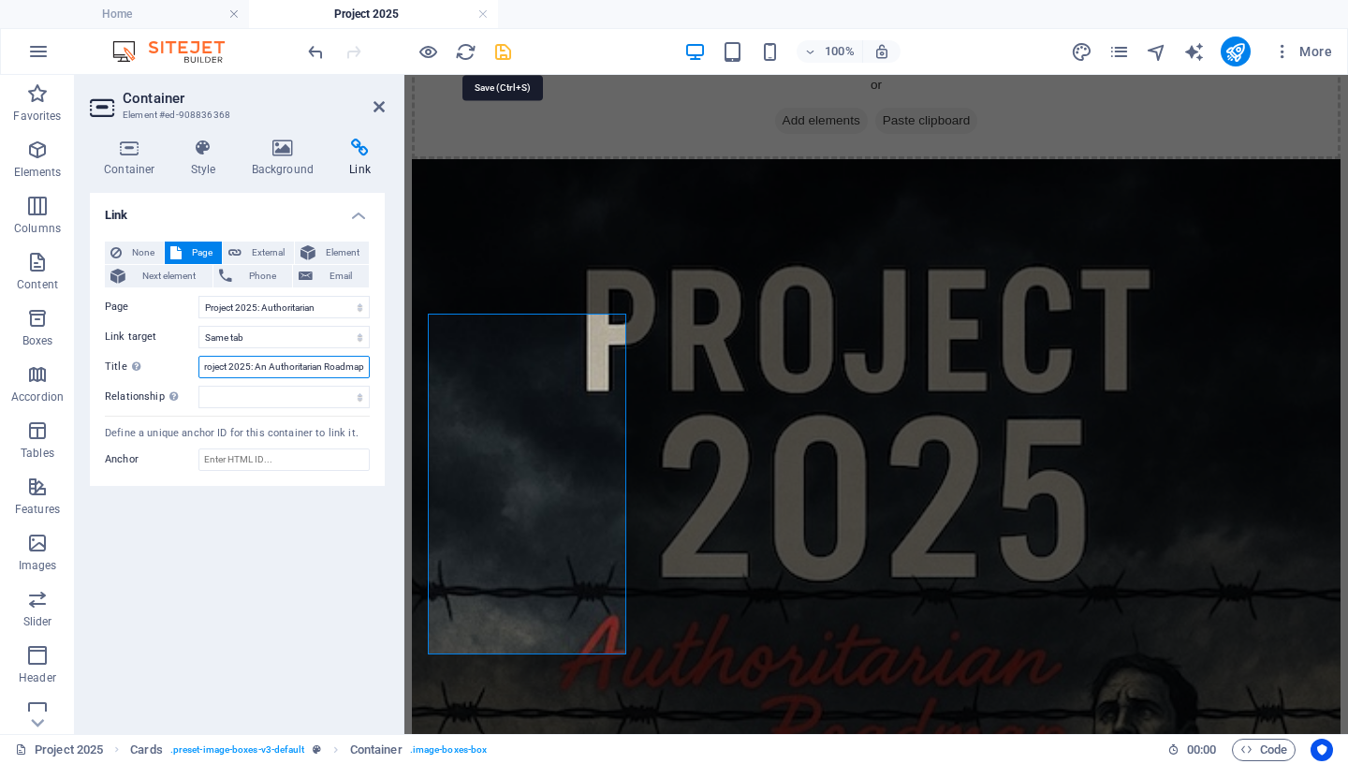
type input "Project 2025: An Authoritarian Roadmap"
click at [507, 51] on icon "save" at bounding box center [503, 52] width 22 height 22
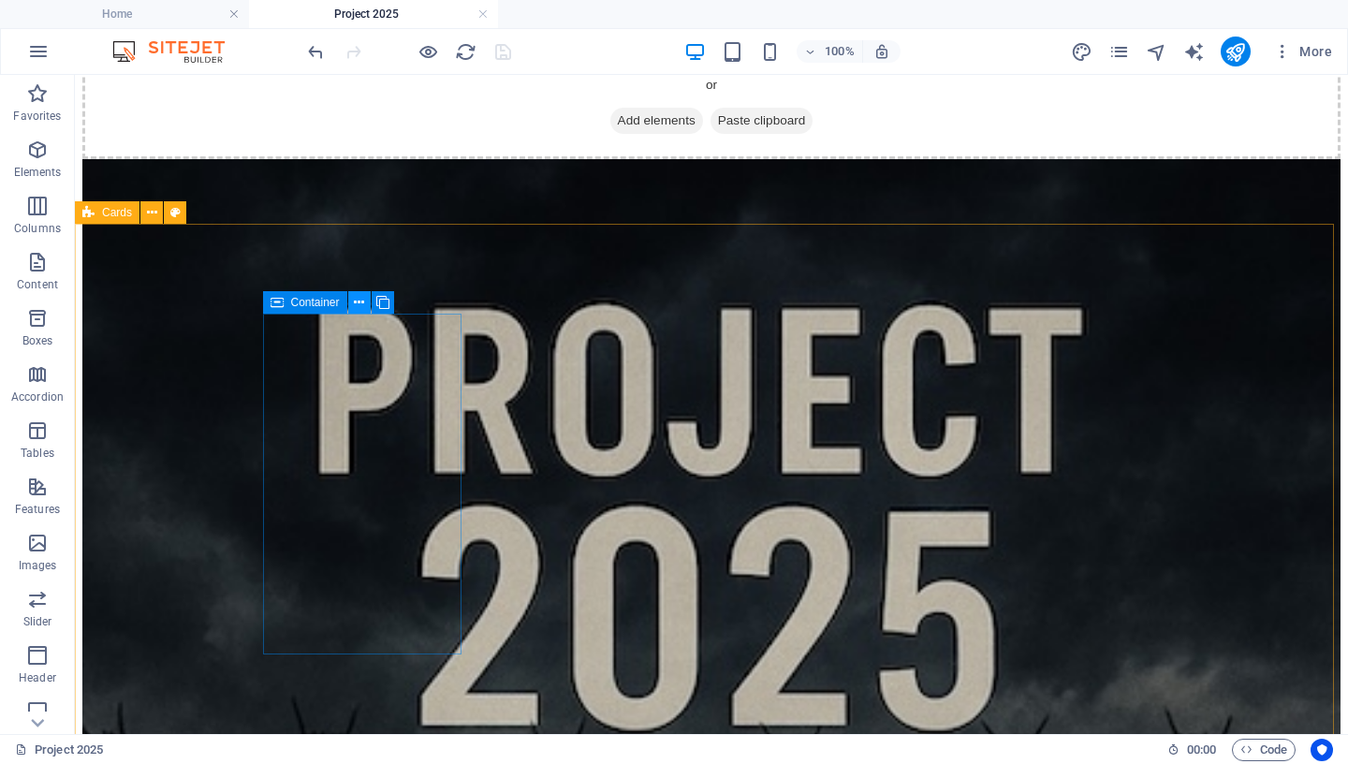
click at [356, 303] on icon at bounding box center [359, 303] width 10 height 20
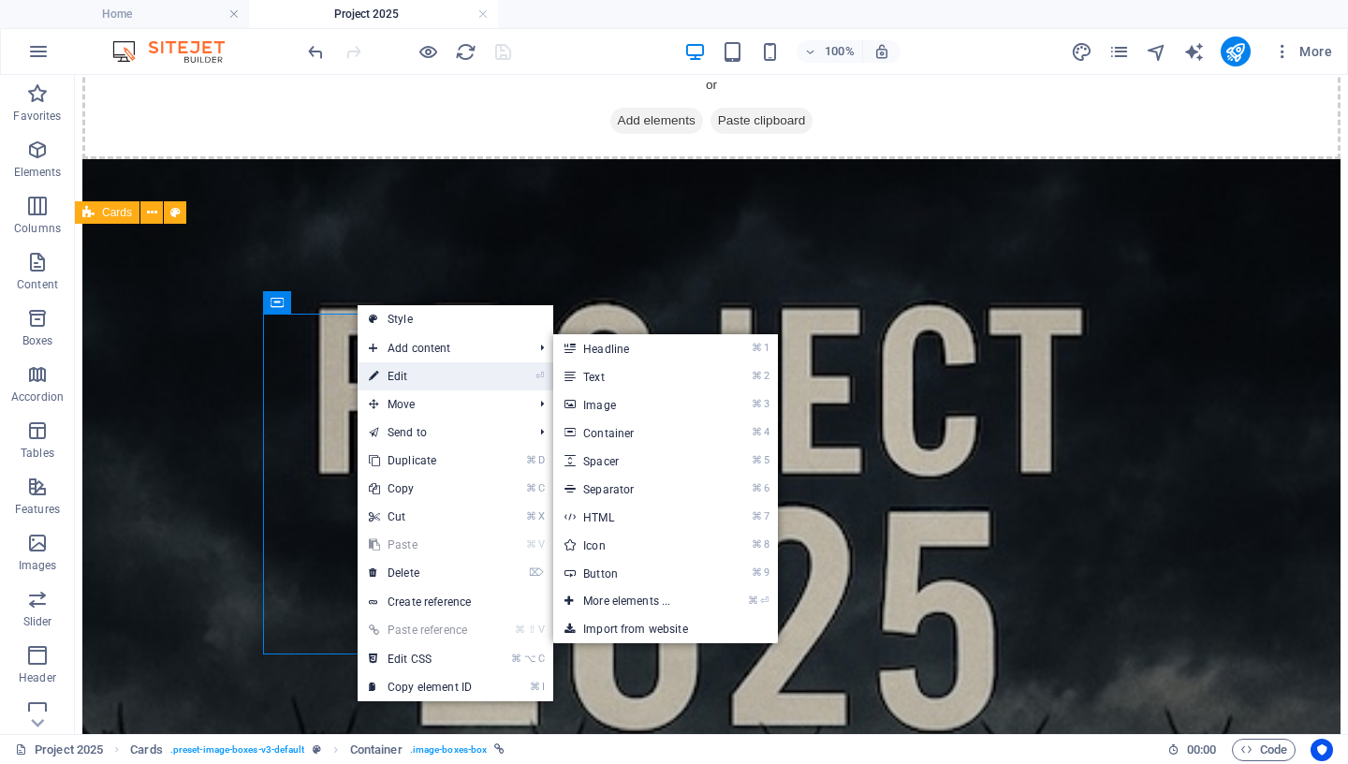
click at [420, 379] on link "⏎ Edit" at bounding box center [420, 376] width 125 height 28
select select "22"
select select
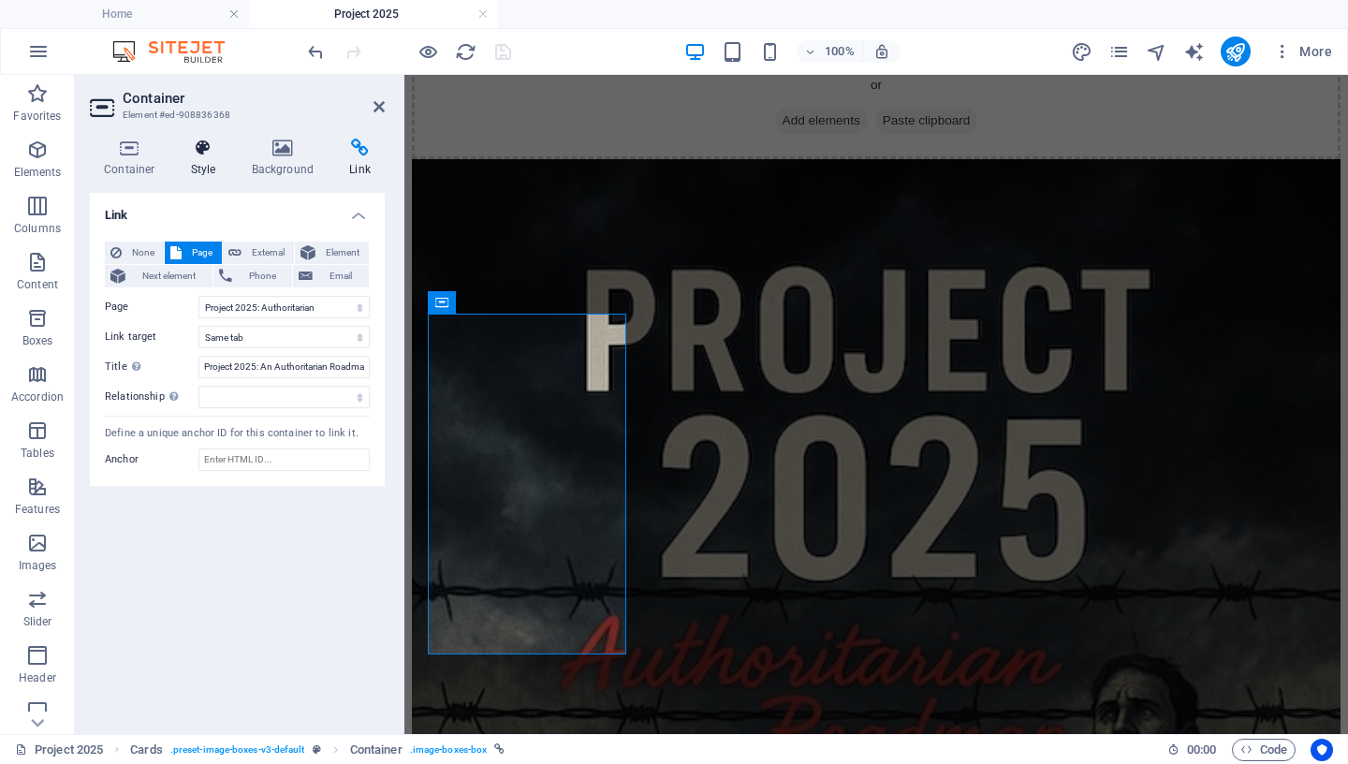
click at [198, 158] on h4 "Style" at bounding box center [207, 158] width 61 height 39
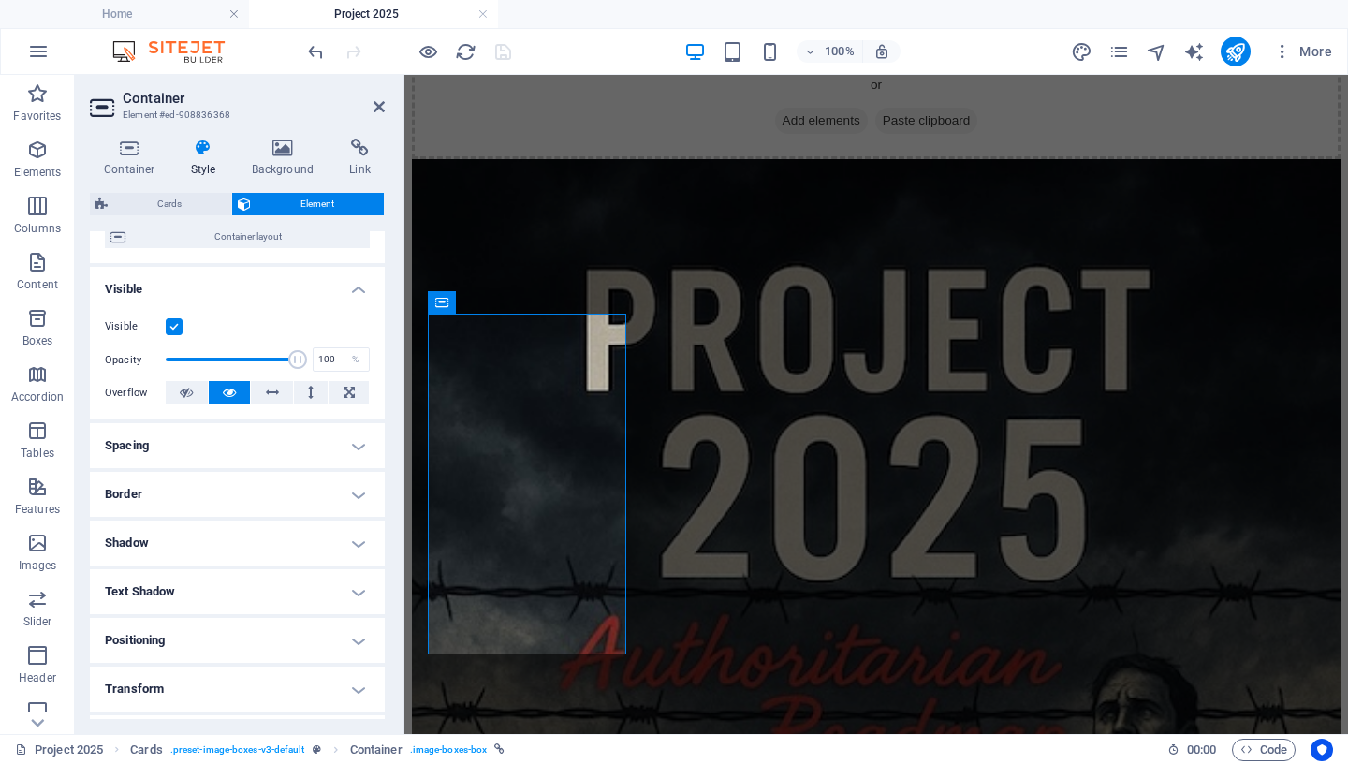
scroll to position [240, 0]
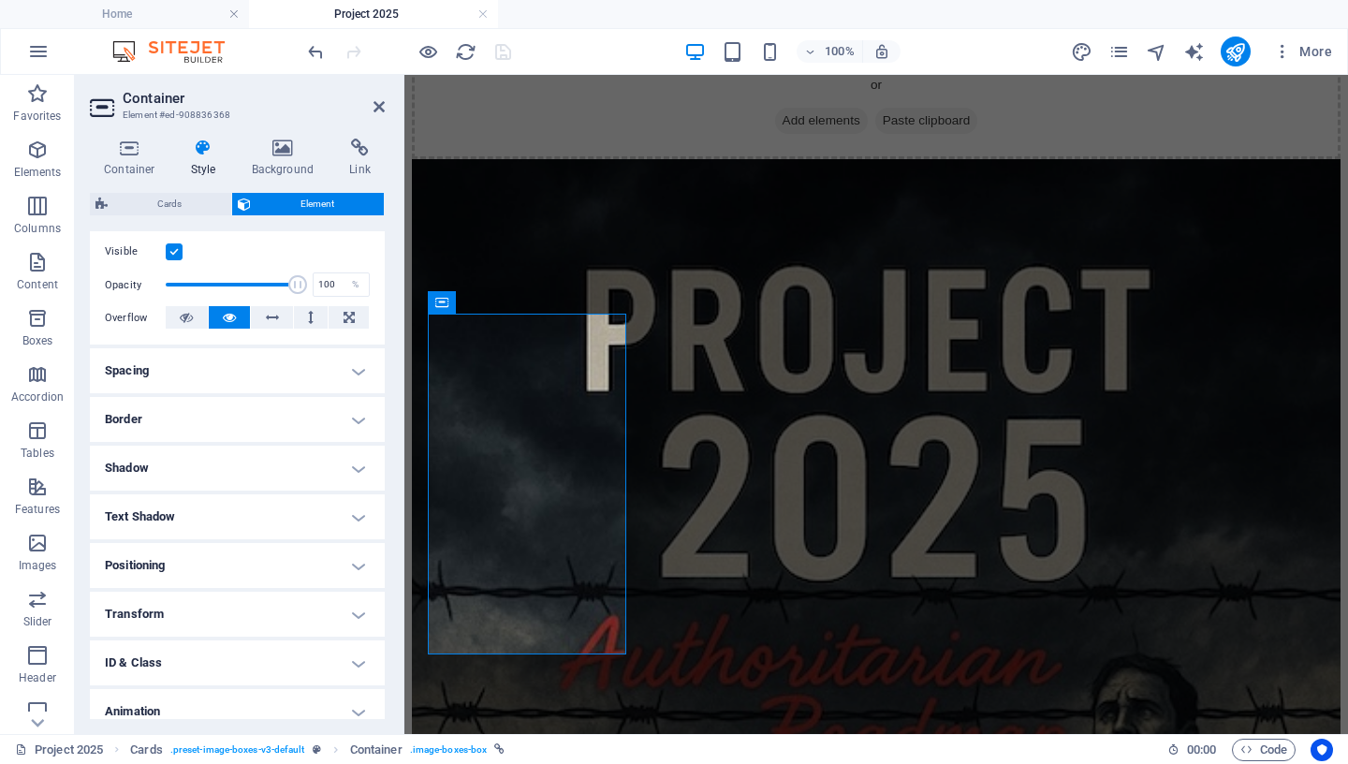
click at [266, 485] on h4 "Shadow" at bounding box center [237, 468] width 295 height 45
click at [270, 517] on span "Outside" at bounding box center [270, 505] width 32 height 22
type input "2"
type input "4"
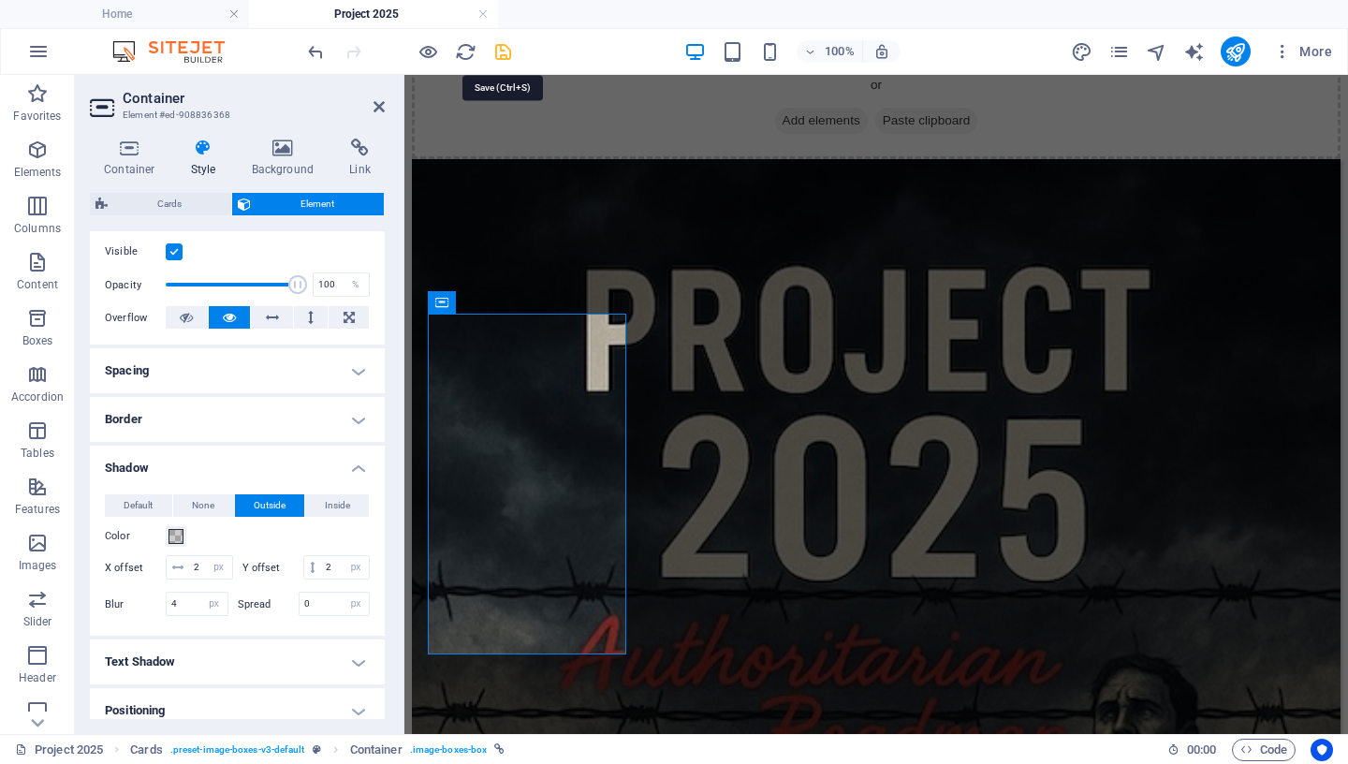
click at [500, 48] on icon "save" at bounding box center [503, 52] width 22 height 22
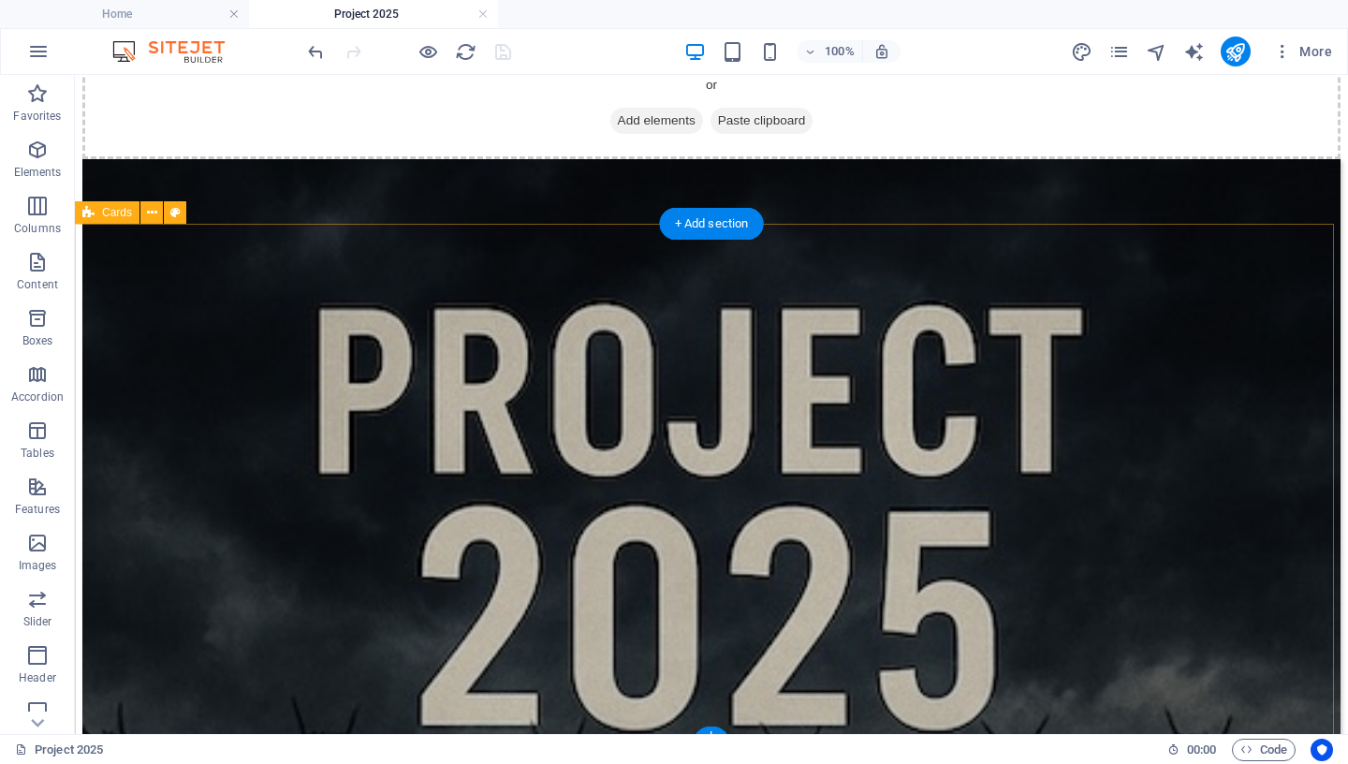
click at [151, 214] on icon at bounding box center [152, 213] width 10 height 20
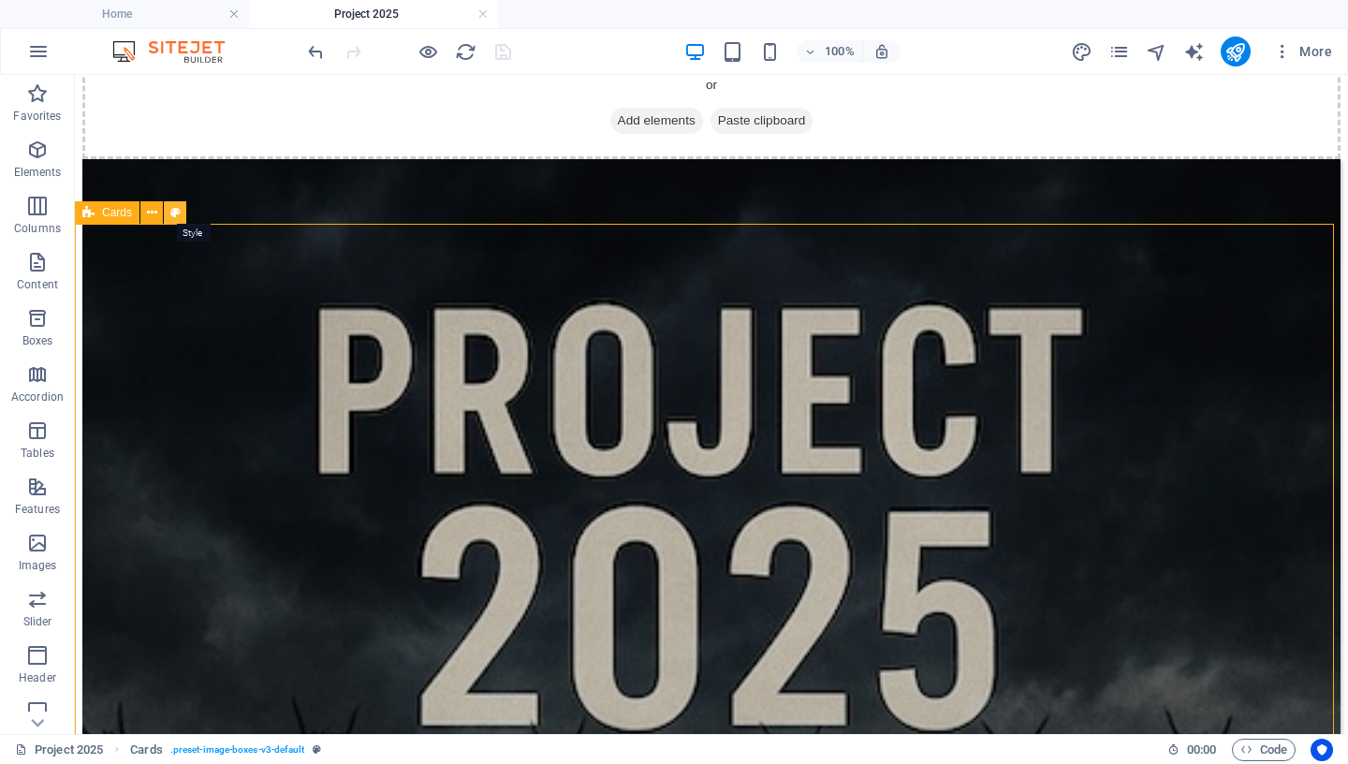
click at [179, 211] on icon at bounding box center [175, 213] width 10 height 20
select select "rem"
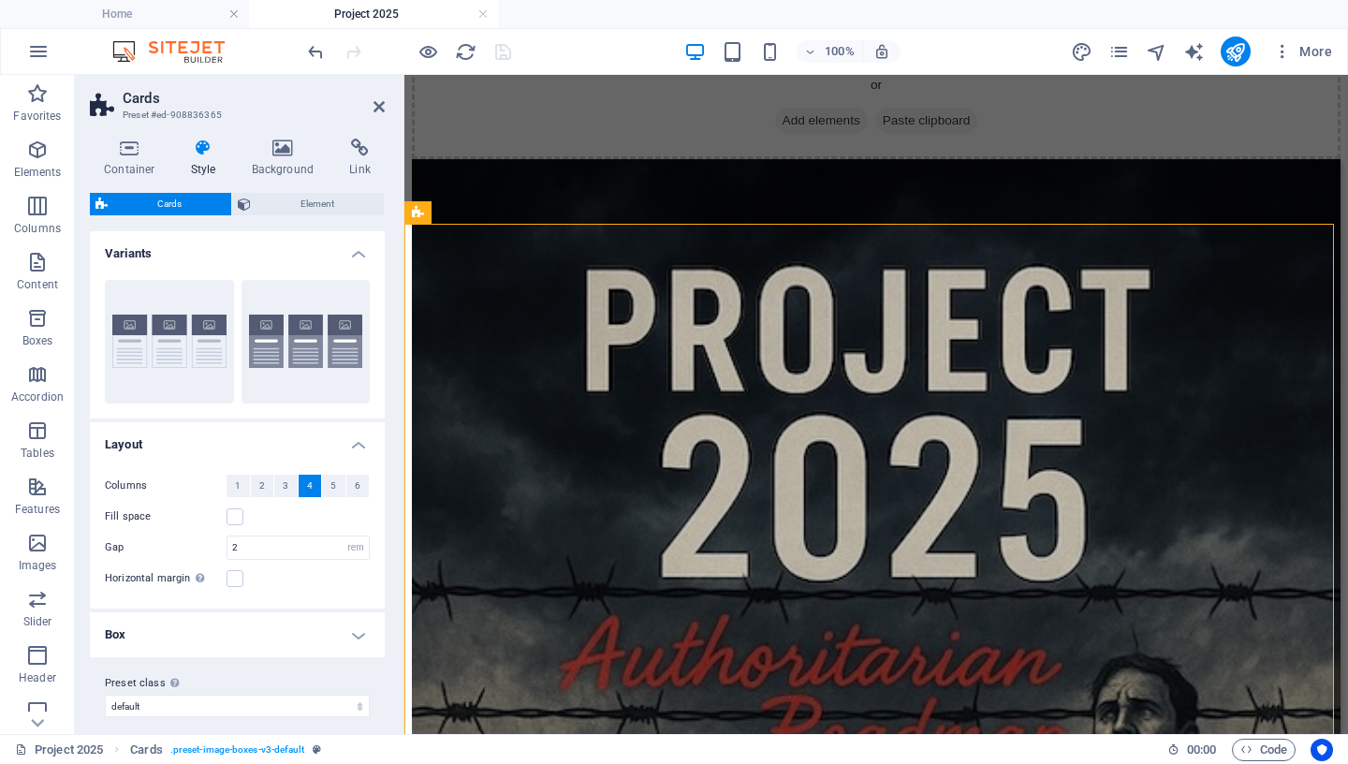
click at [206, 156] on icon at bounding box center [203, 148] width 53 height 19
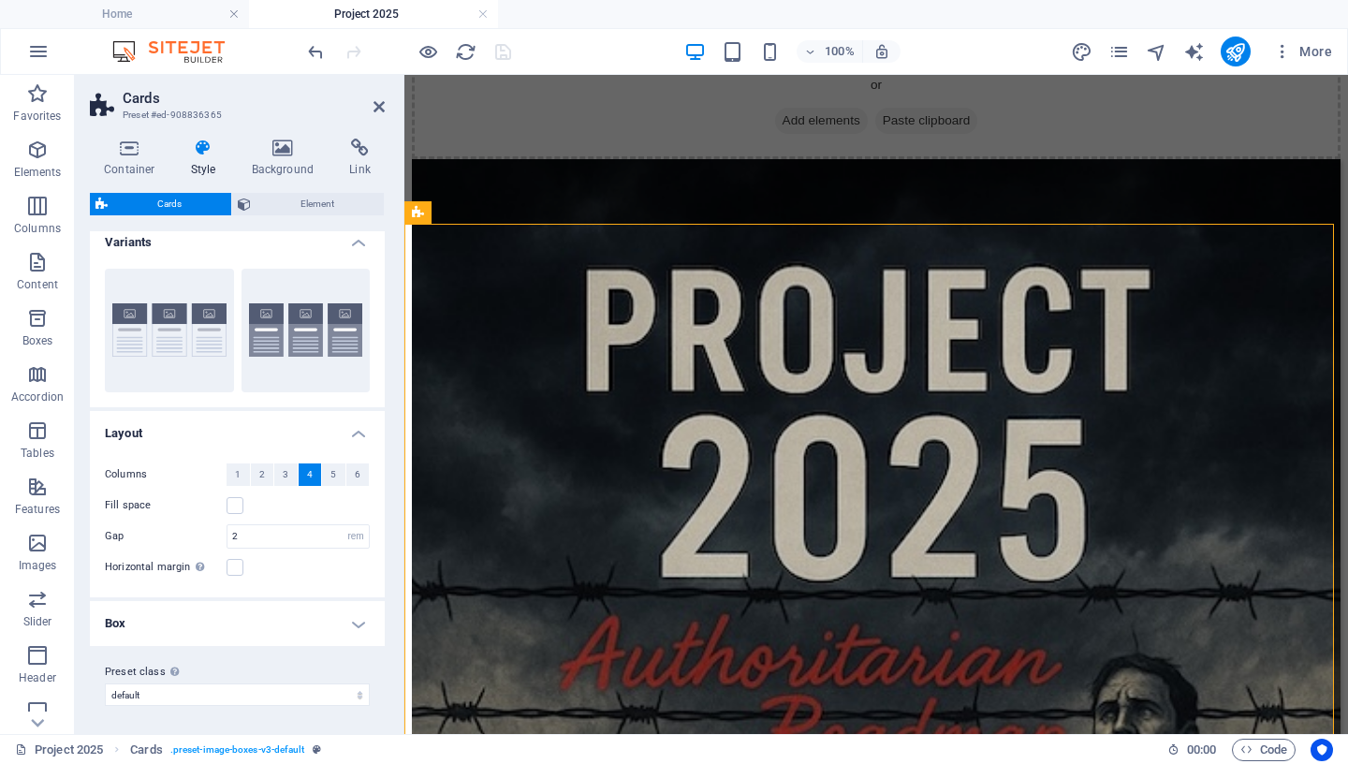
scroll to position [13, 0]
click at [133, 153] on icon at bounding box center [130, 148] width 80 height 19
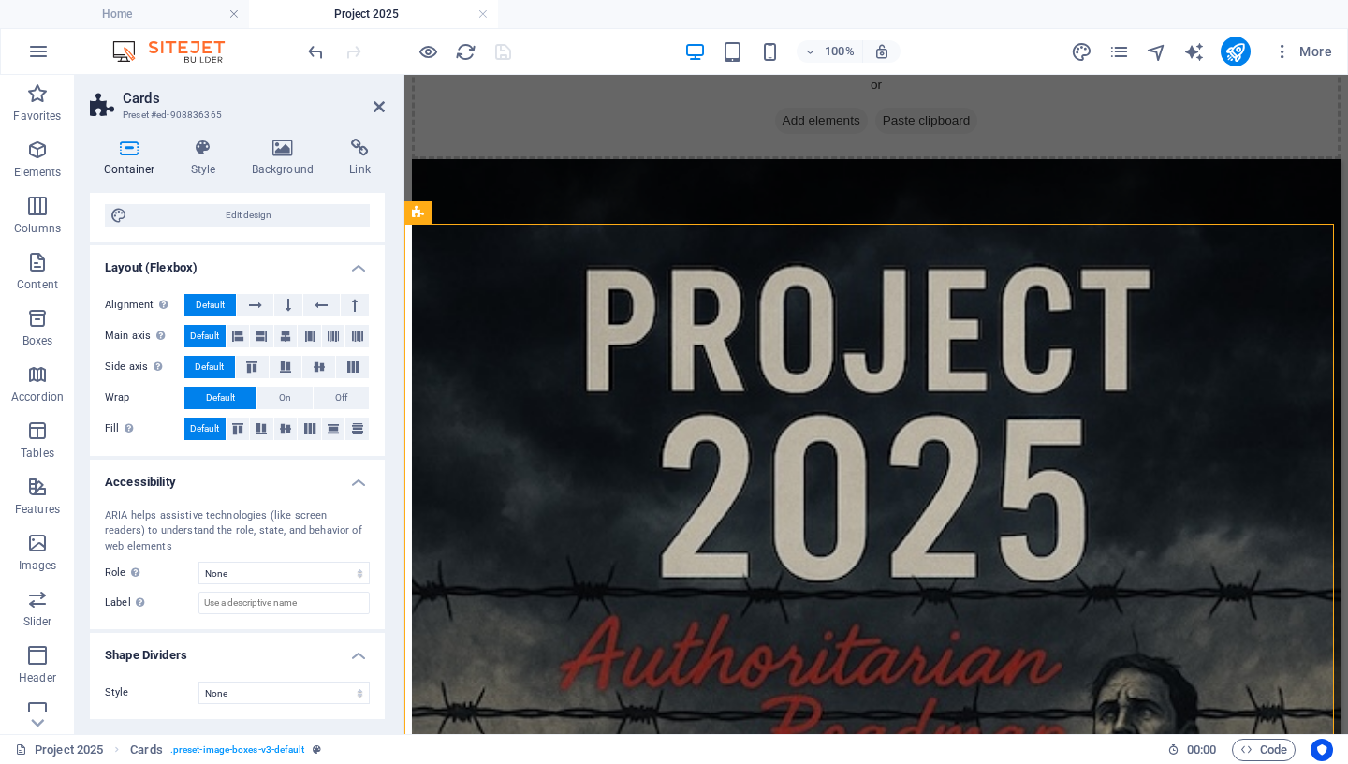
scroll to position [20, 0]
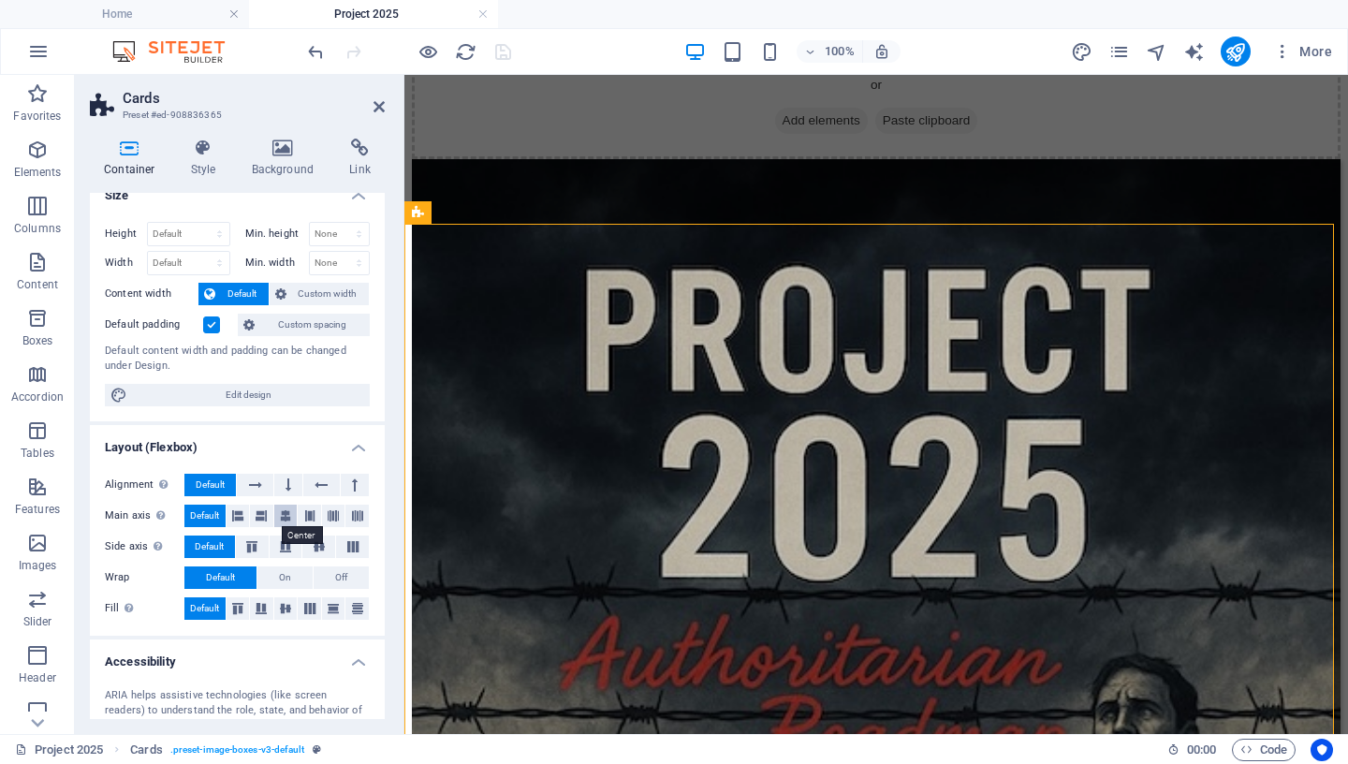
click at [280, 512] on icon at bounding box center [285, 516] width 11 height 22
click at [309, 540] on button at bounding box center [318, 547] width 33 height 22
click at [280, 605] on icon at bounding box center [285, 608] width 22 height 11
click at [201, 153] on icon at bounding box center [203, 148] width 53 height 19
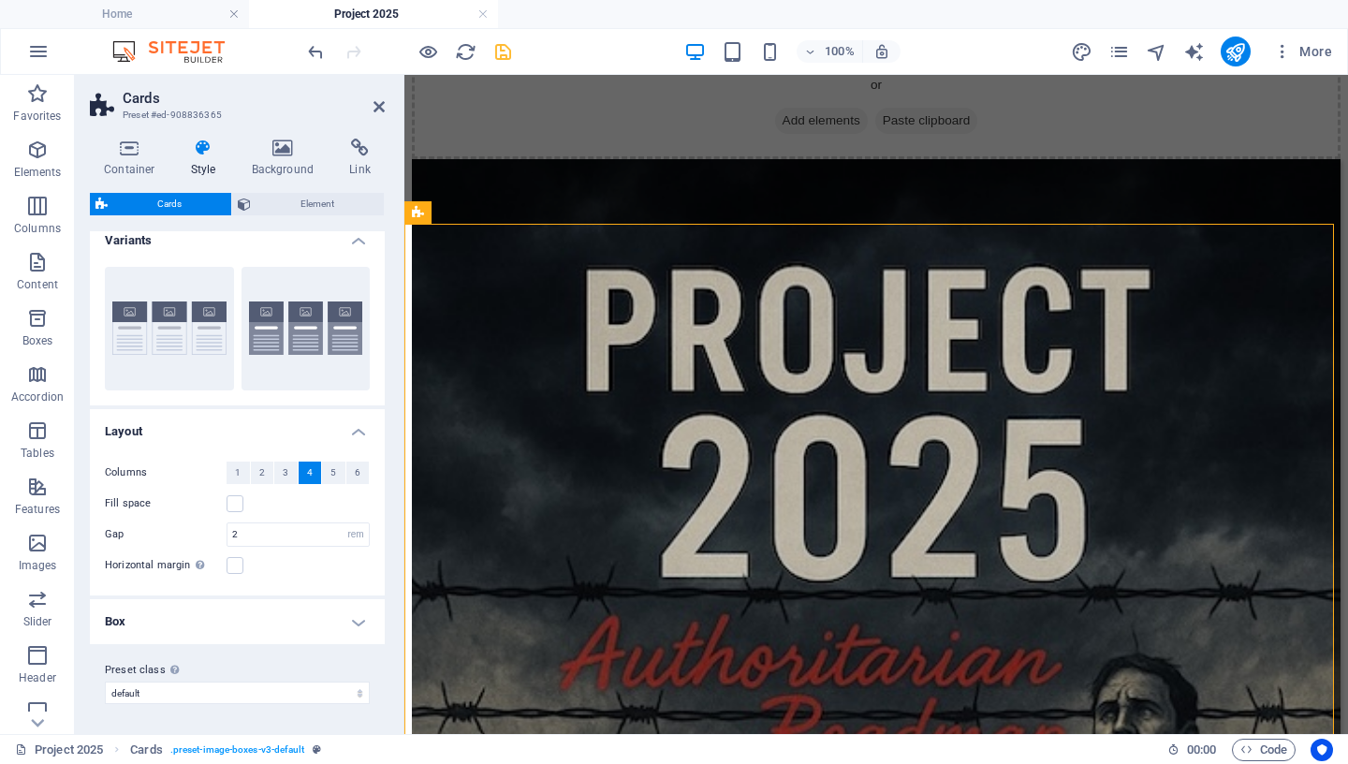
click at [339, 627] on h4 "Box" at bounding box center [237, 621] width 295 height 45
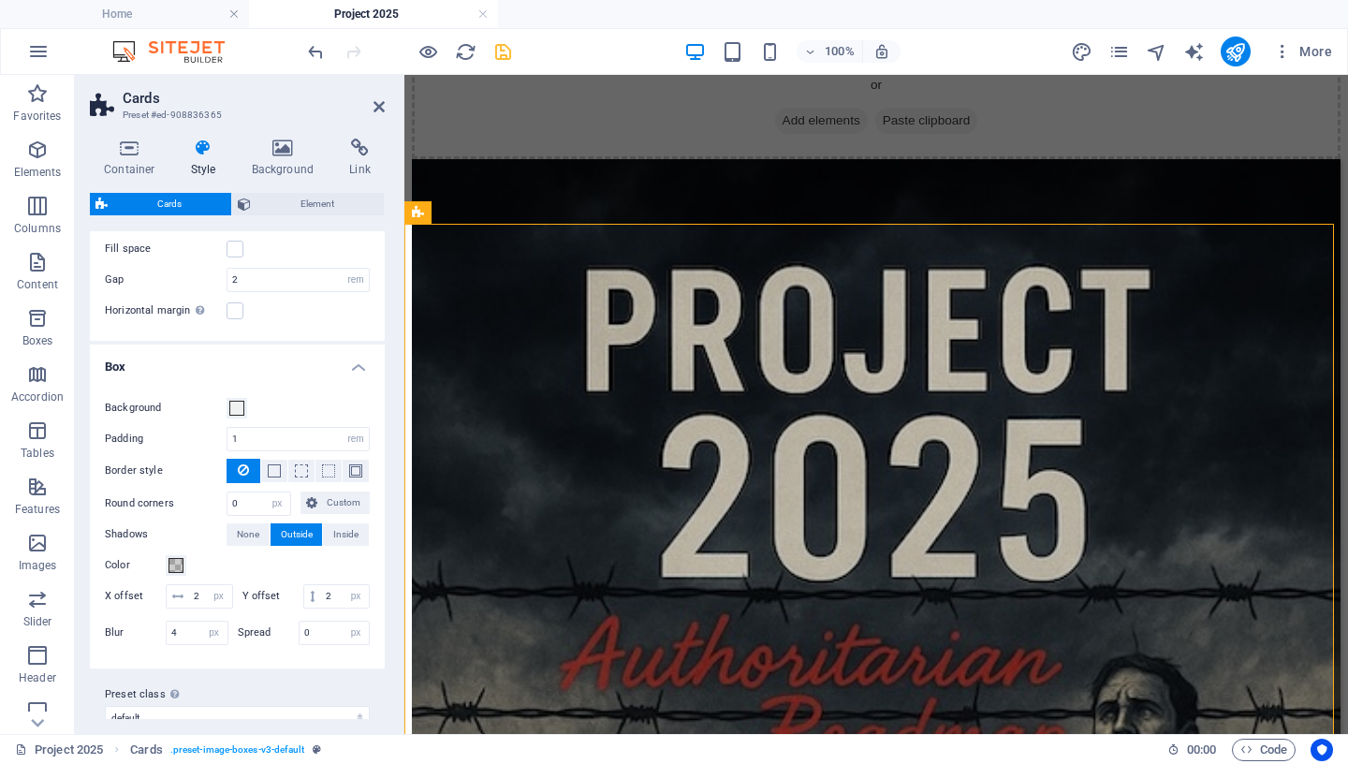
scroll to position [291, 0]
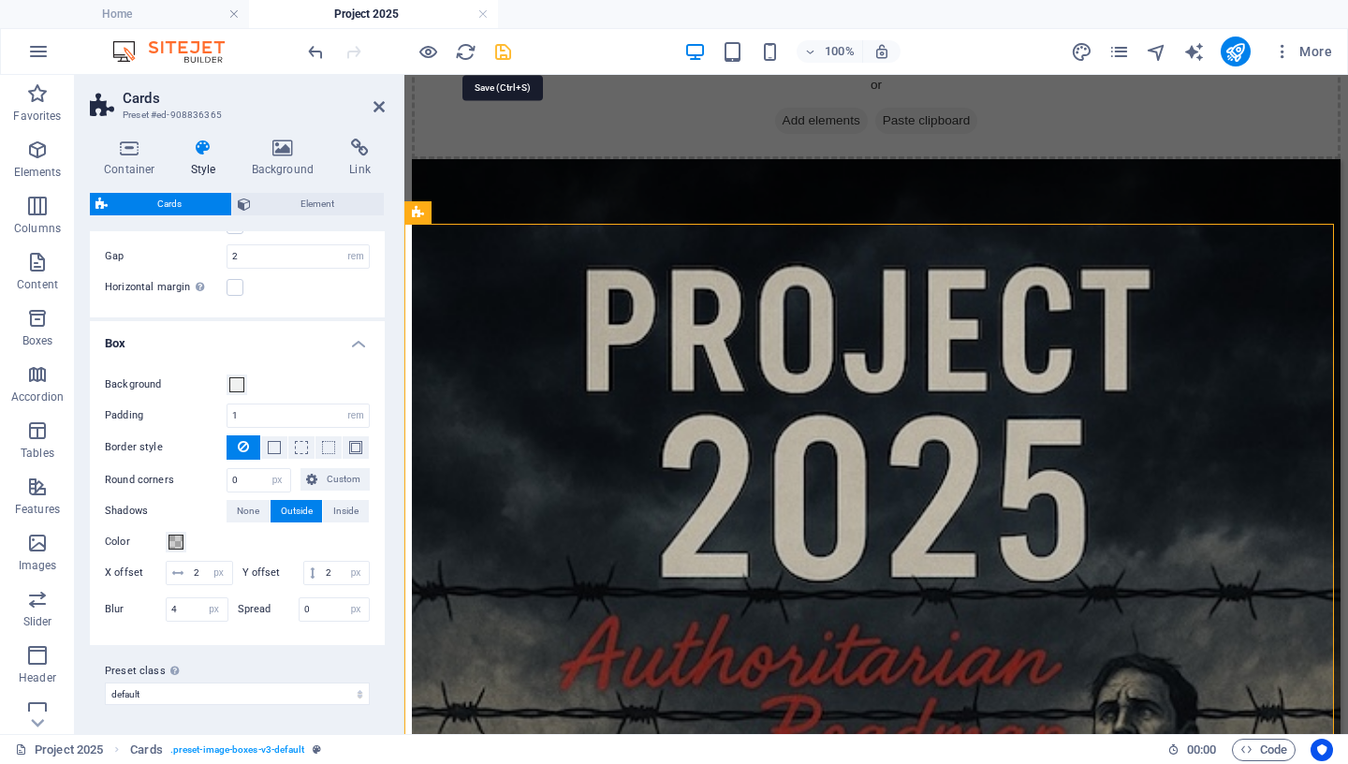
click at [495, 50] on icon "save" at bounding box center [503, 52] width 22 height 22
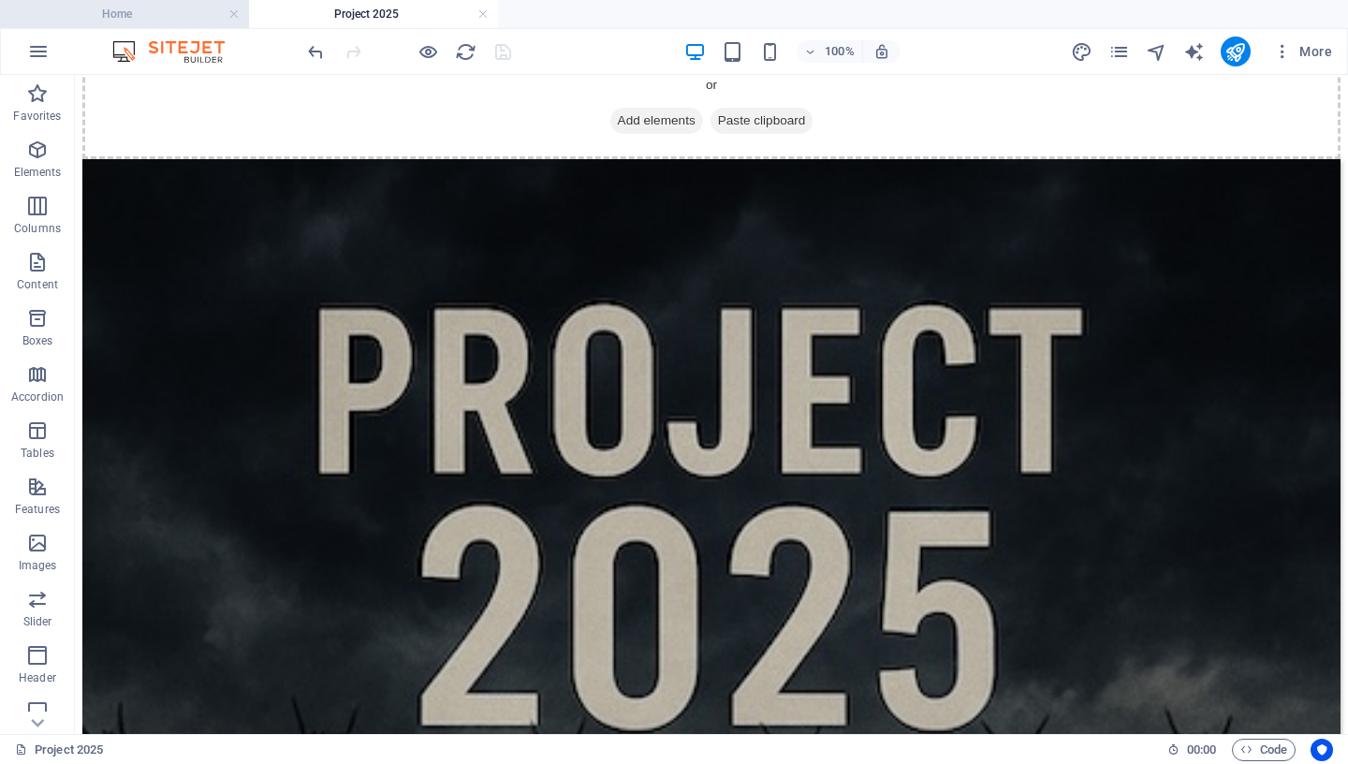
click at [179, 16] on h4 "Home" at bounding box center [124, 14] width 249 height 21
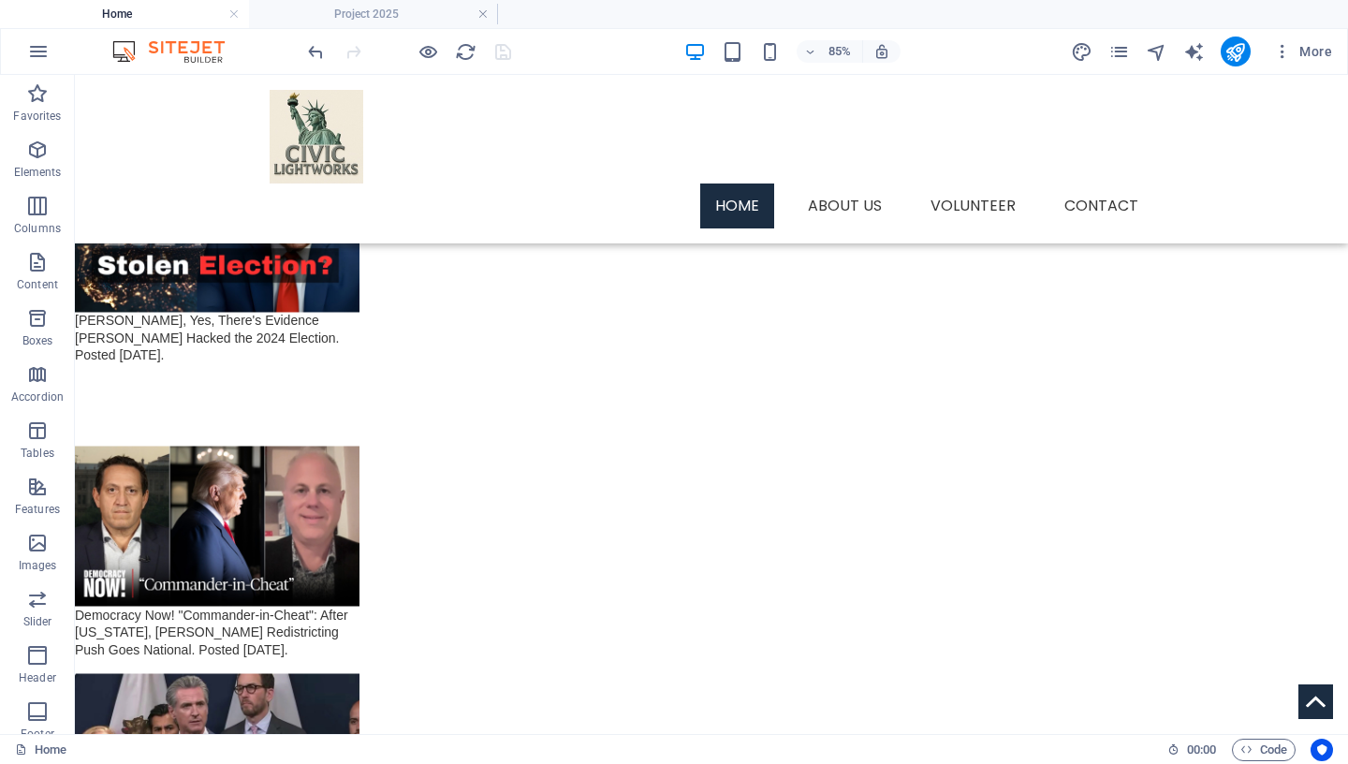
scroll to position [3255, 0]
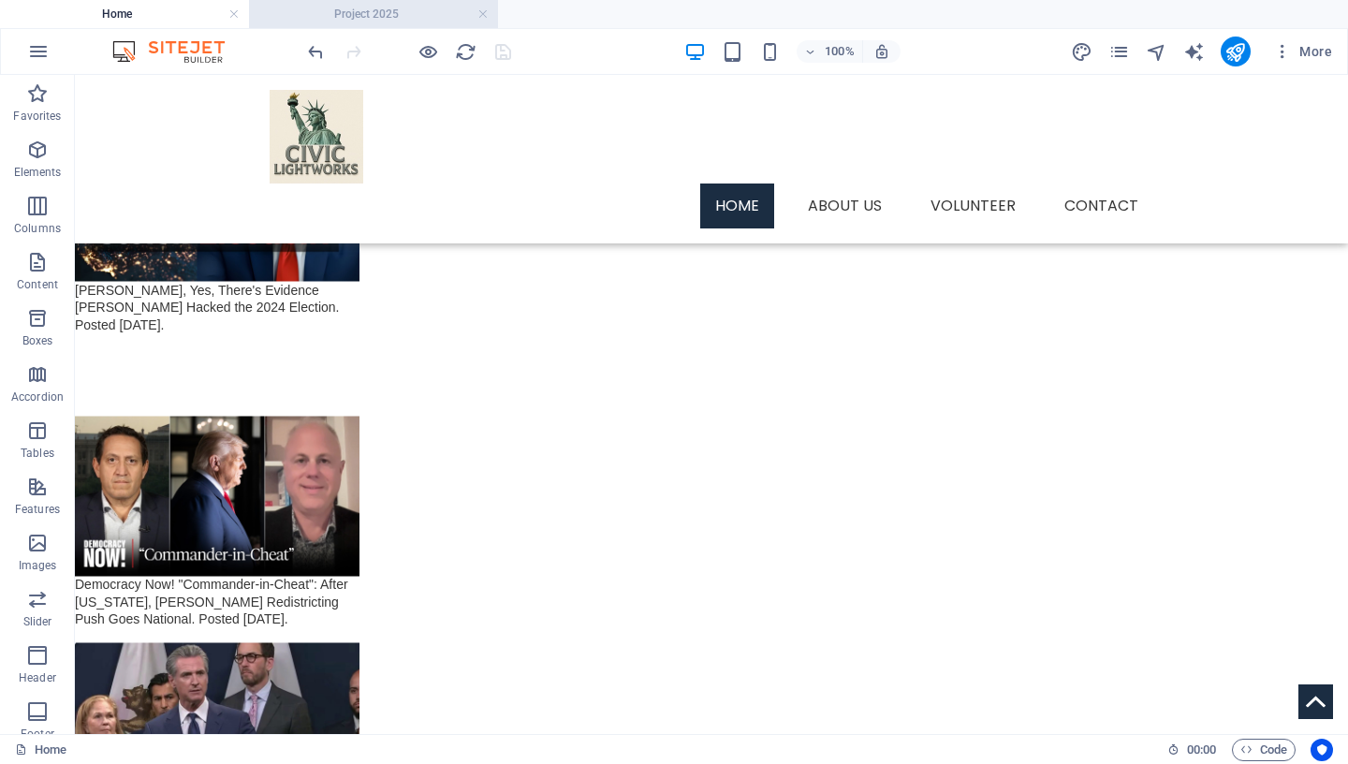
click at [385, 20] on h4 "Project 2025" at bounding box center [373, 14] width 249 height 21
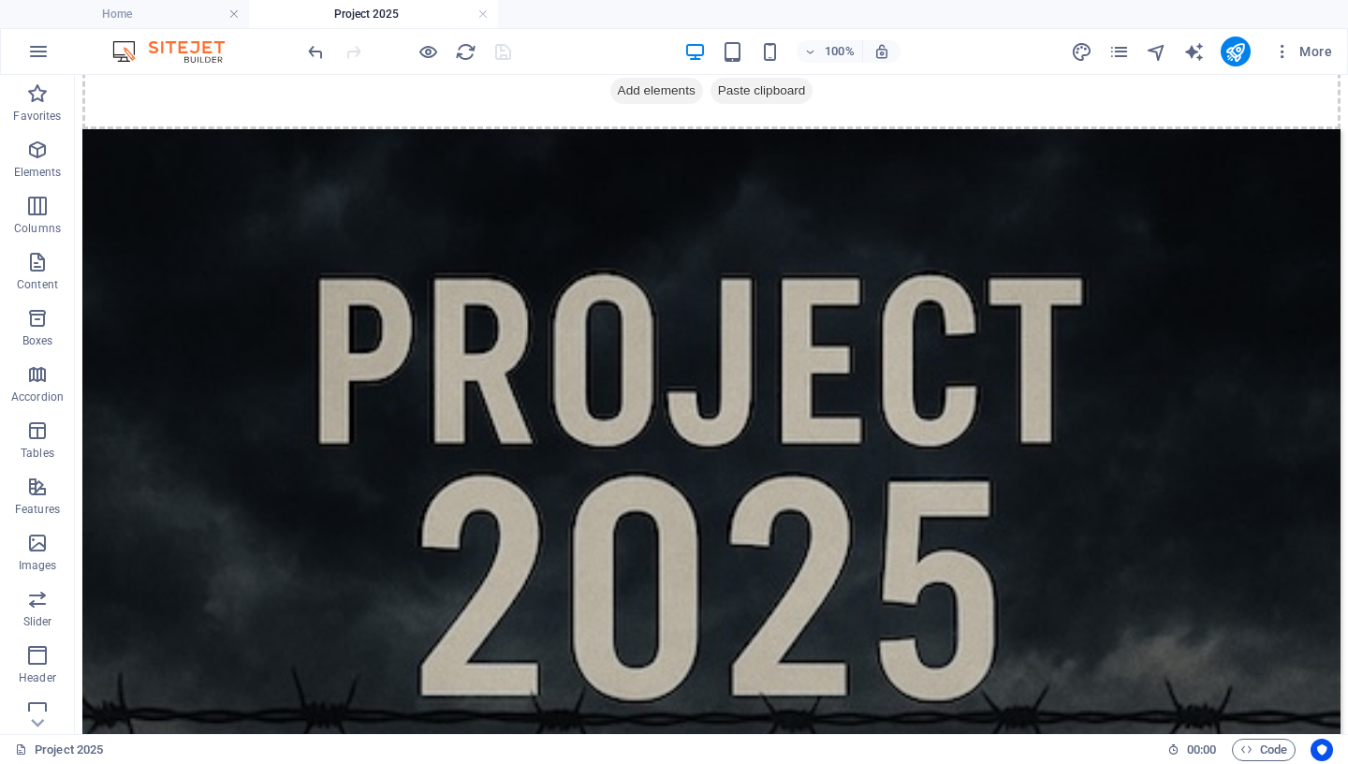
scroll to position [298, 0]
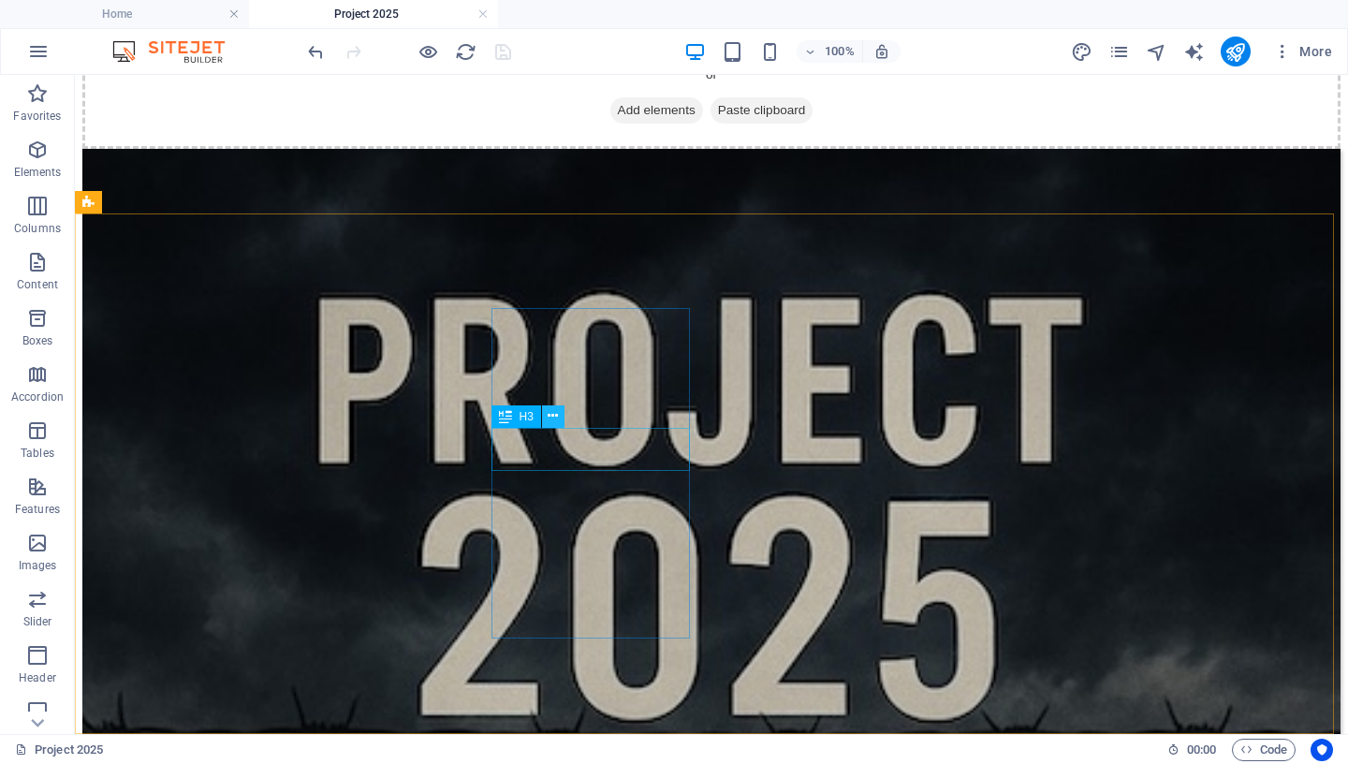
click at [552, 418] on icon at bounding box center [553, 416] width 10 height 20
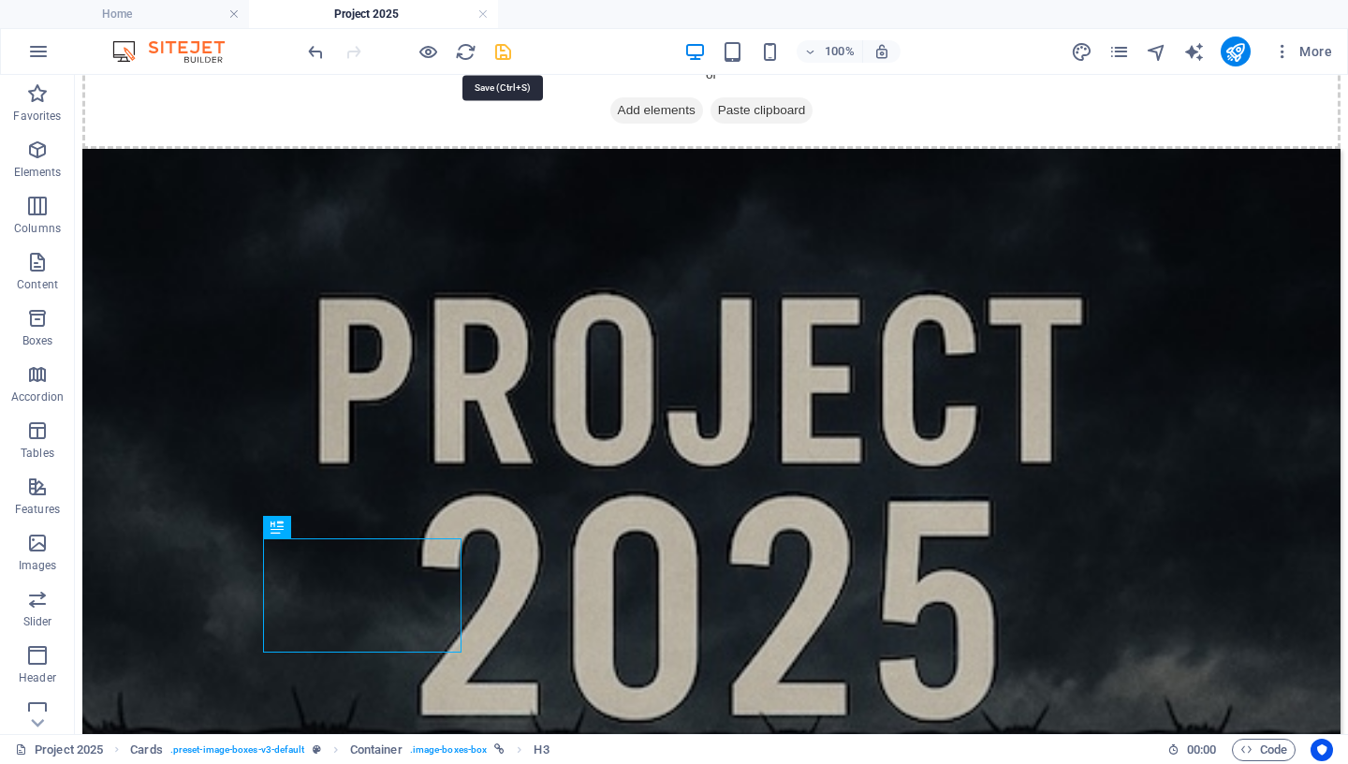
click at [502, 53] on icon "save" at bounding box center [503, 52] width 22 height 22
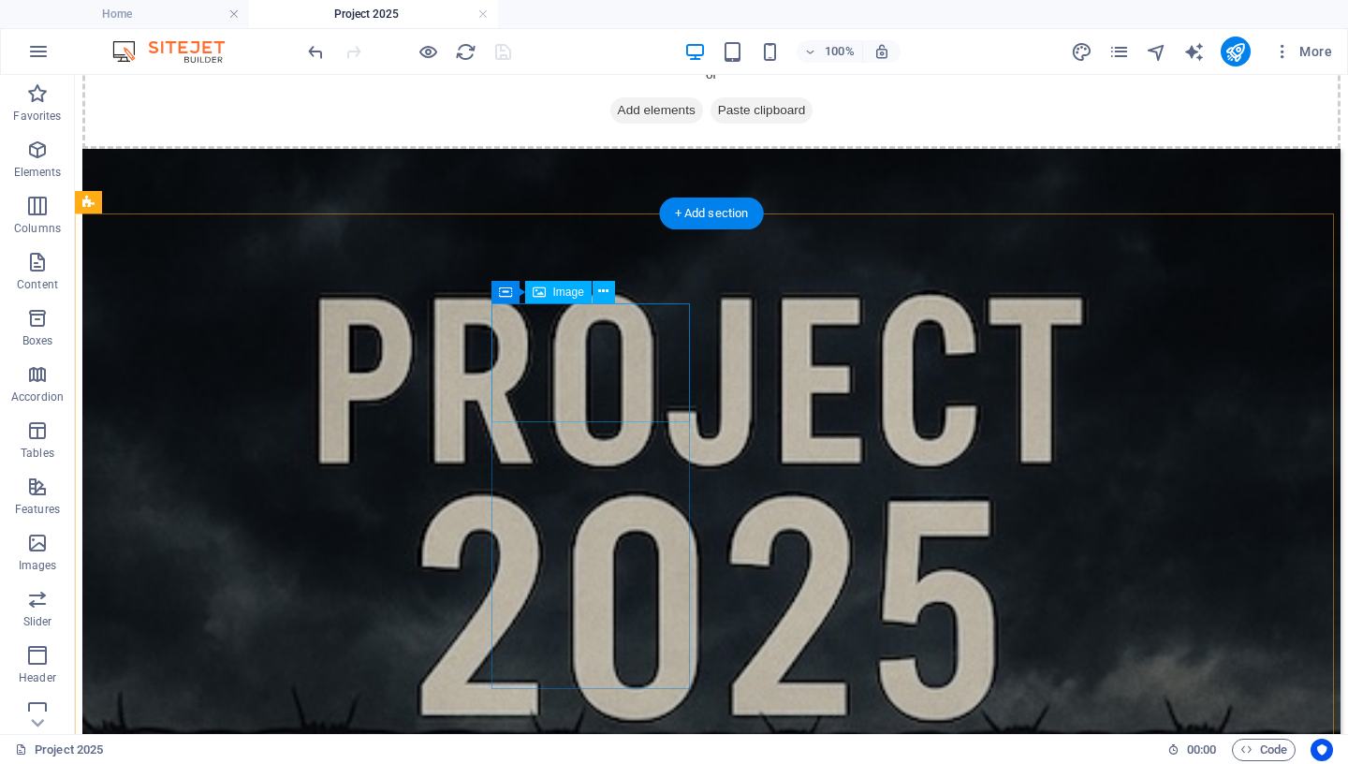
select select "%"
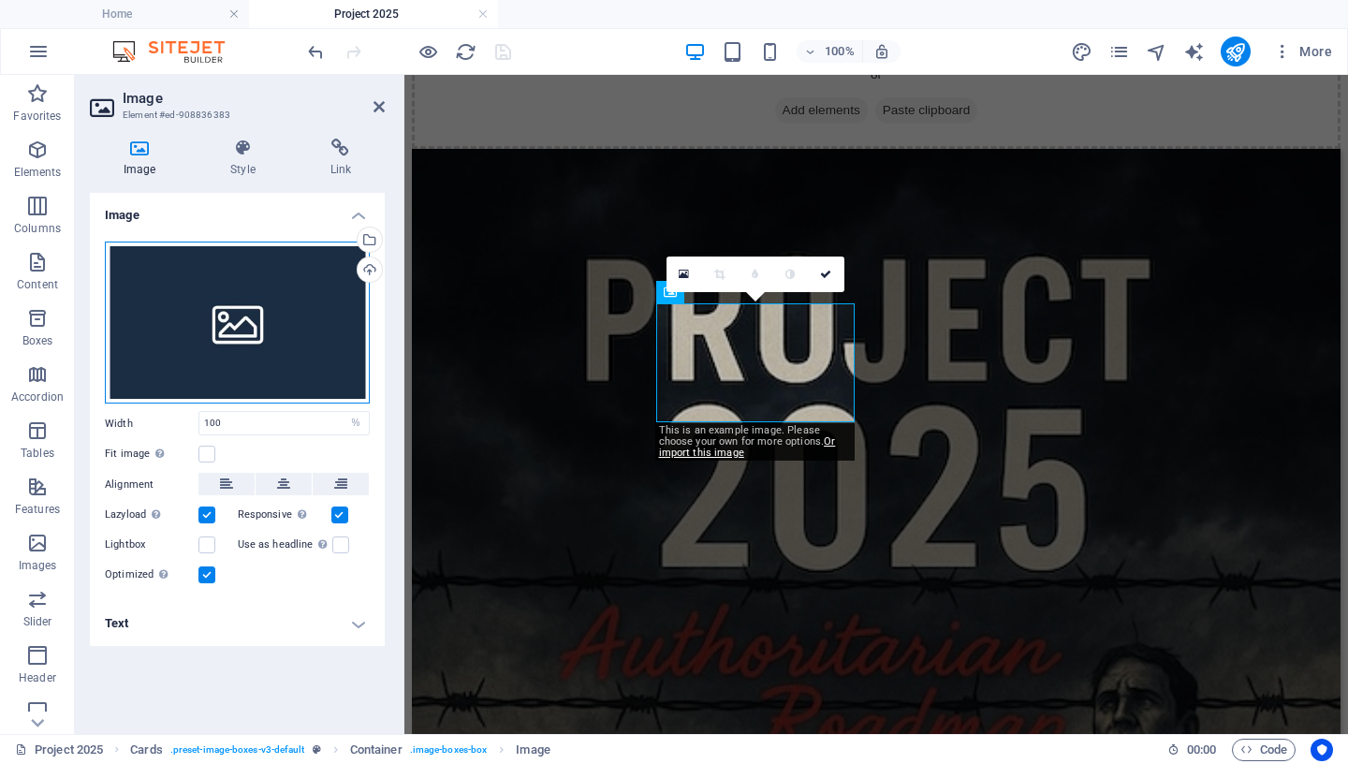
click at [290, 338] on div "Drag files here, click to choose files or select files from Files or our free s…" at bounding box center [237, 323] width 265 height 163
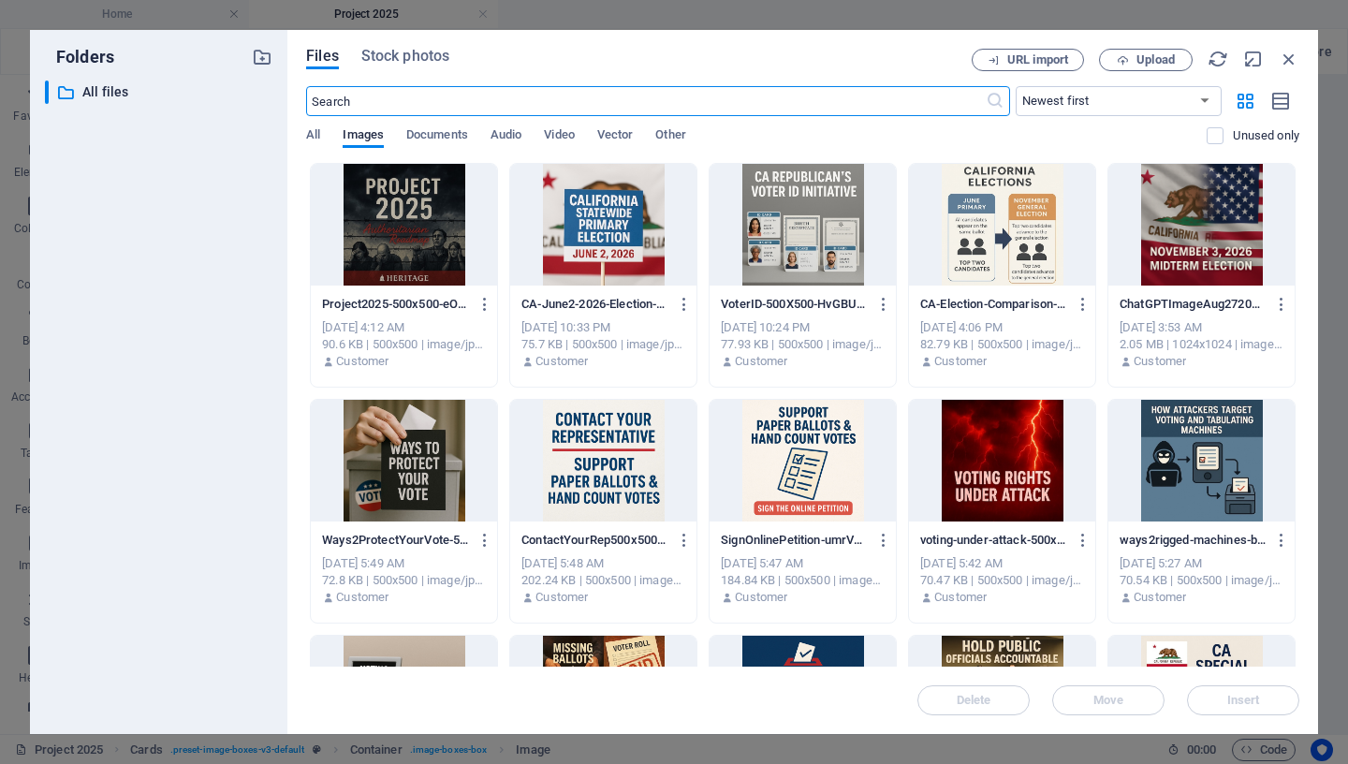
scroll to position [0, 0]
click at [419, 225] on div at bounding box center [404, 225] width 186 height 122
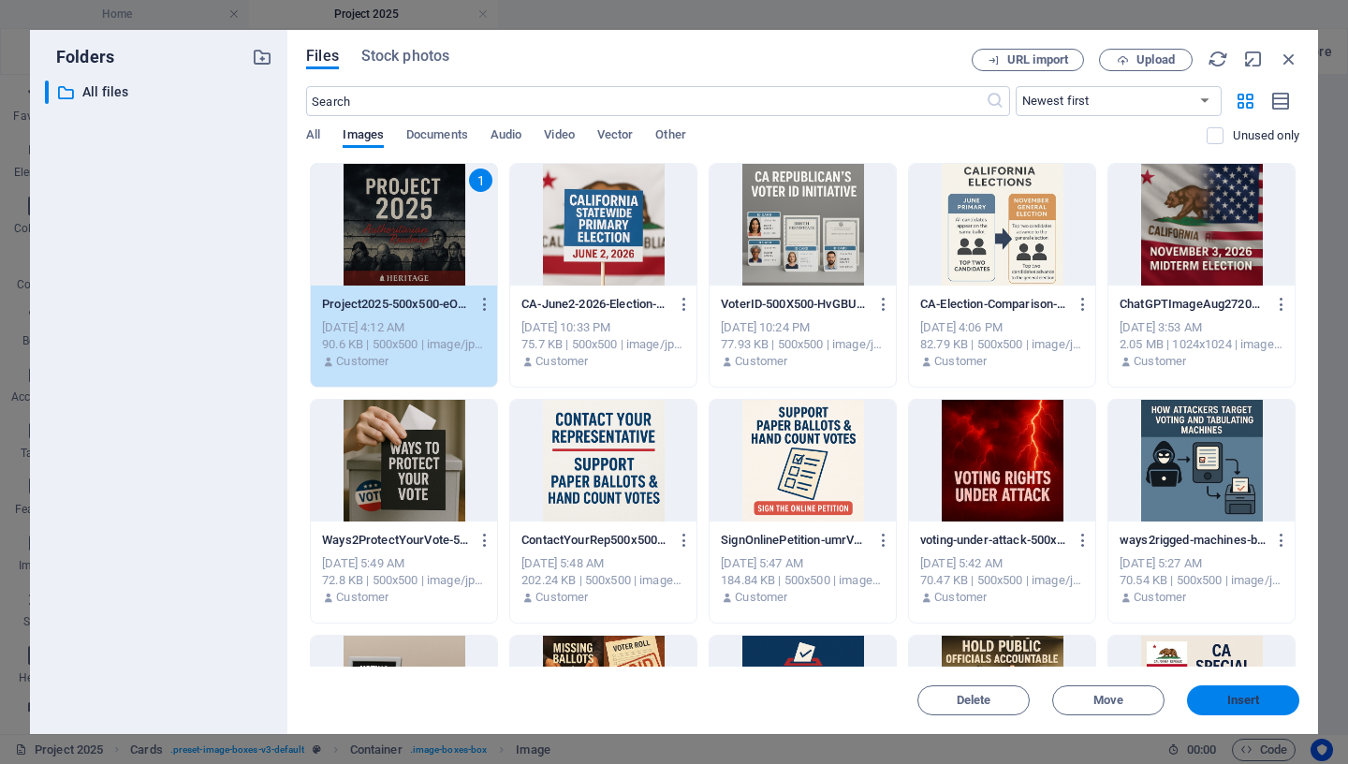
click at [1254, 704] on span "Insert" at bounding box center [1243, 700] width 33 height 11
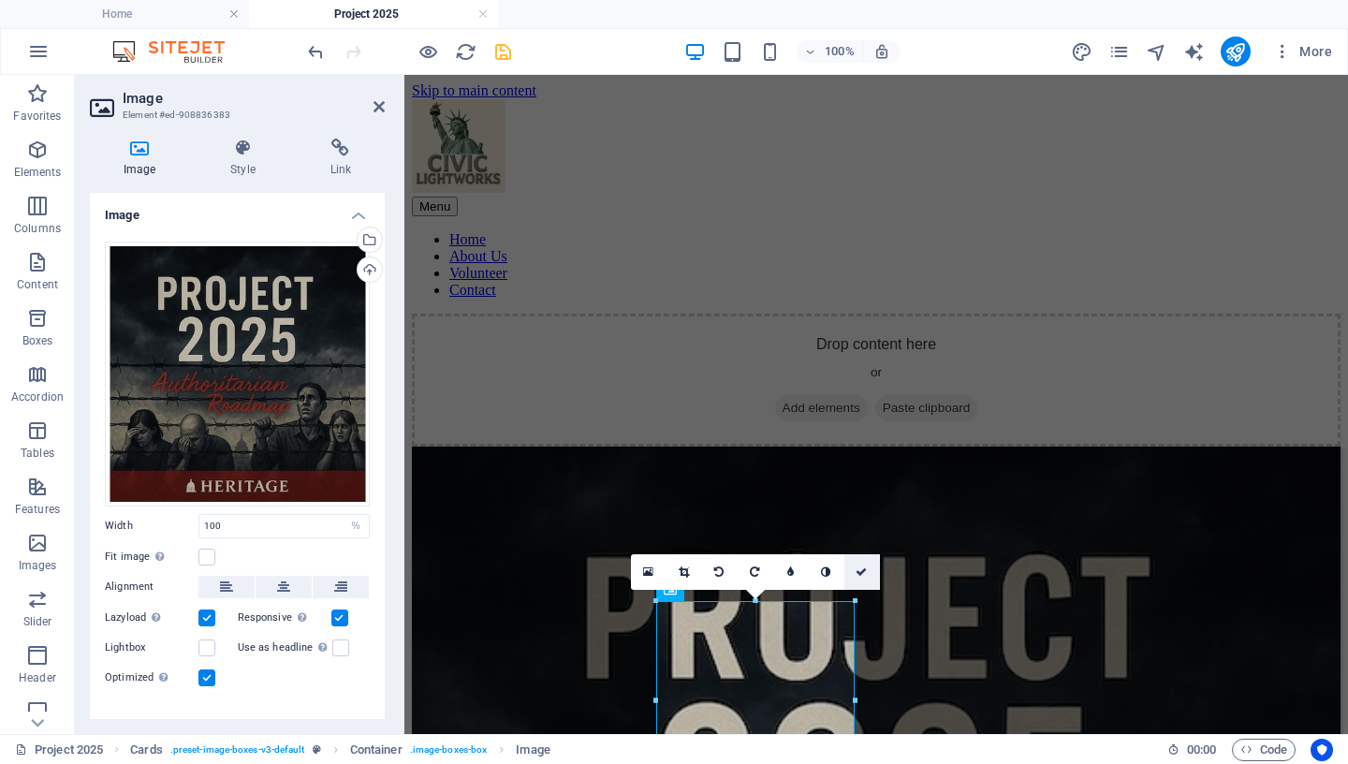
click at [866, 570] on icon at bounding box center [861, 571] width 11 height 11
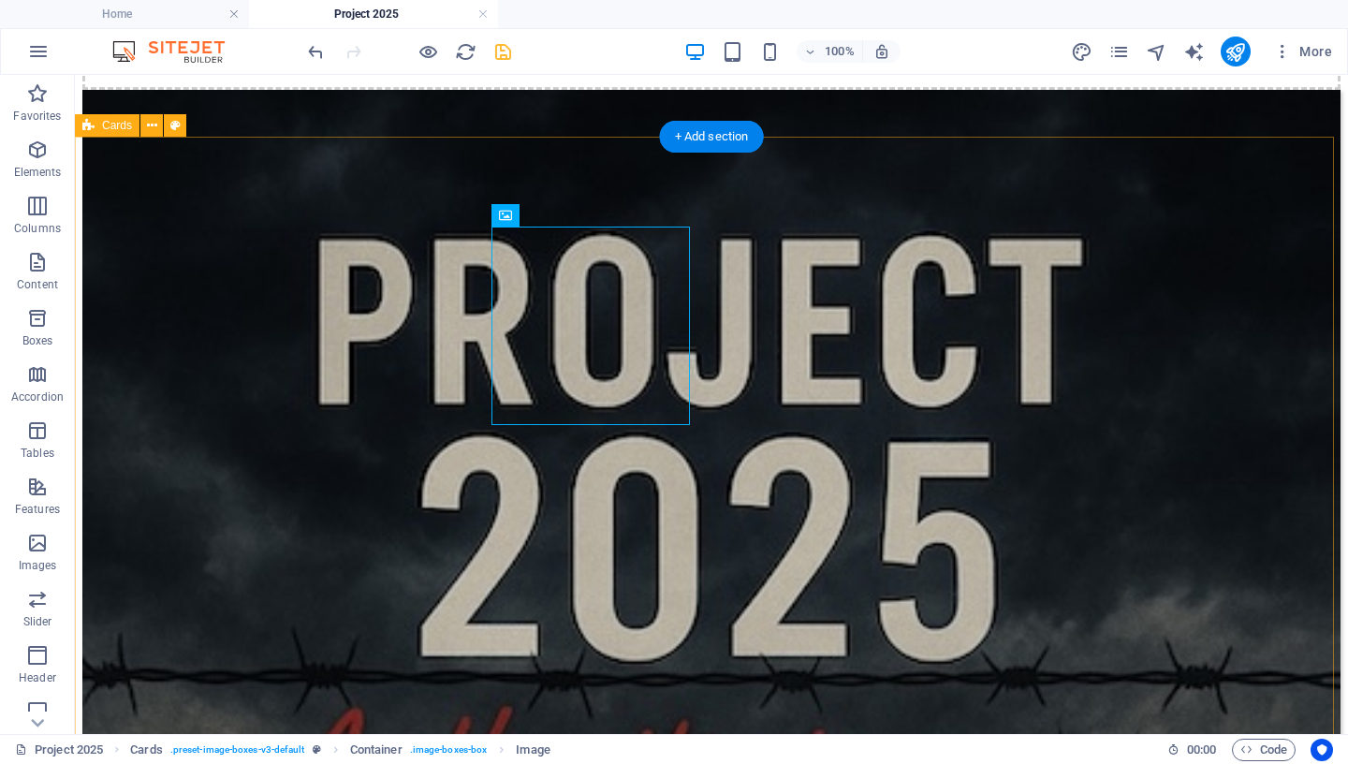
scroll to position [374, 0]
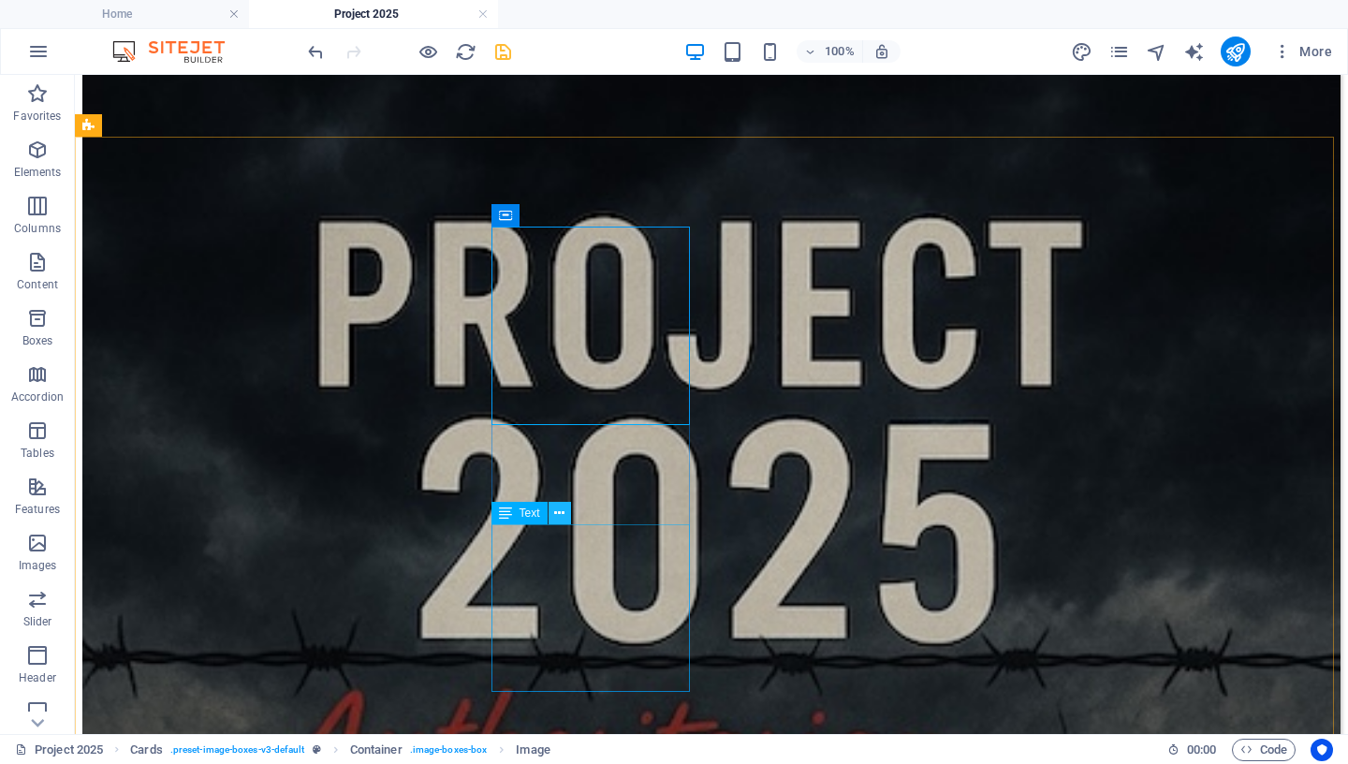
click at [563, 514] on icon at bounding box center [559, 514] width 10 height 20
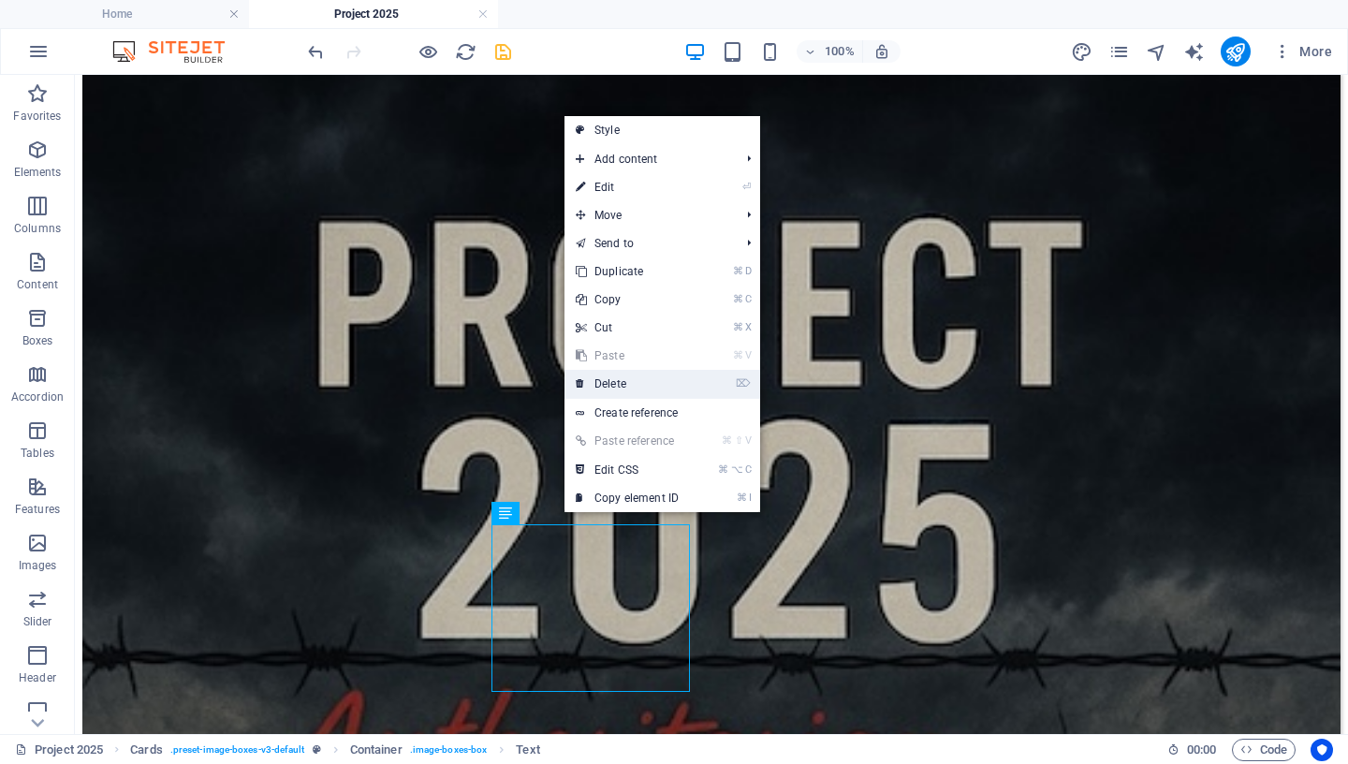
click at [630, 384] on link "⌦ Delete" at bounding box center [627, 384] width 125 height 28
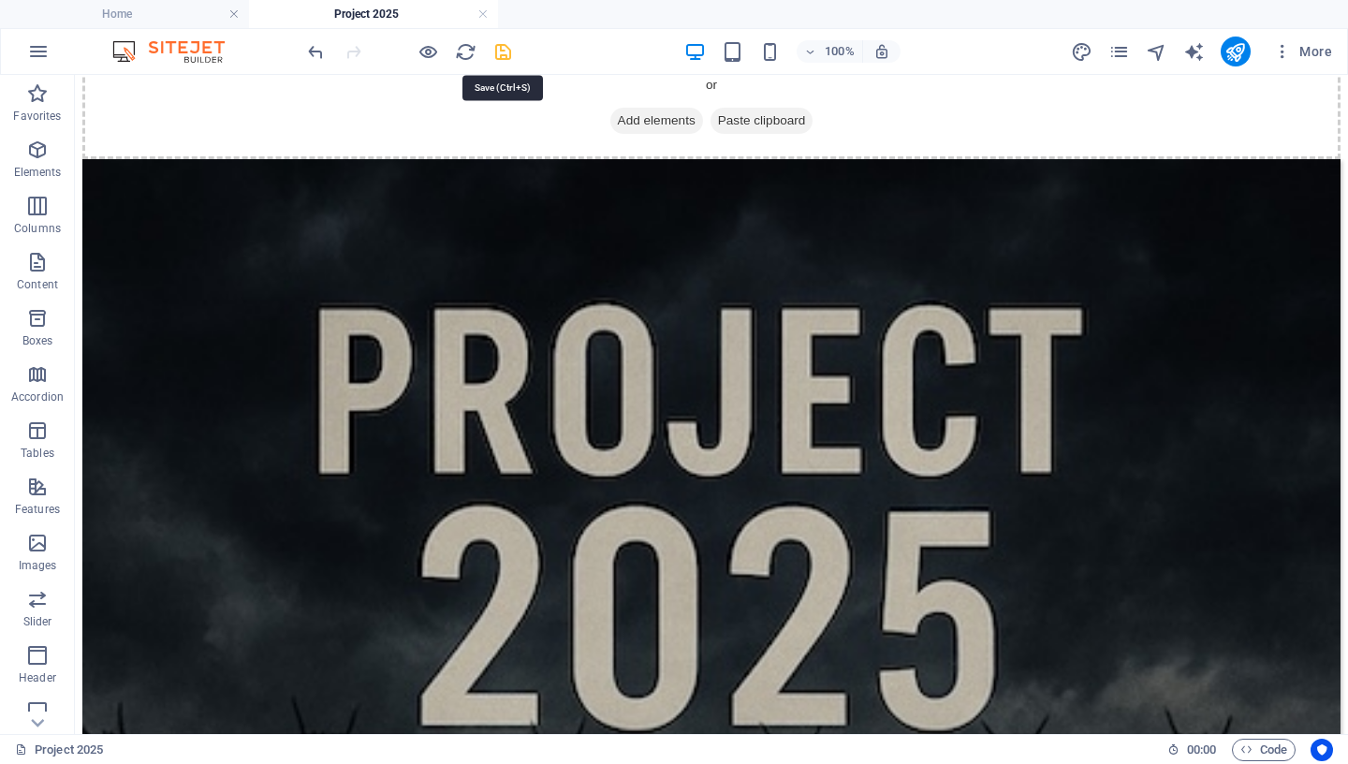
click at [500, 52] on icon "save" at bounding box center [503, 52] width 22 height 22
click at [186, 18] on h4 "Home" at bounding box center [124, 14] width 249 height 21
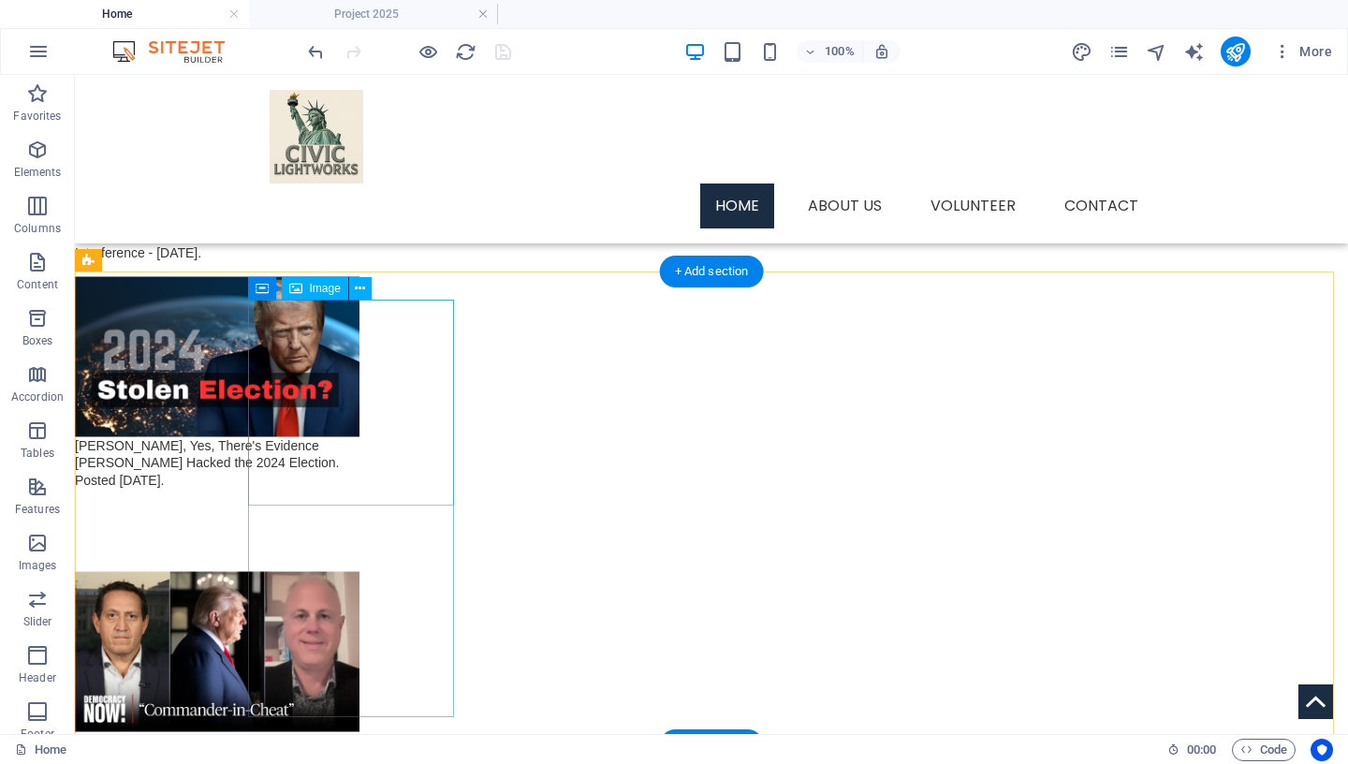
scroll to position [3212, 0]
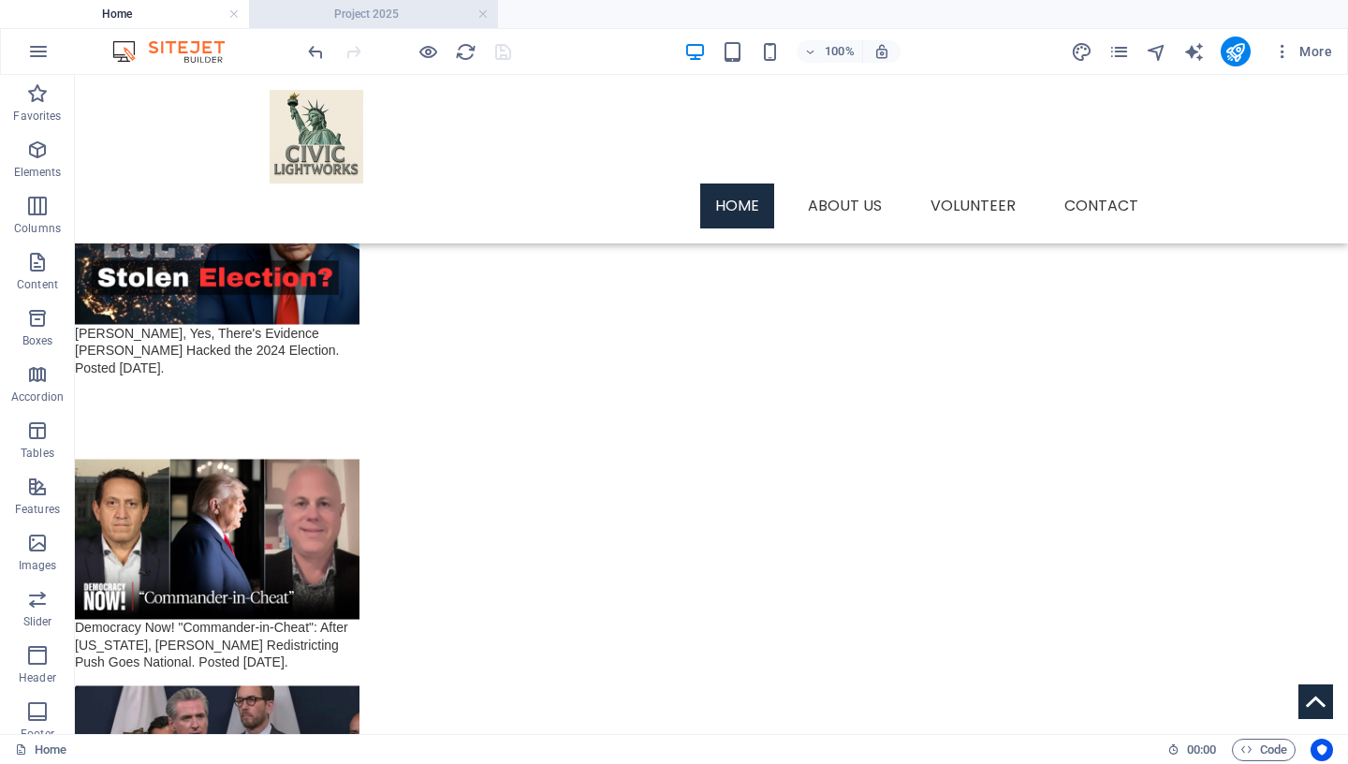
click at [411, 15] on h4 "Project 2025" at bounding box center [373, 14] width 249 height 21
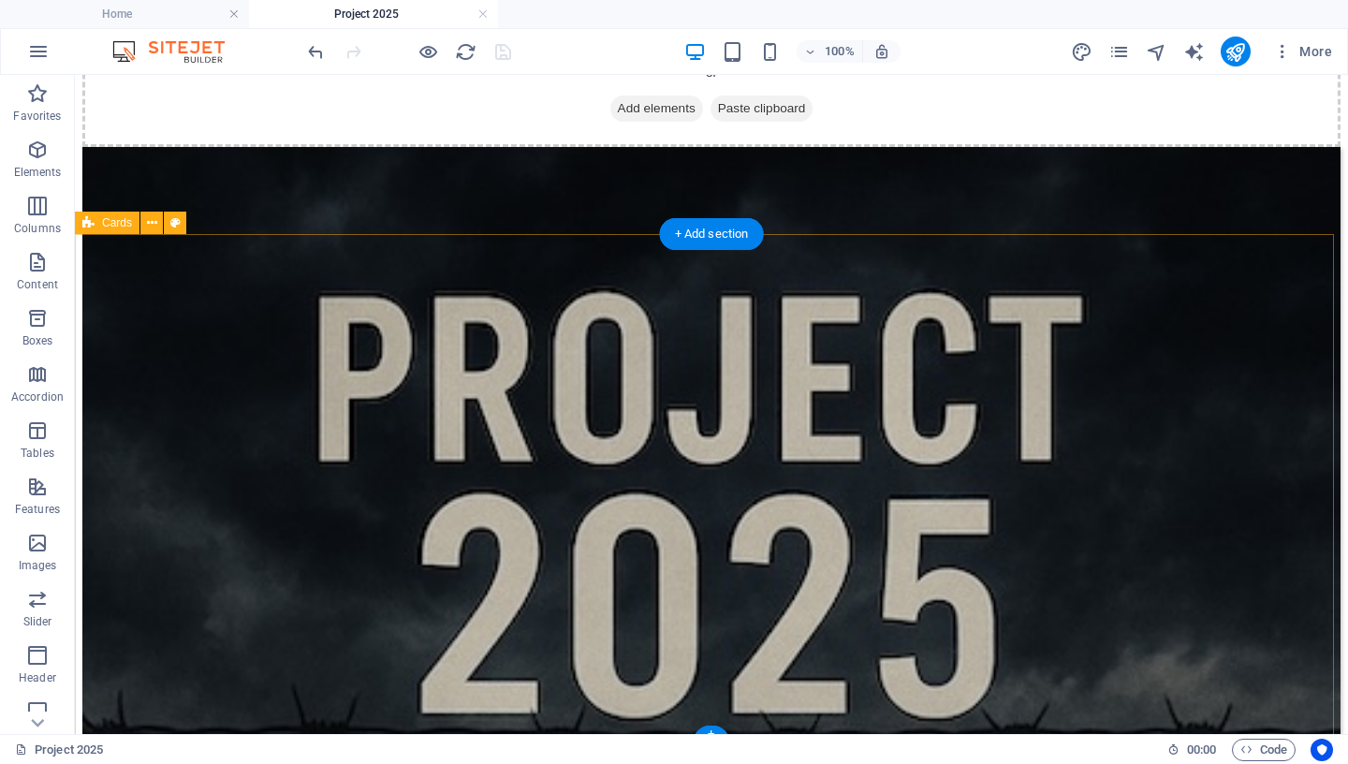
scroll to position [287, 0]
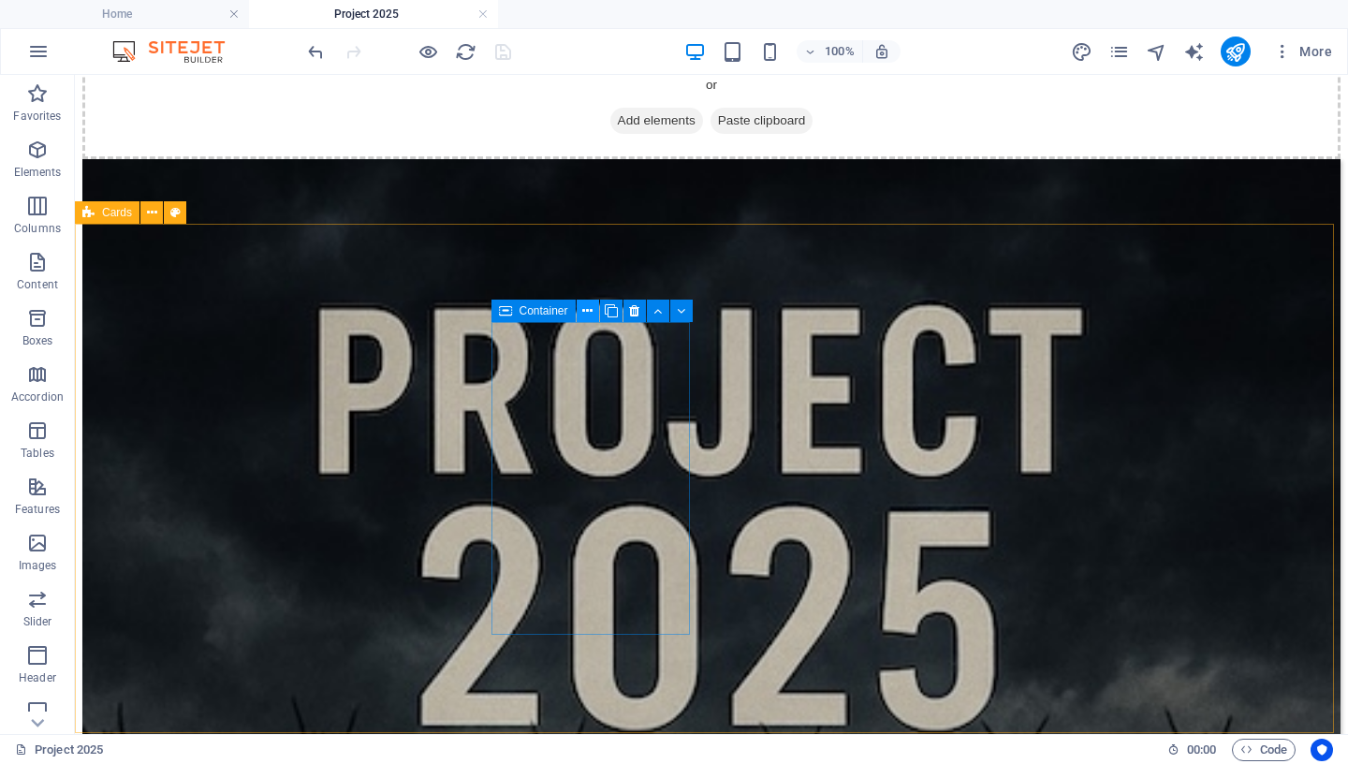
click at [591, 310] on icon at bounding box center [587, 311] width 10 height 20
click at [582, 308] on button at bounding box center [588, 311] width 22 height 22
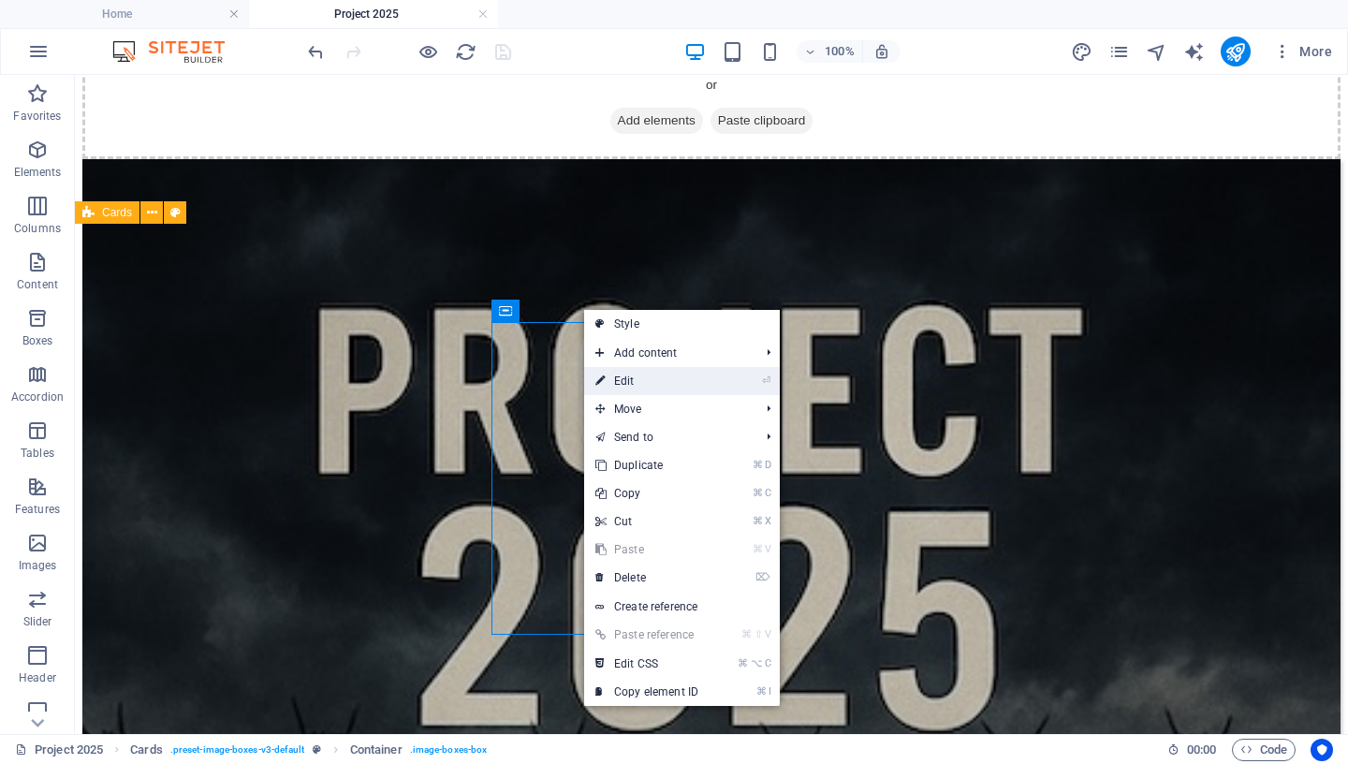
click at [628, 386] on link "⏎ Edit" at bounding box center [646, 381] width 125 height 28
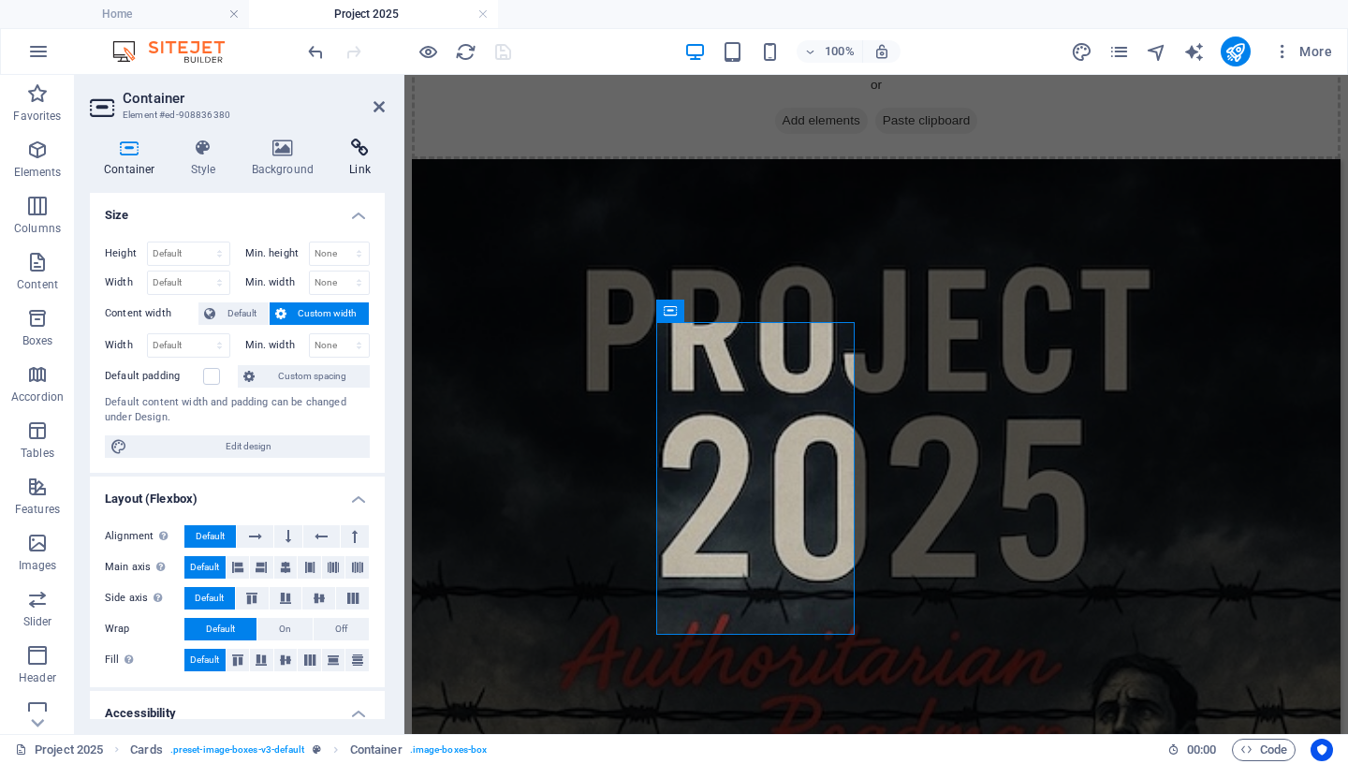
click at [363, 153] on icon at bounding box center [360, 148] width 50 height 19
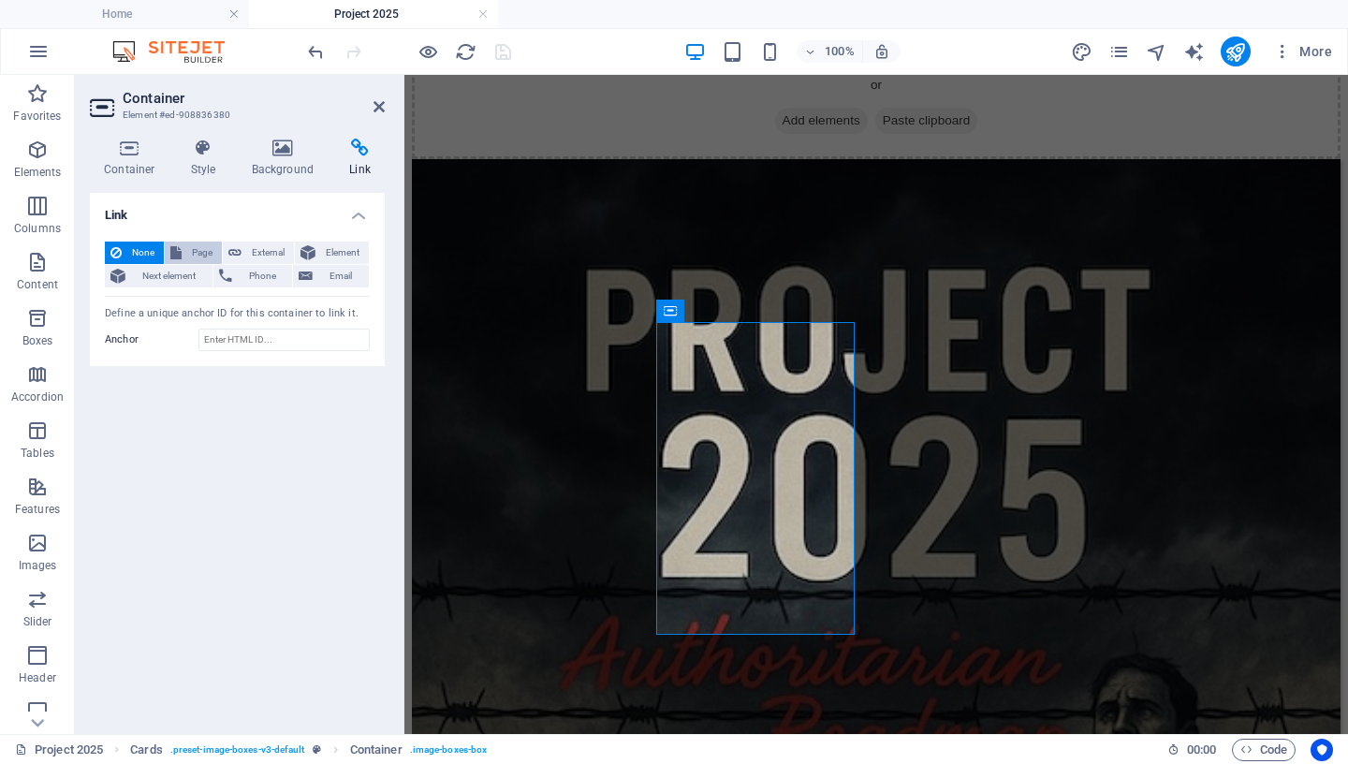
click at [199, 256] on span "Page" at bounding box center [201, 253] width 29 height 22
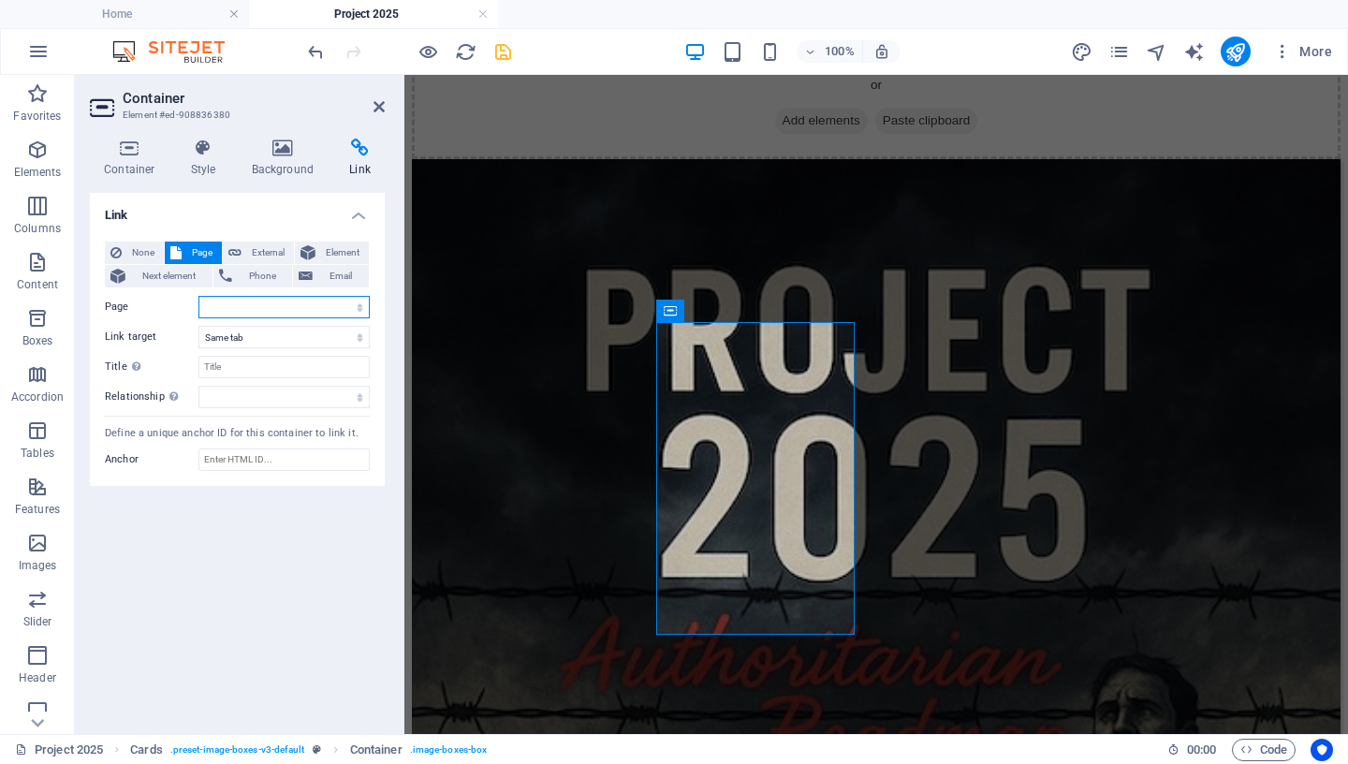
click at [198, 296] on select "Home Services -- Service Detail About Us Contact Volunteer Terms of Use Privacy…" at bounding box center [283, 307] width 171 height 22
select select "21"
click option "Project 2025: Origin, Key Founders, Public Drivers" at bounding box center [0, 0] width 0 height 0
click at [264, 372] on input "Title Additional link description, should not be the same as the link text. The…" at bounding box center [283, 367] width 171 height 22
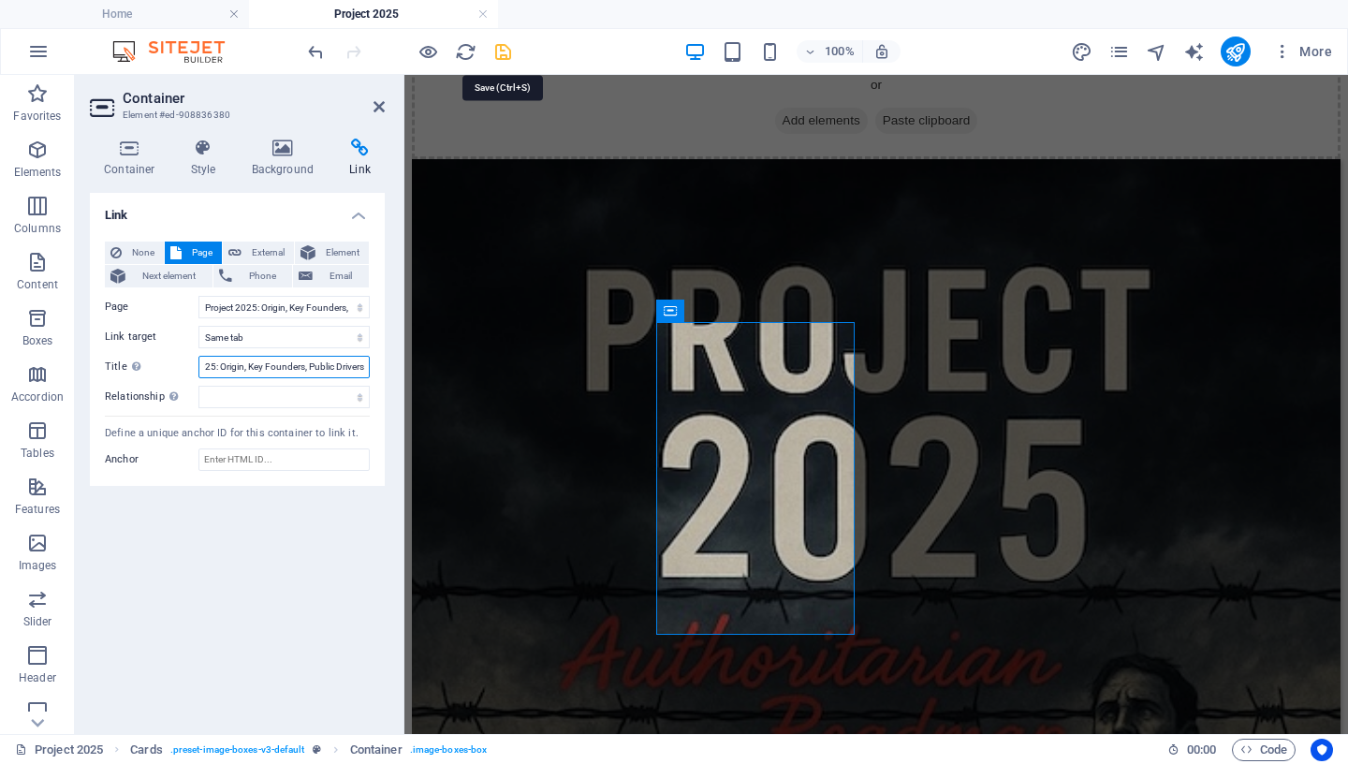
type input "Project 2025: Origin, Key Founders, Public Drivers"
click at [507, 51] on icon "save" at bounding box center [503, 52] width 22 height 22
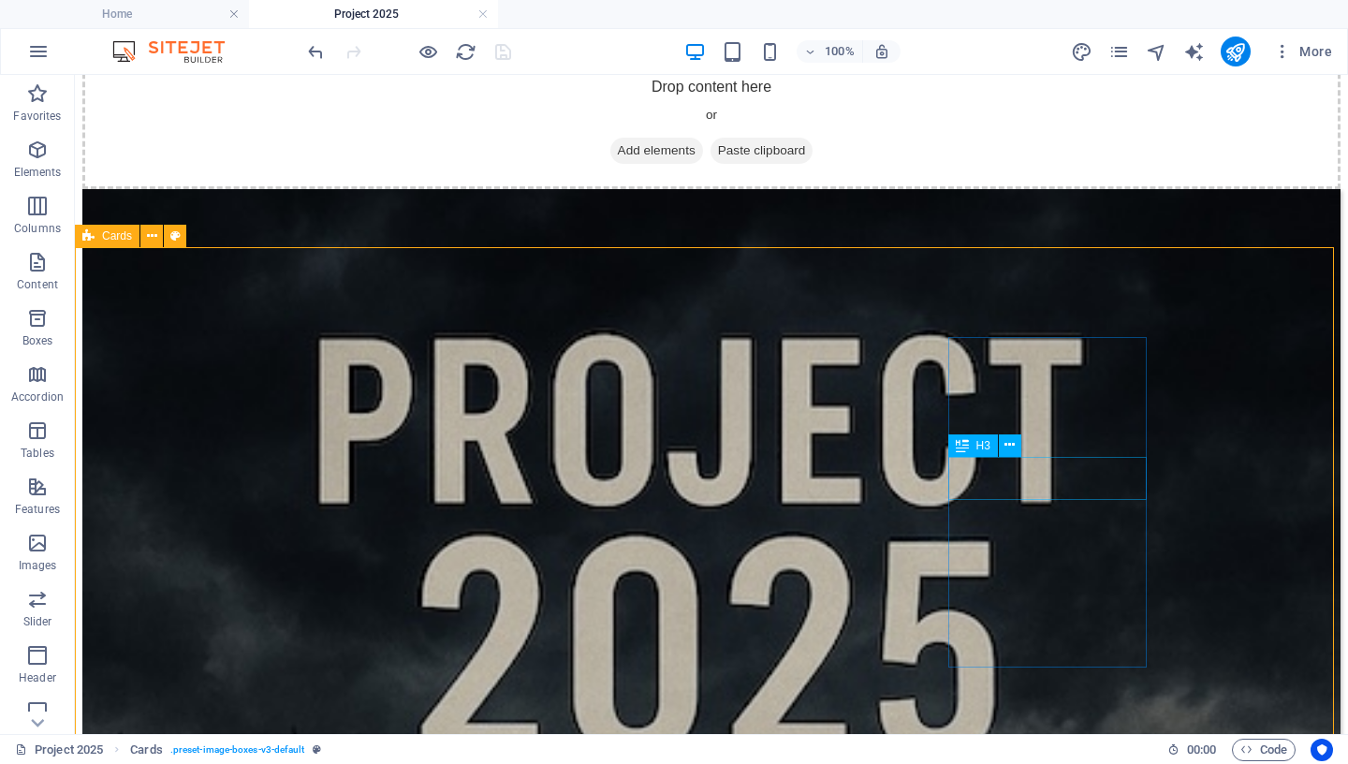
scroll to position [257, 0]
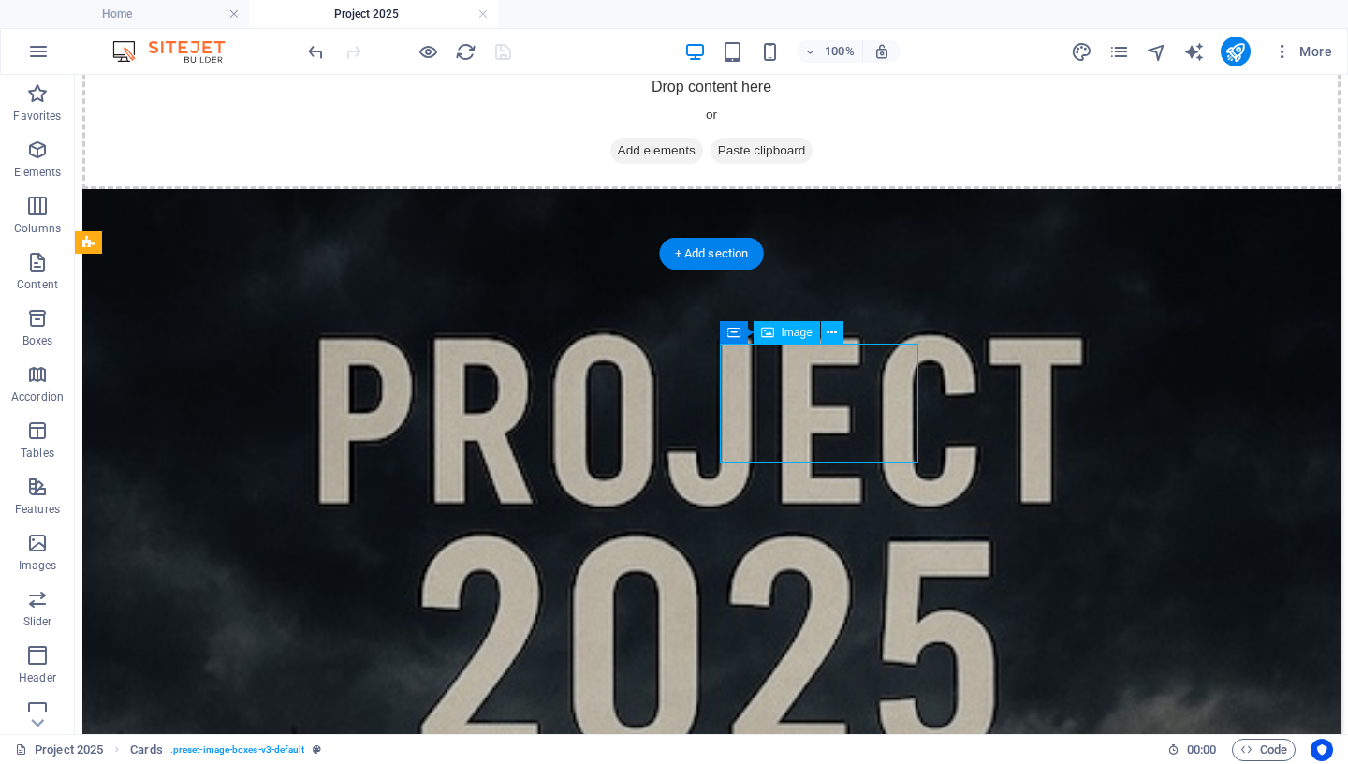
select select "%"
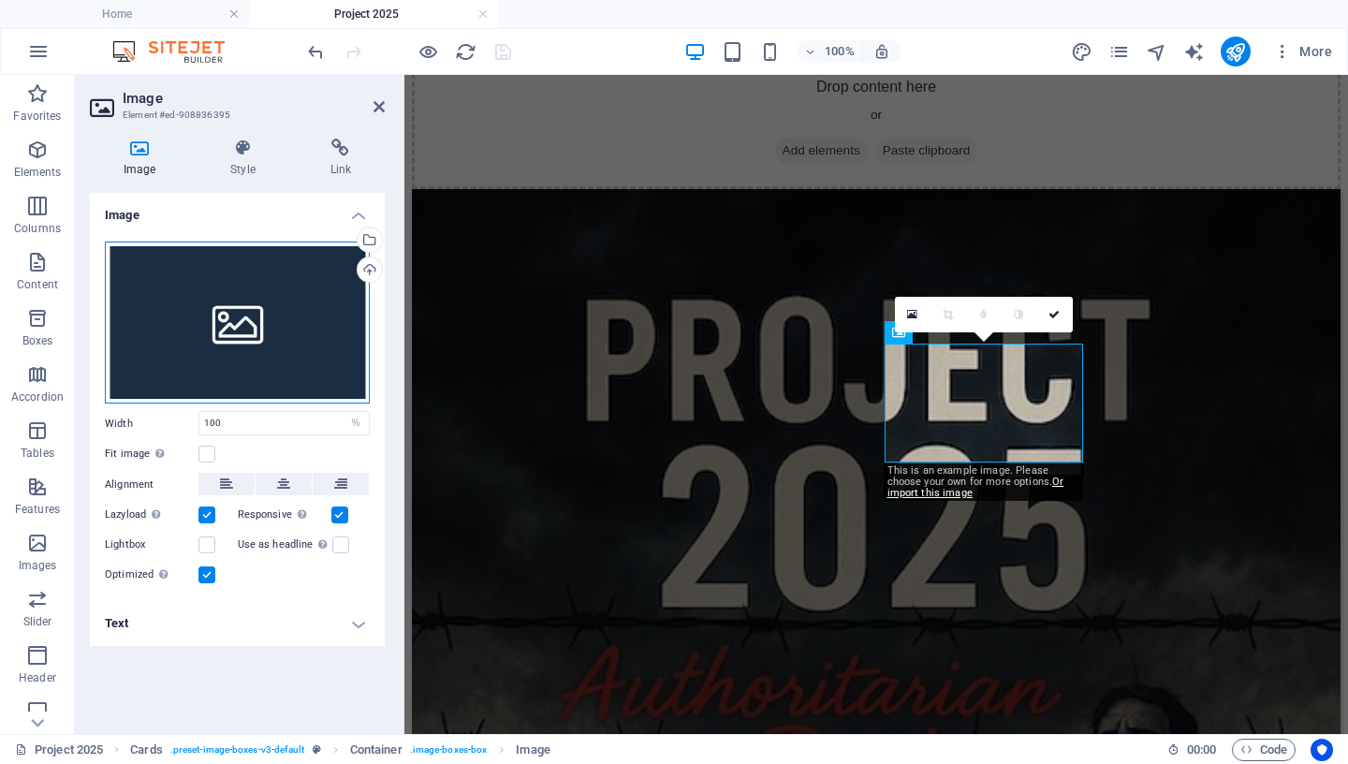
click at [254, 313] on div "Drag files here, click to choose files or select files from Files or our free s…" at bounding box center [237, 323] width 265 height 163
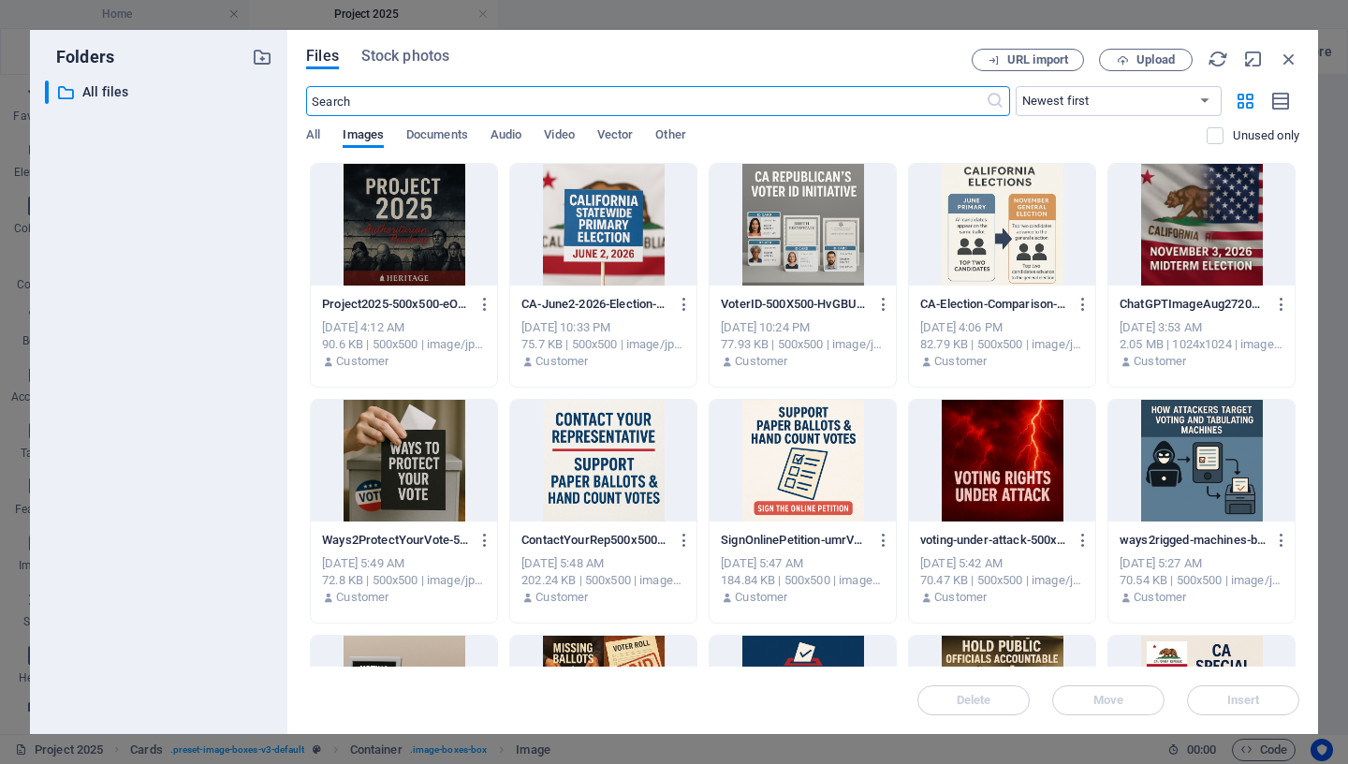
scroll to position [0, 0]
click at [431, 221] on div at bounding box center [404, 225] width 186 height 122
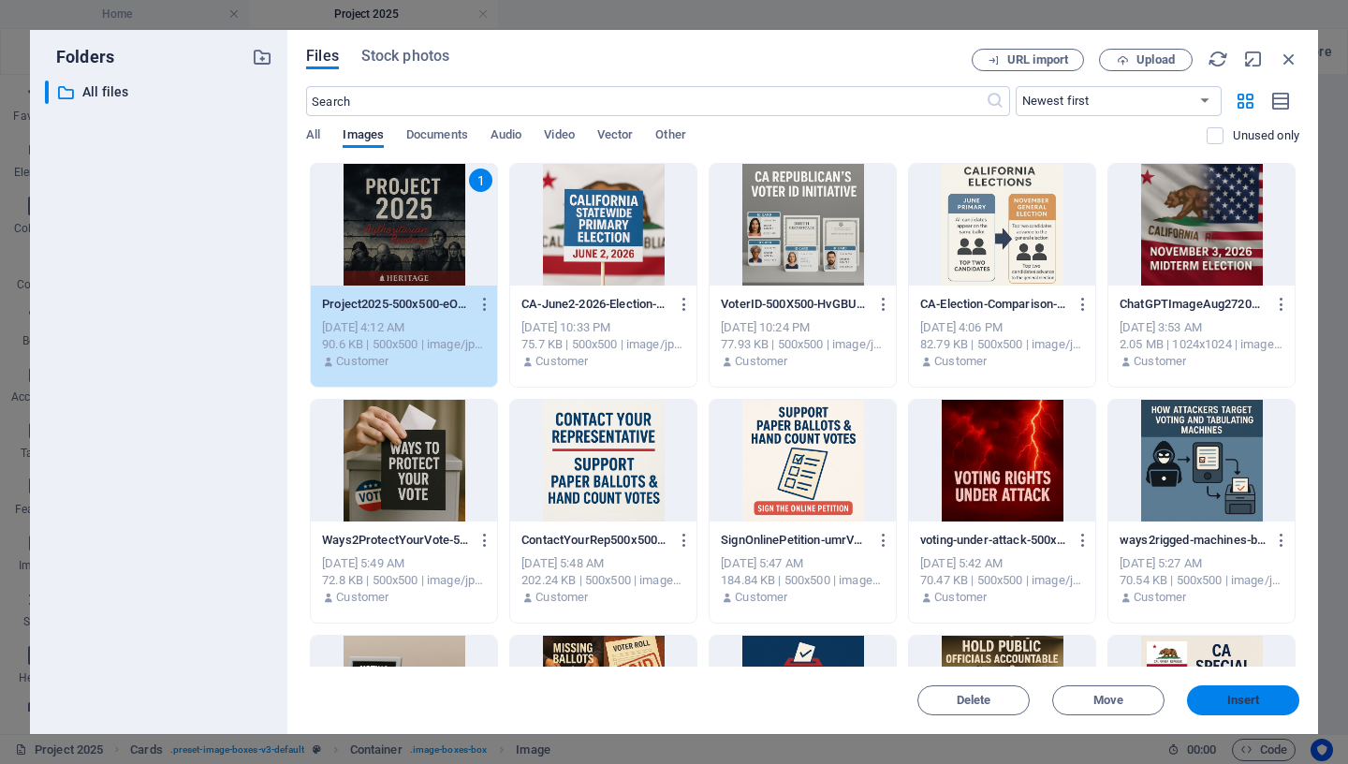
click at [1233, 700] on span "Insert" at bounding box center [1243, 700] width 33 height 11
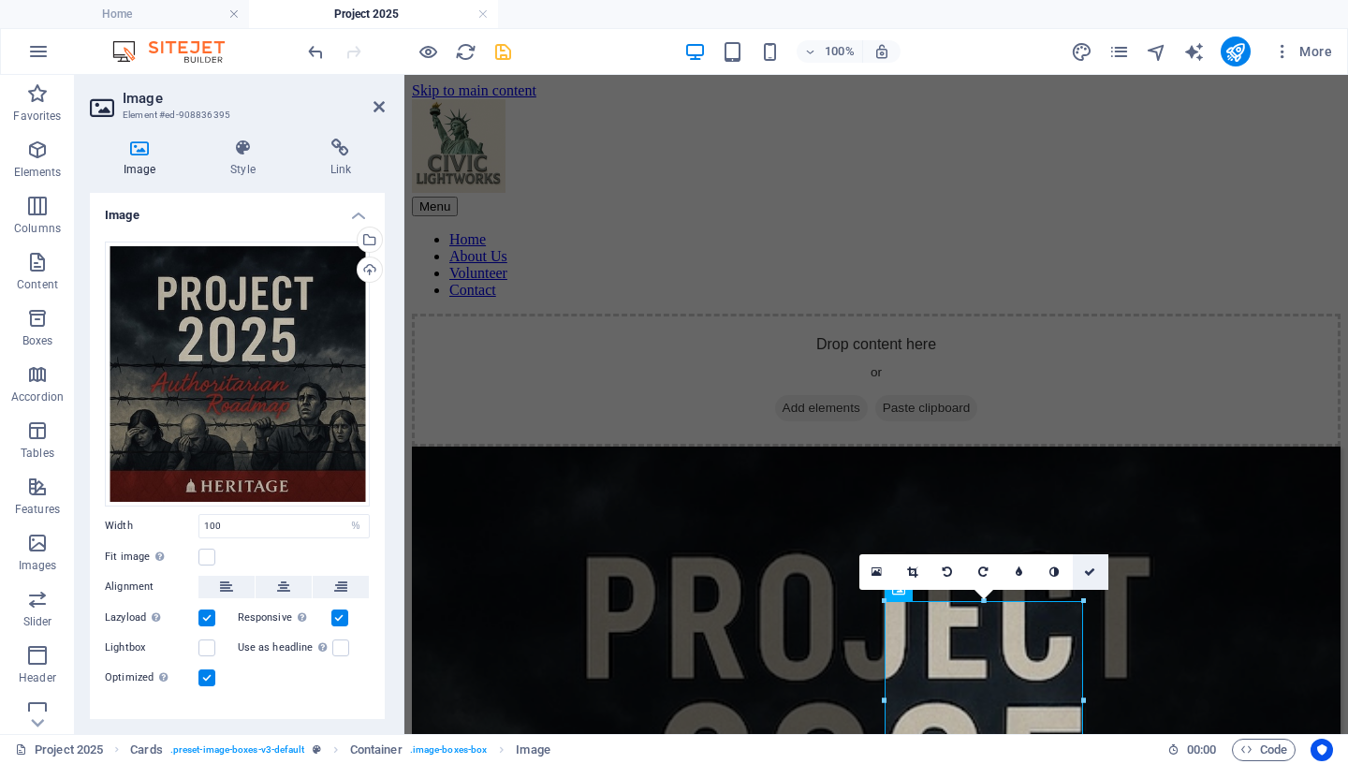
drag, startPoint x: 1094, startPoint y: 565, endPoint x: 1004, endPoint y: 512, distance: 105.3
click at [1094, 565] on link at bounding box center [1091, 572] width 36 height 36
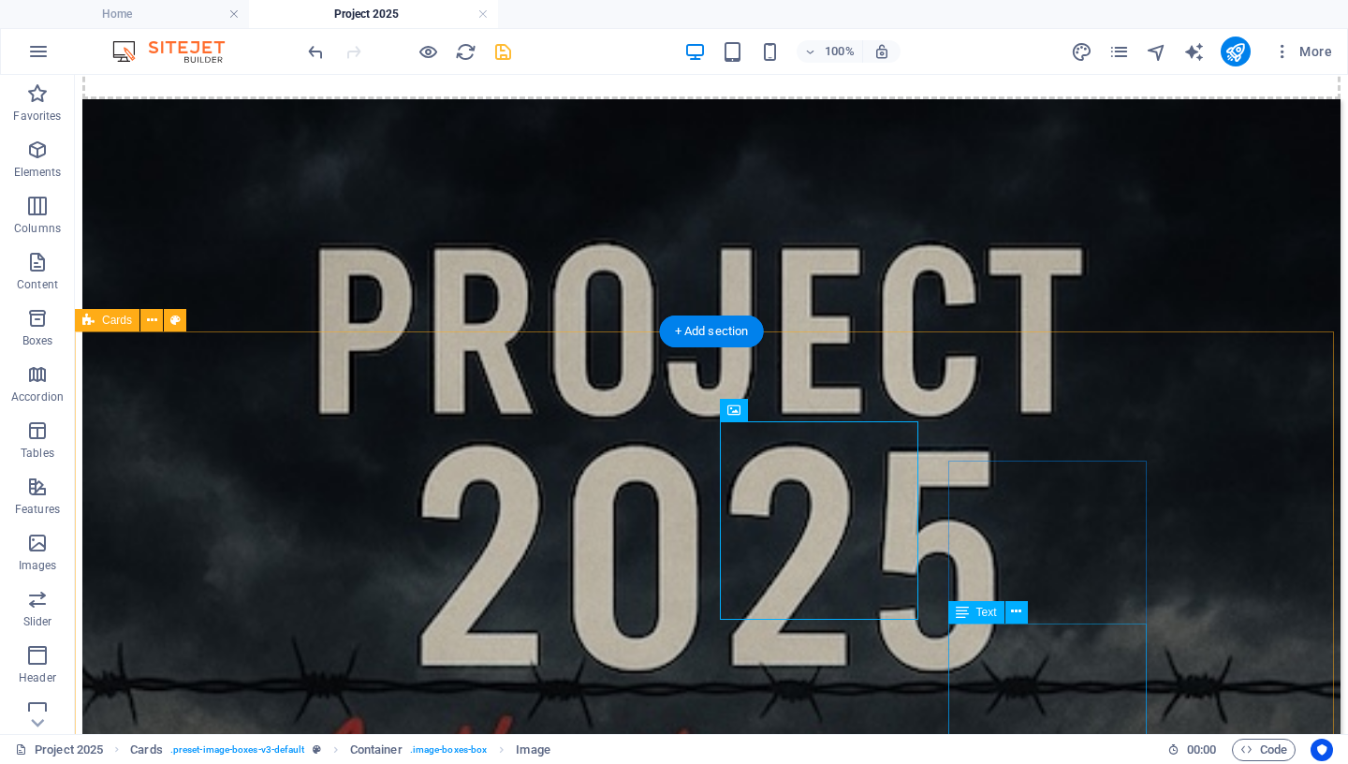
scroll to position [360, 0]
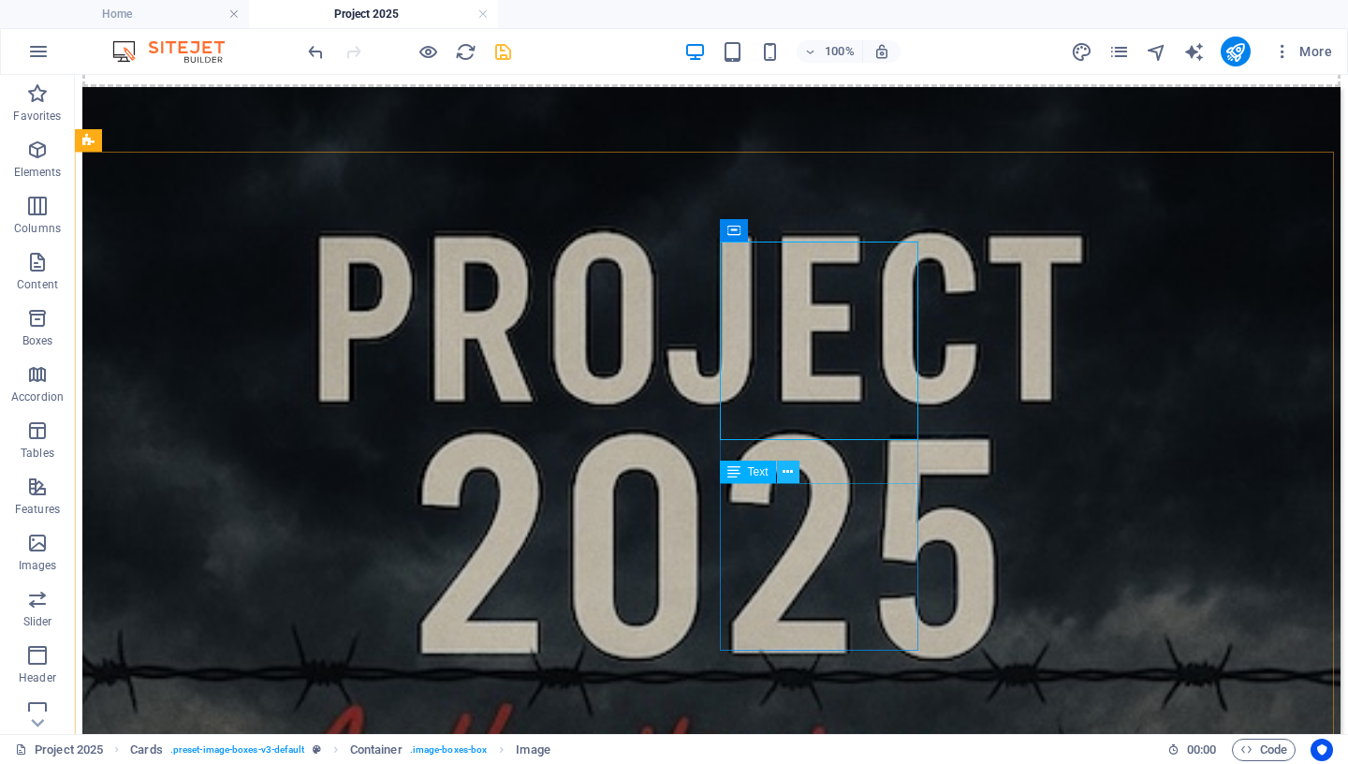
click at [787, 472] on icon at bounding box center [788, 472] width 10 height 20
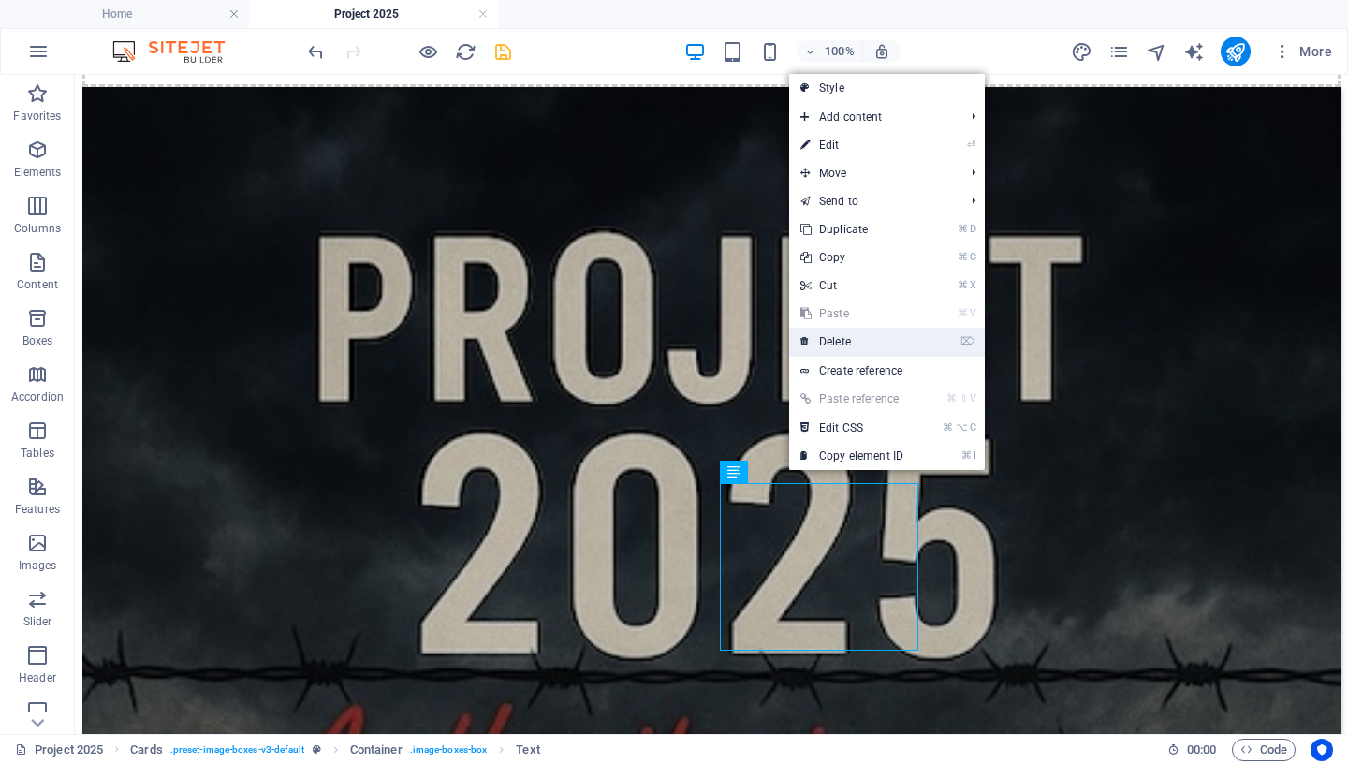
click at [871, 342] on link "⌦ Delete" at bounding box center [851, 342] width 125 height 28
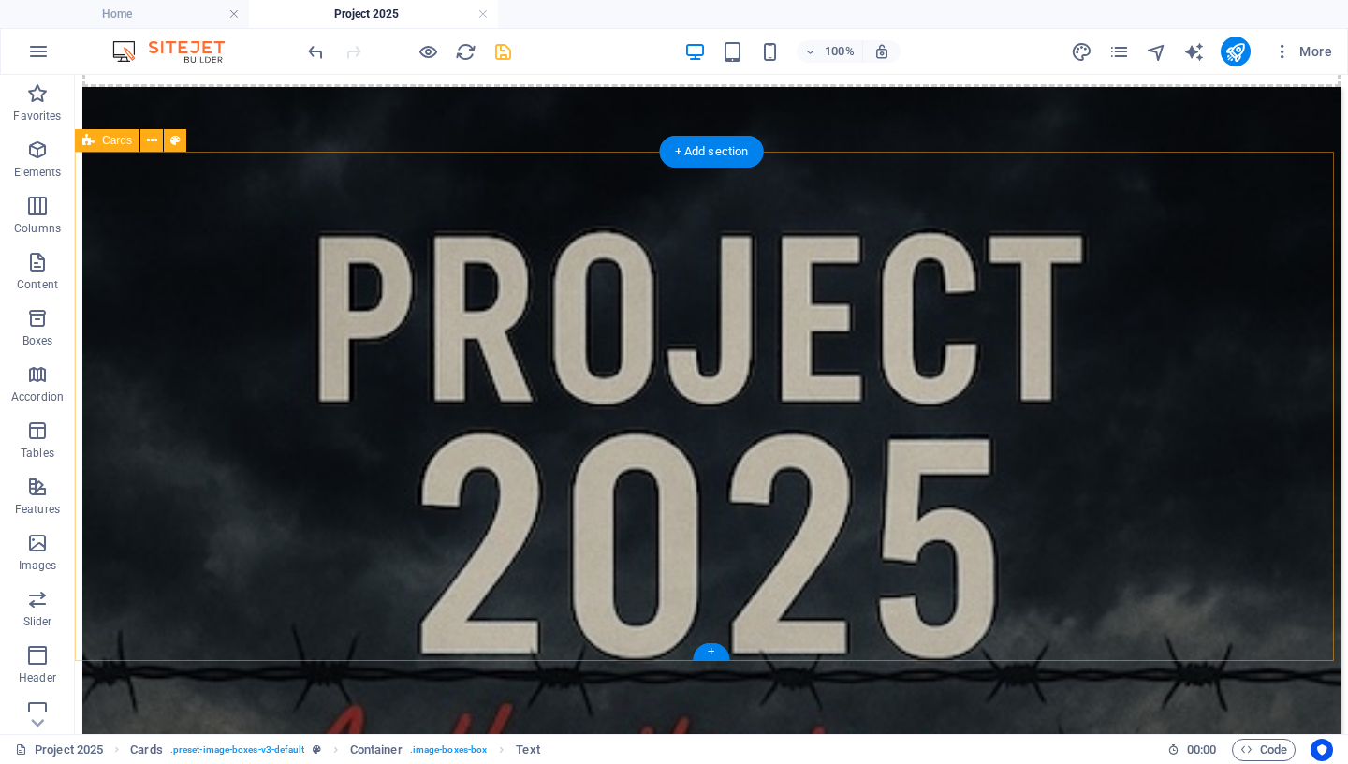
scroll to position [287, 0]
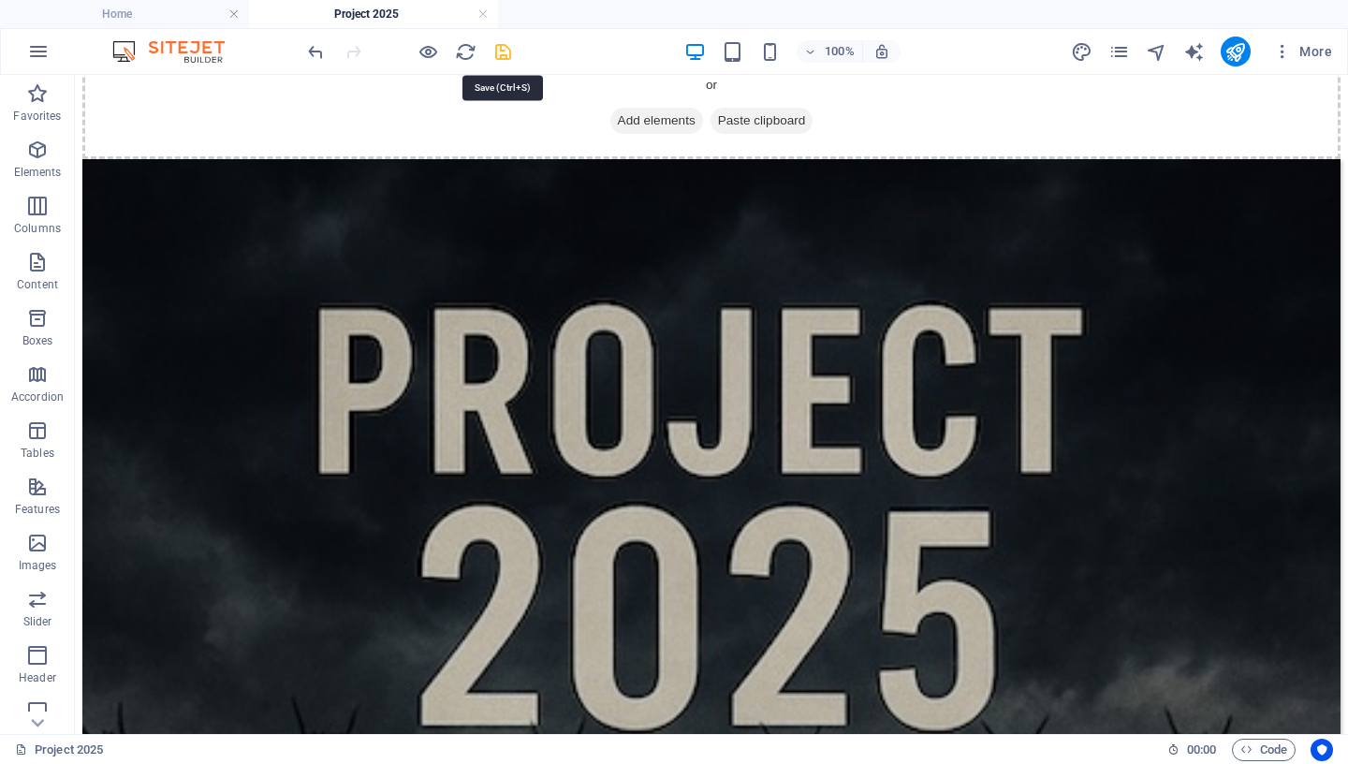
click at [507, 52] on icon "save" at bounding box center [503, 52] width 22 height 22
